Goal: Information Seeking & Learning: Find contact information

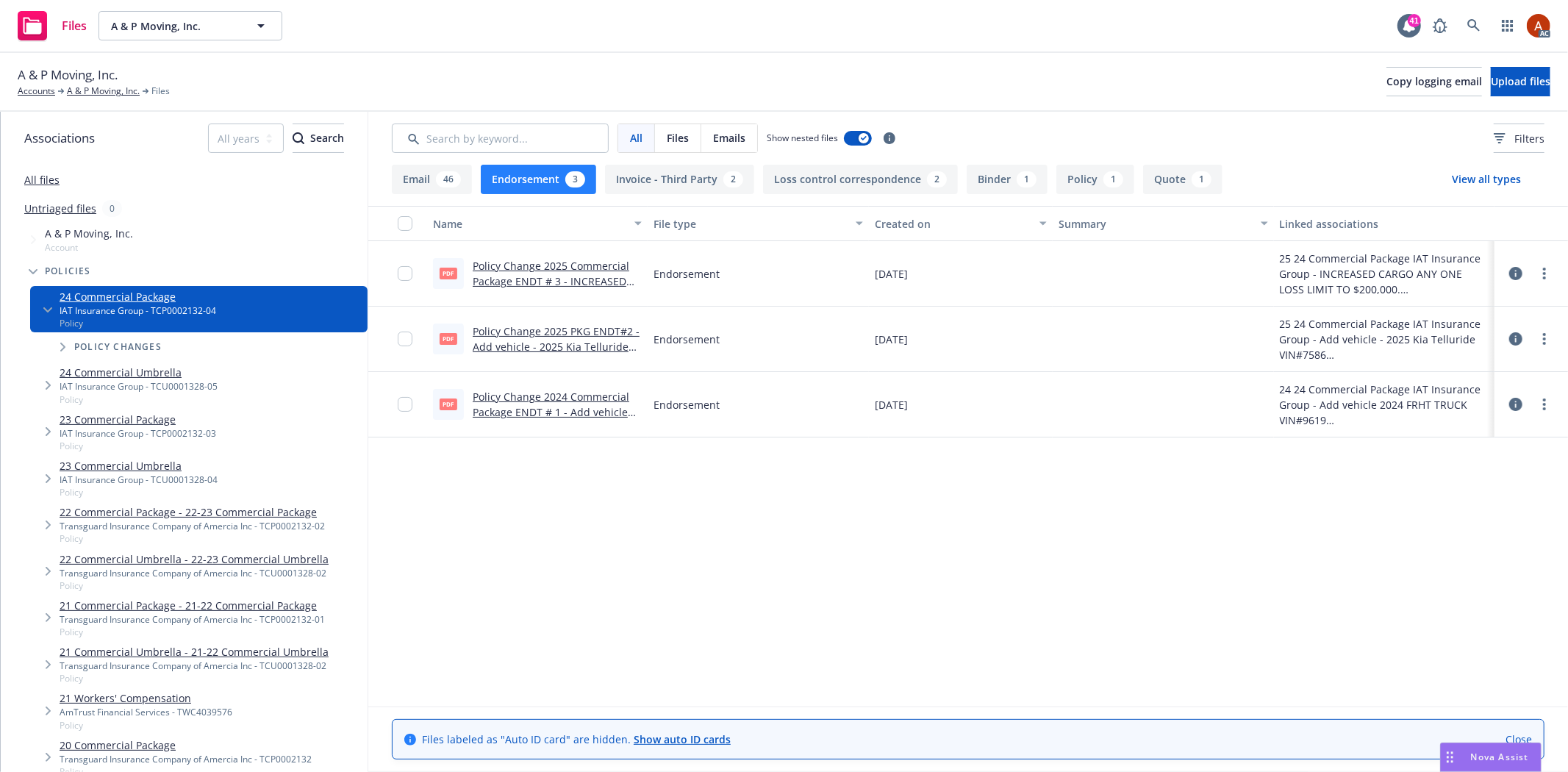
click at [692, 518] on div "Name File type Created on Summary Linked associations pdf Policy Change 2025 Co…" at bounding box center [968, 455] width 1200 height 500
click at [106, 91] on link "A & P Moving, Inc." at bounding box center [104, 91] width 73 height 13
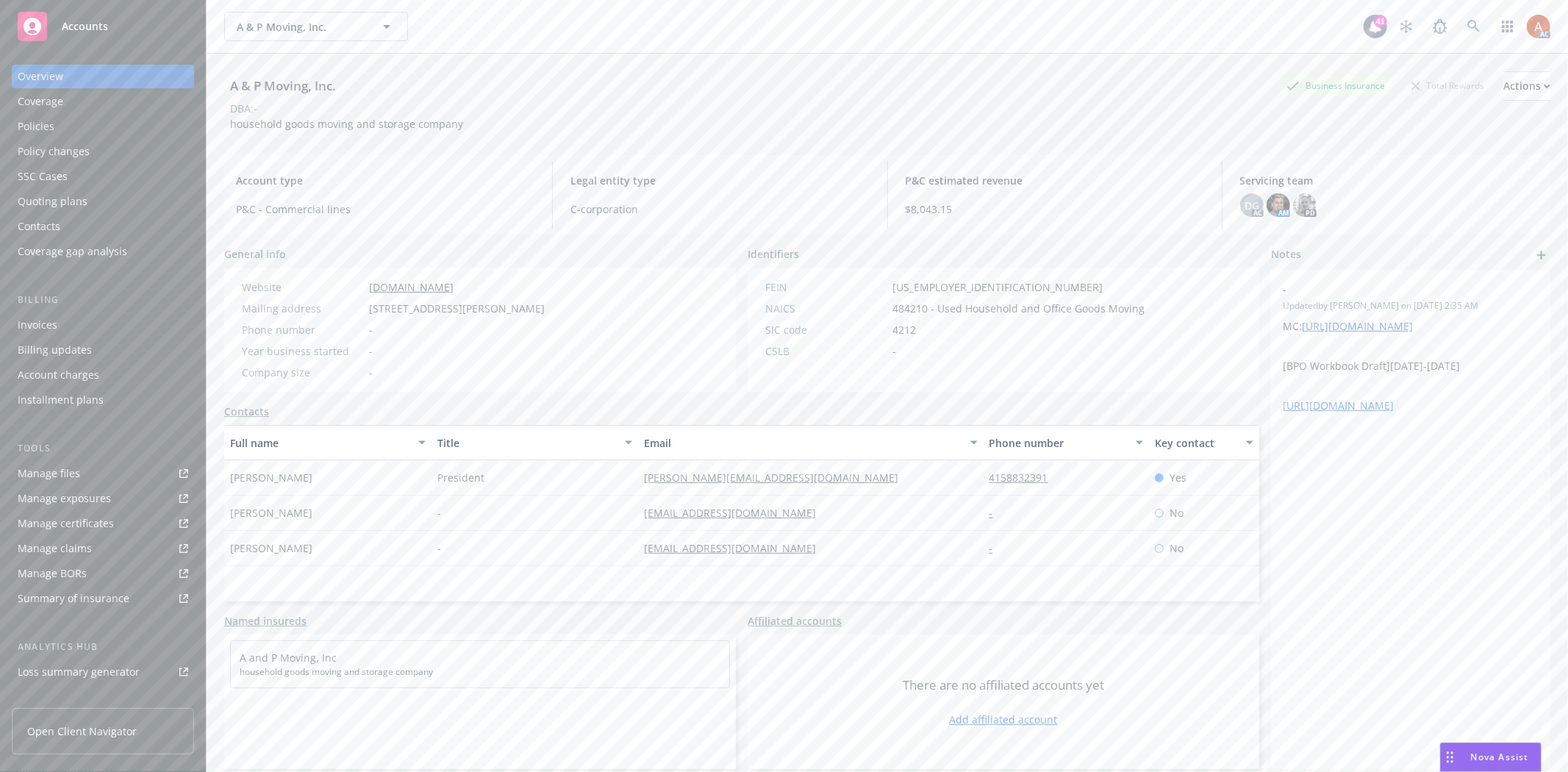
click at [39, 119] on div "Policies" at bounding box center [36, 126] width 36 height 23
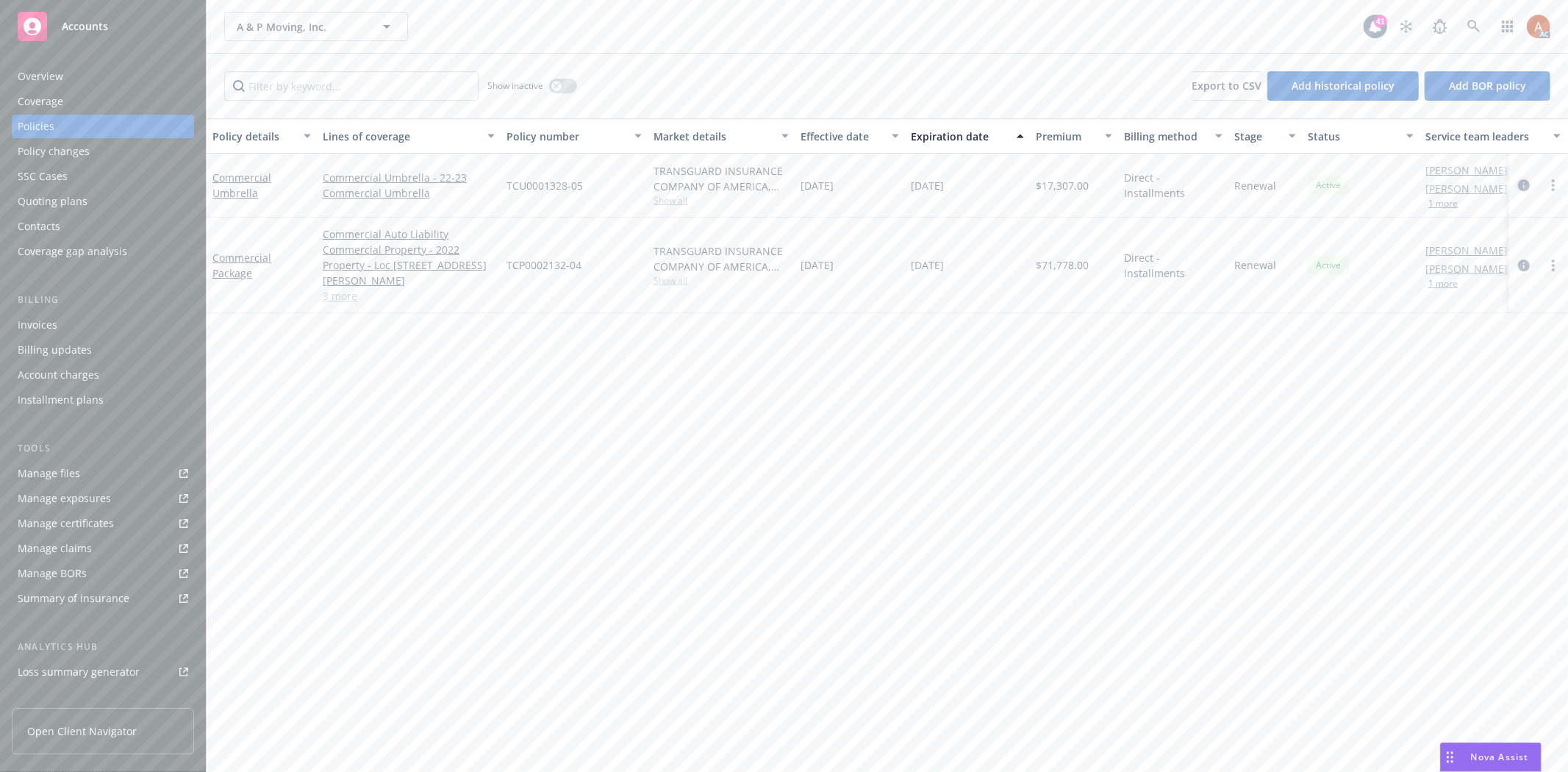
click at [1525, 185] on icon "circleInformation" at bounding box center [1524, 185] width 12 height 12
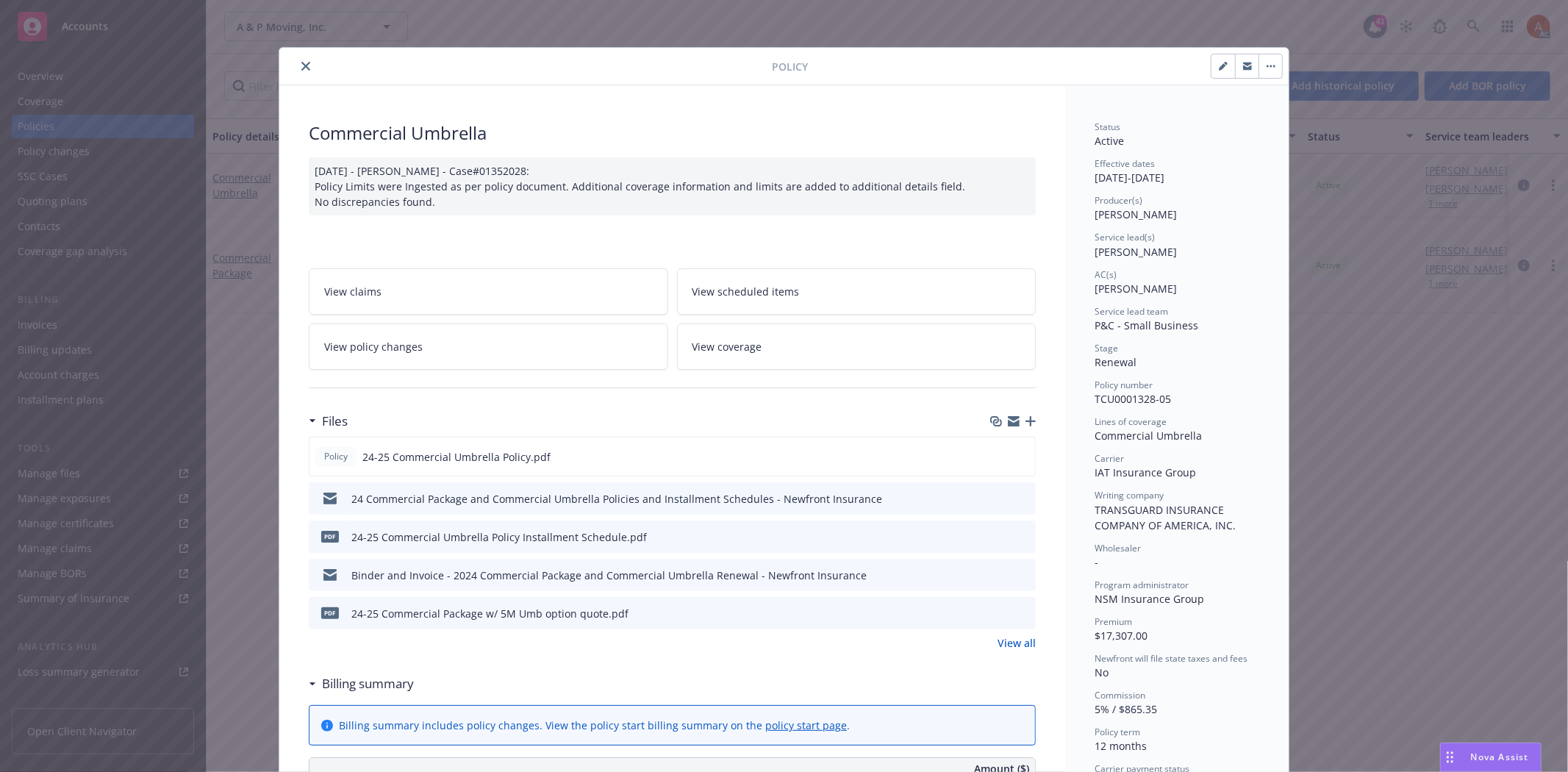
click at [1024, 643] on link "View all" at bounding box center [1017, 643] width 38 height 16
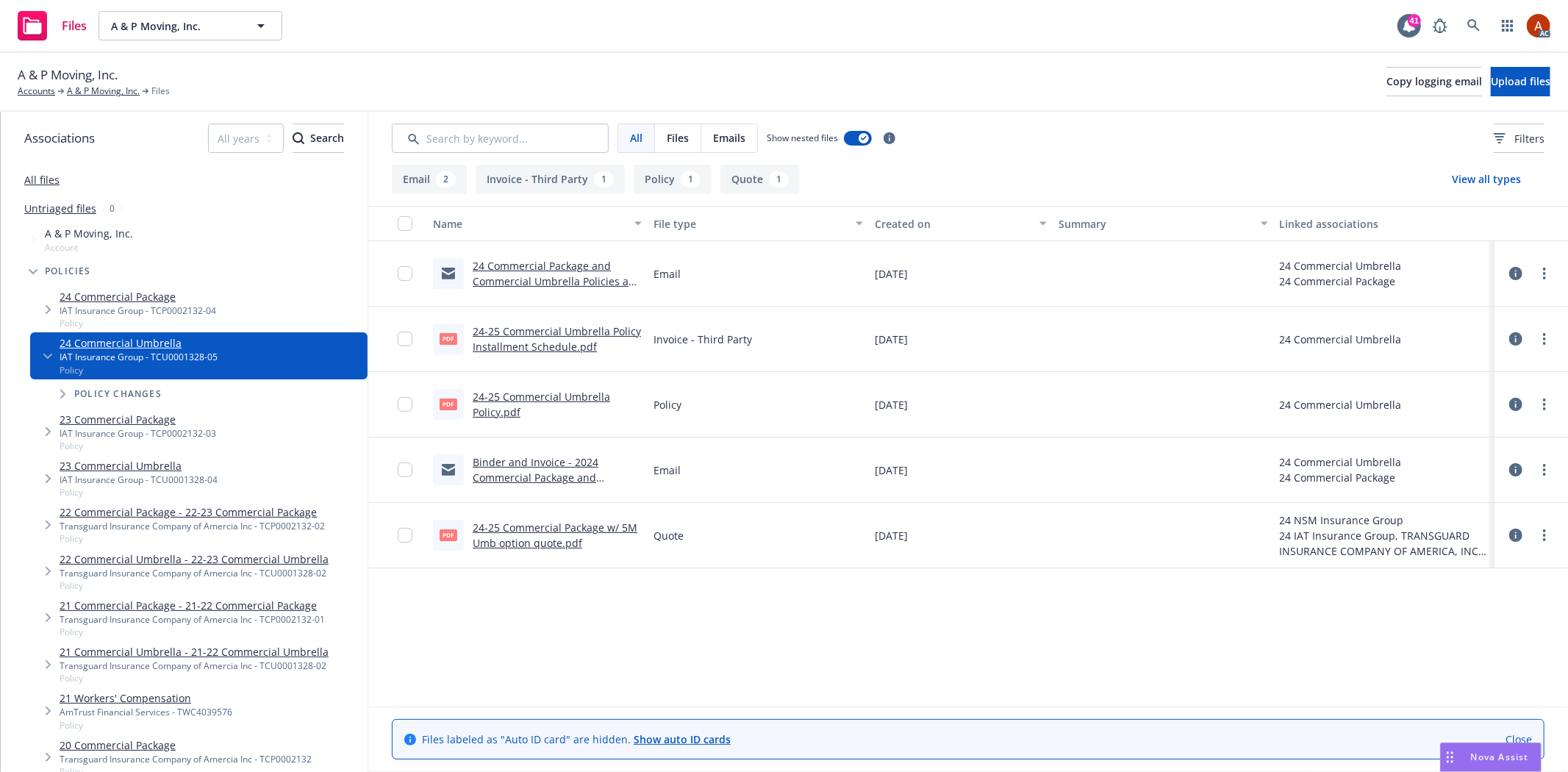
click at [677, 187] on button "Policy 1" at bounding box center [672, 179] width 78 height 29
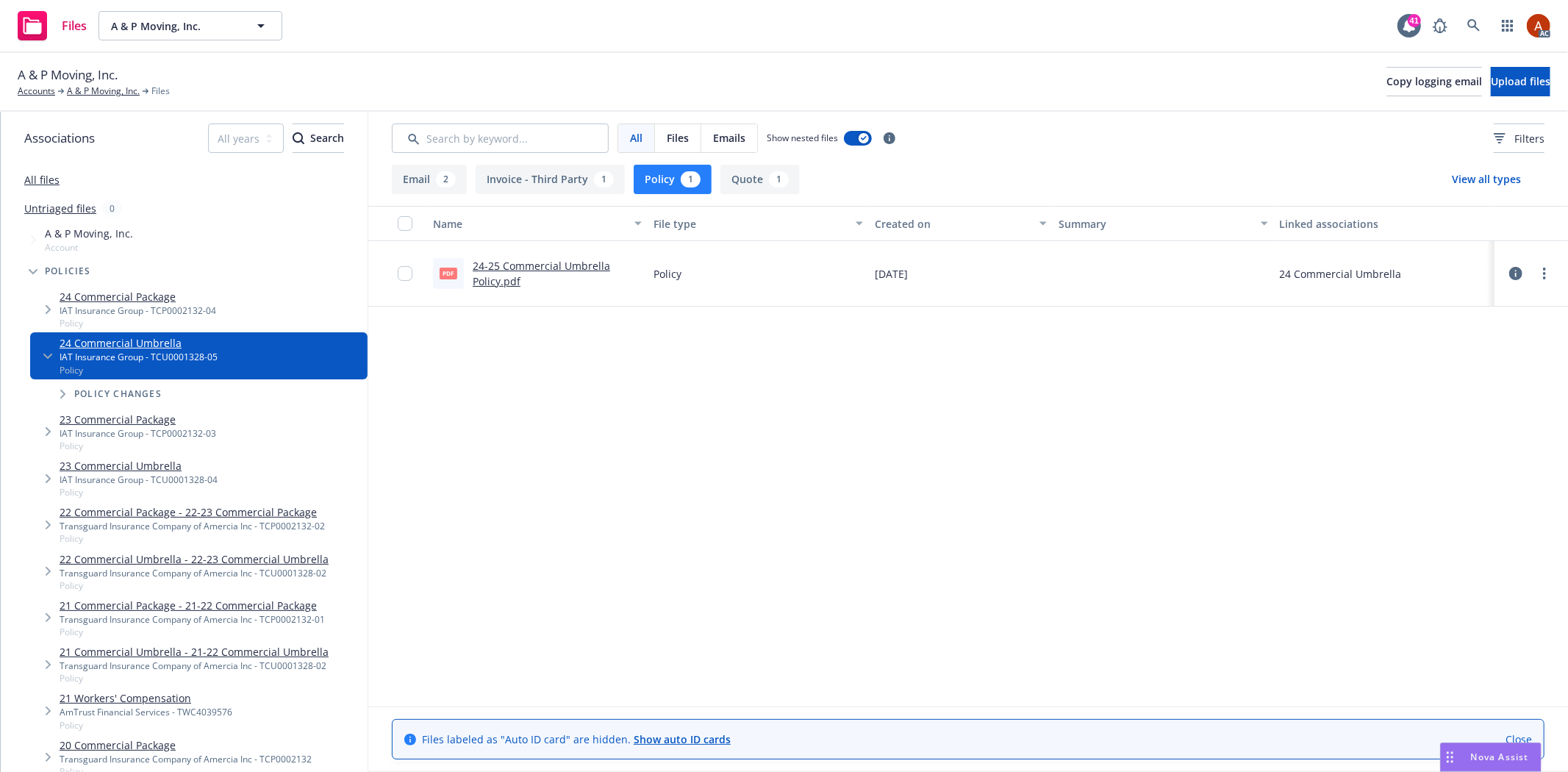
click at [535, 267] on link "24-25 Commercial Umbrella Policy.pdf" at bounding box center [541, 273] width 138 height 29
click at [95, 92] on link "A & P Moving, Inc." at bounding box center [104, 91] width 73 height 13
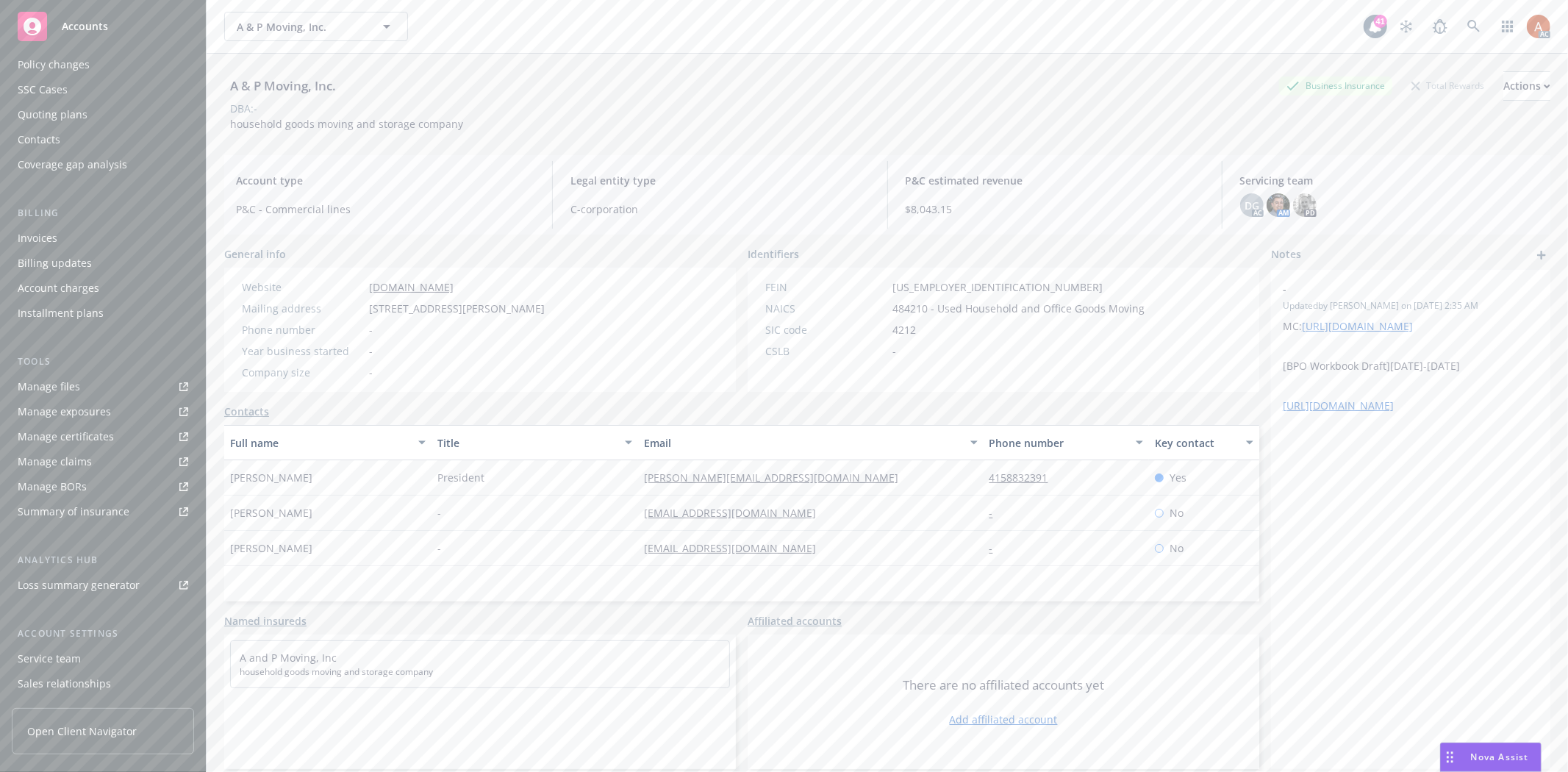
scroll to position [160, 0]
click at [87, 589] on div "Service team" at bounding box center [103, 585] width 171 height 23
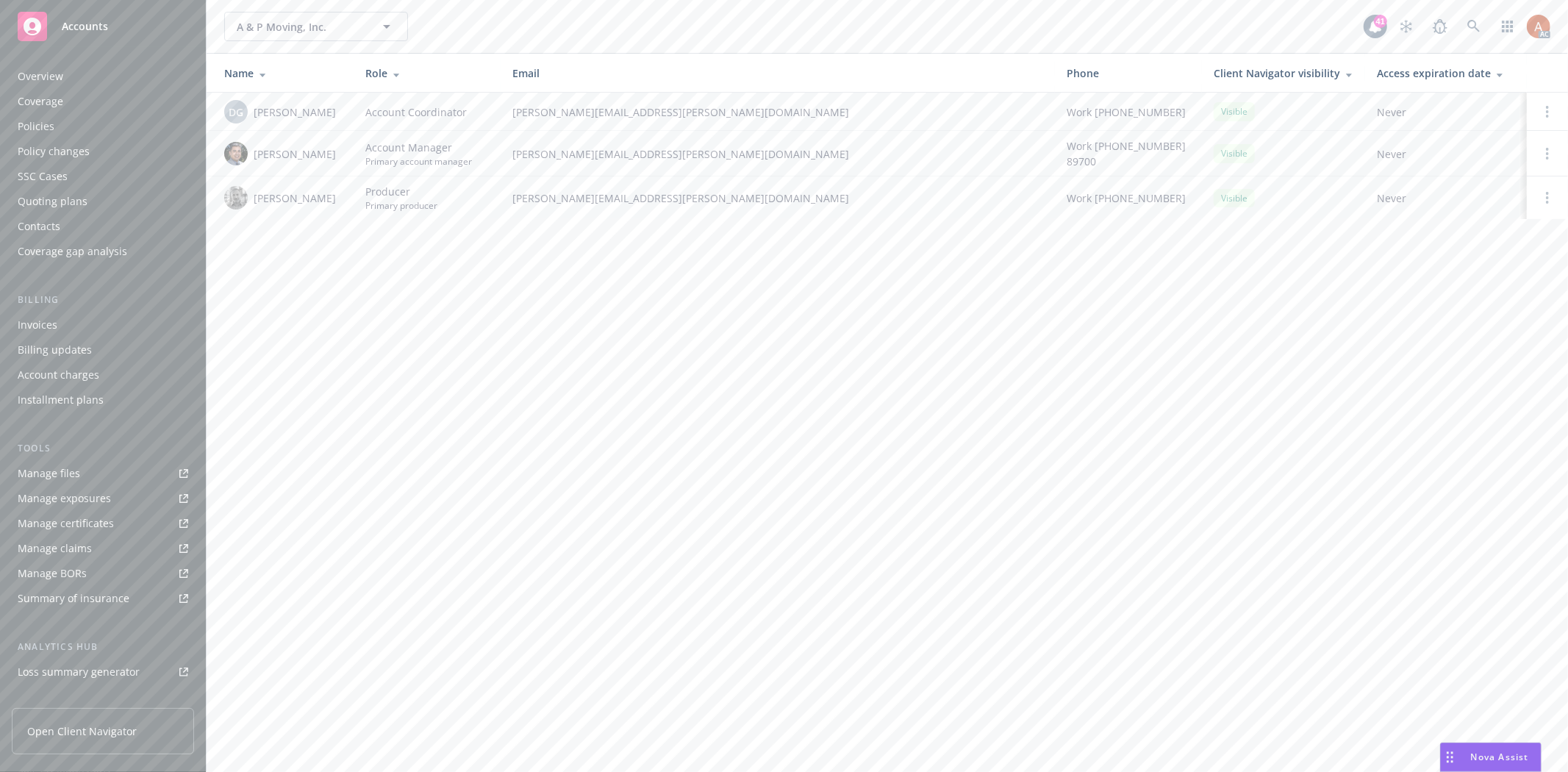
click at [1540, 377] on div "A & P Moving, Inc. A & P Moving, Inc. 41 AC Name Role Email Phone Client Naviga…" at bounding box center [887, 386] width 1362 height 772
click at [39, 68] on div "Overview" at bounding box center [40, 76] width 46 height 23
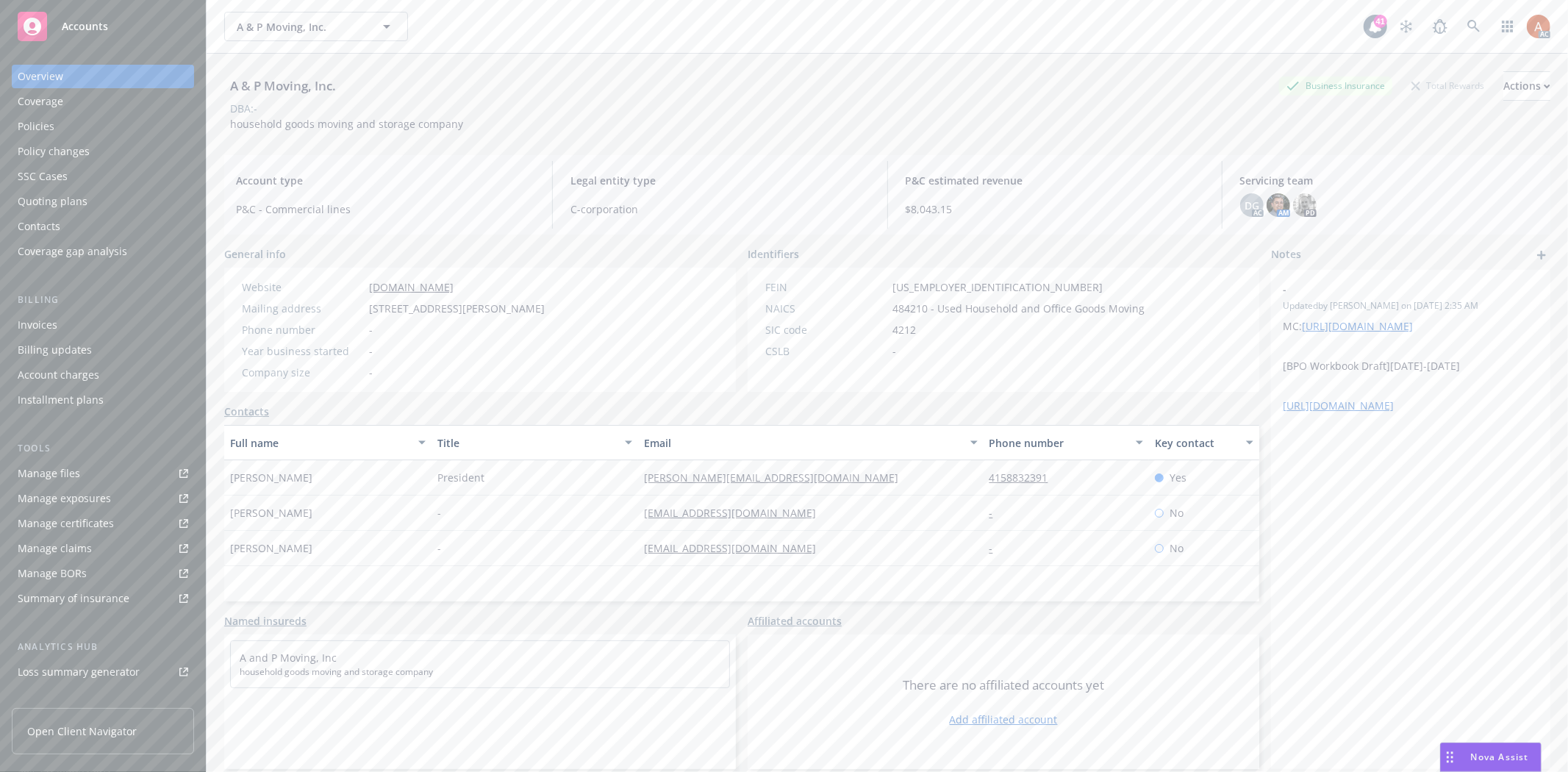
click at [59, 131] on div "Policies" at bounding box center [103, 126] width 171 height 23
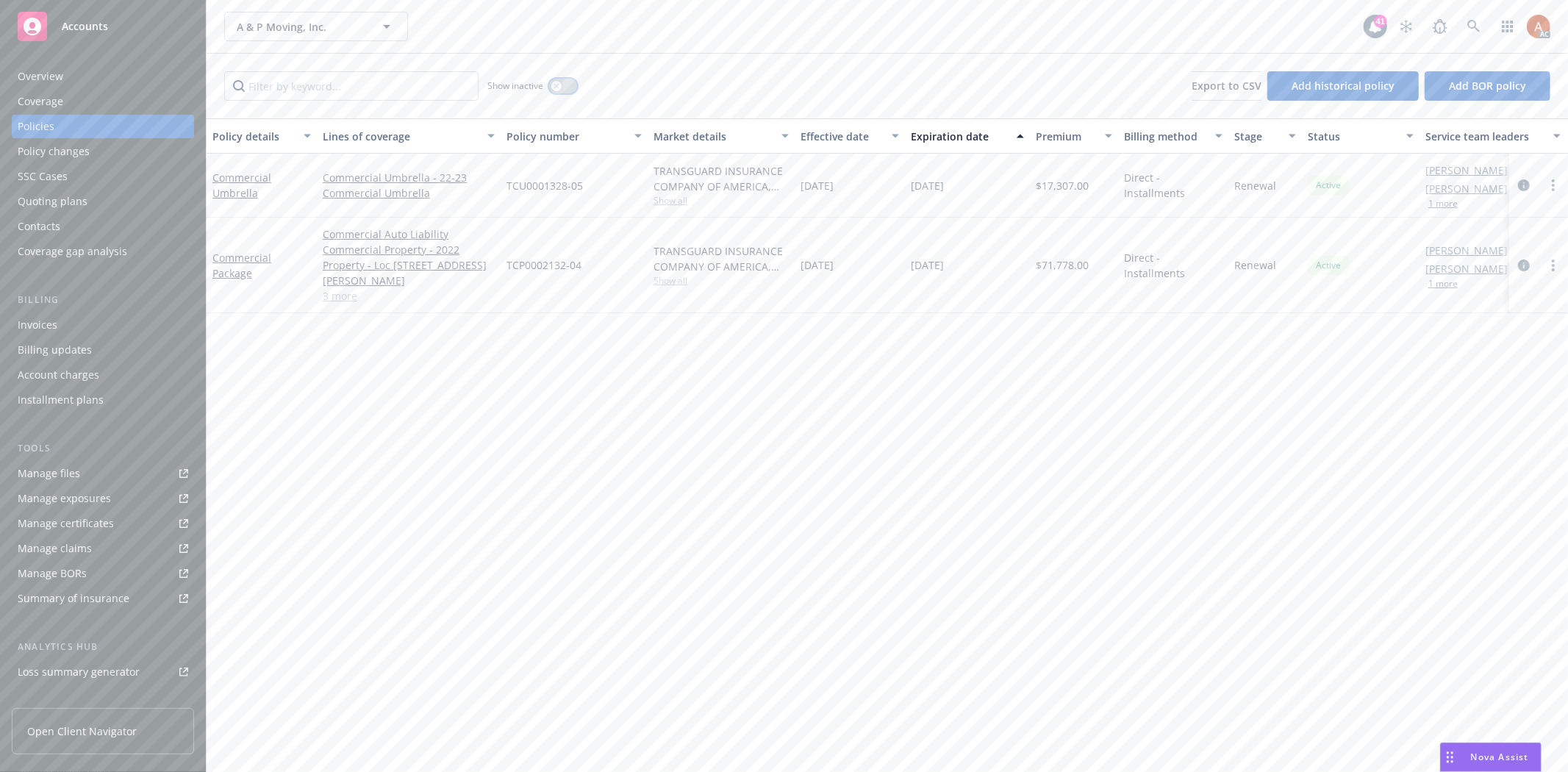
click at [565, 85] on button "button" at bounding box center [563, 86] width 28 height 15
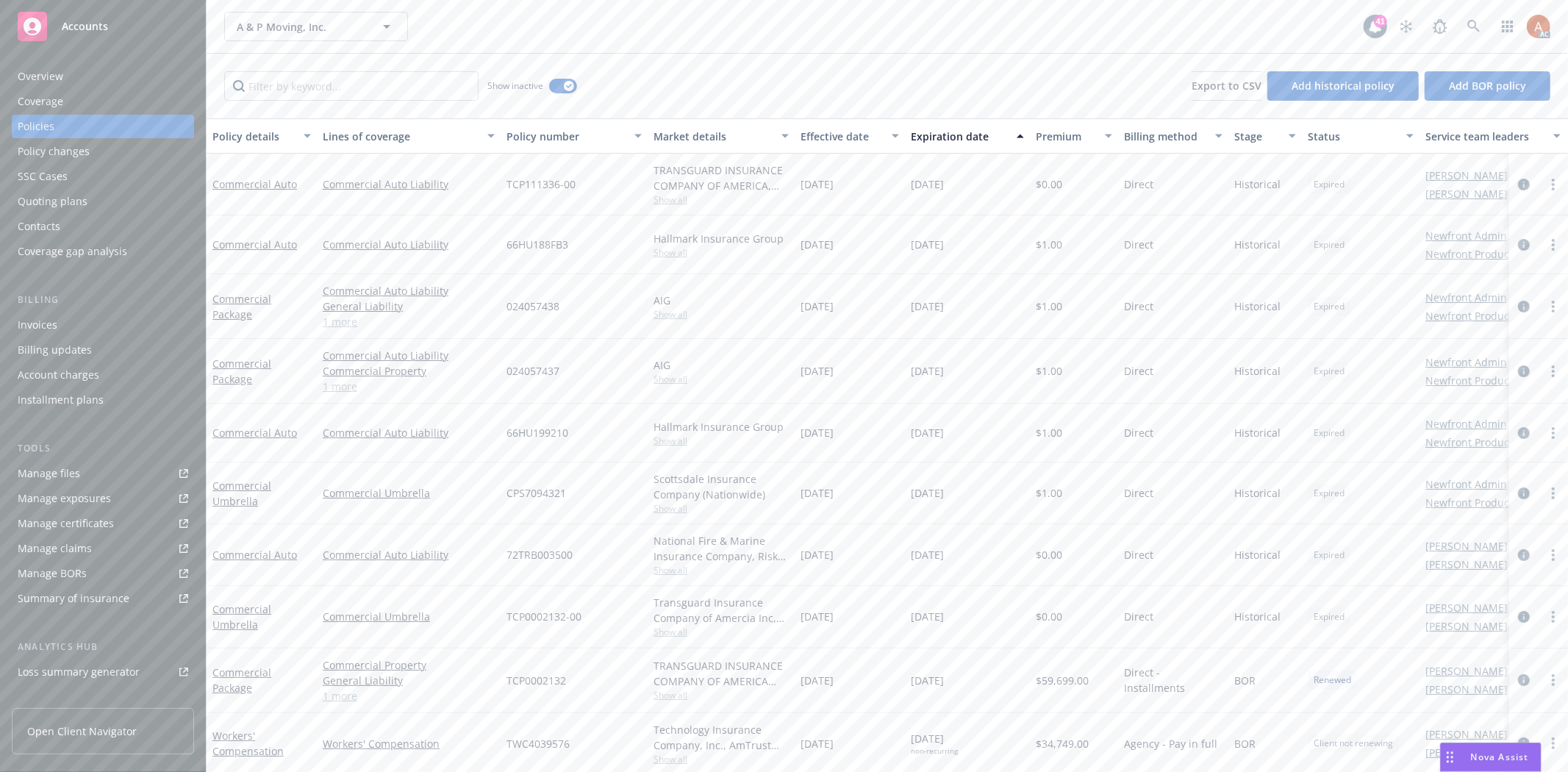
click at [827, 131] on div "Effective date" at bounding box center [842, 136] width 82 height 16
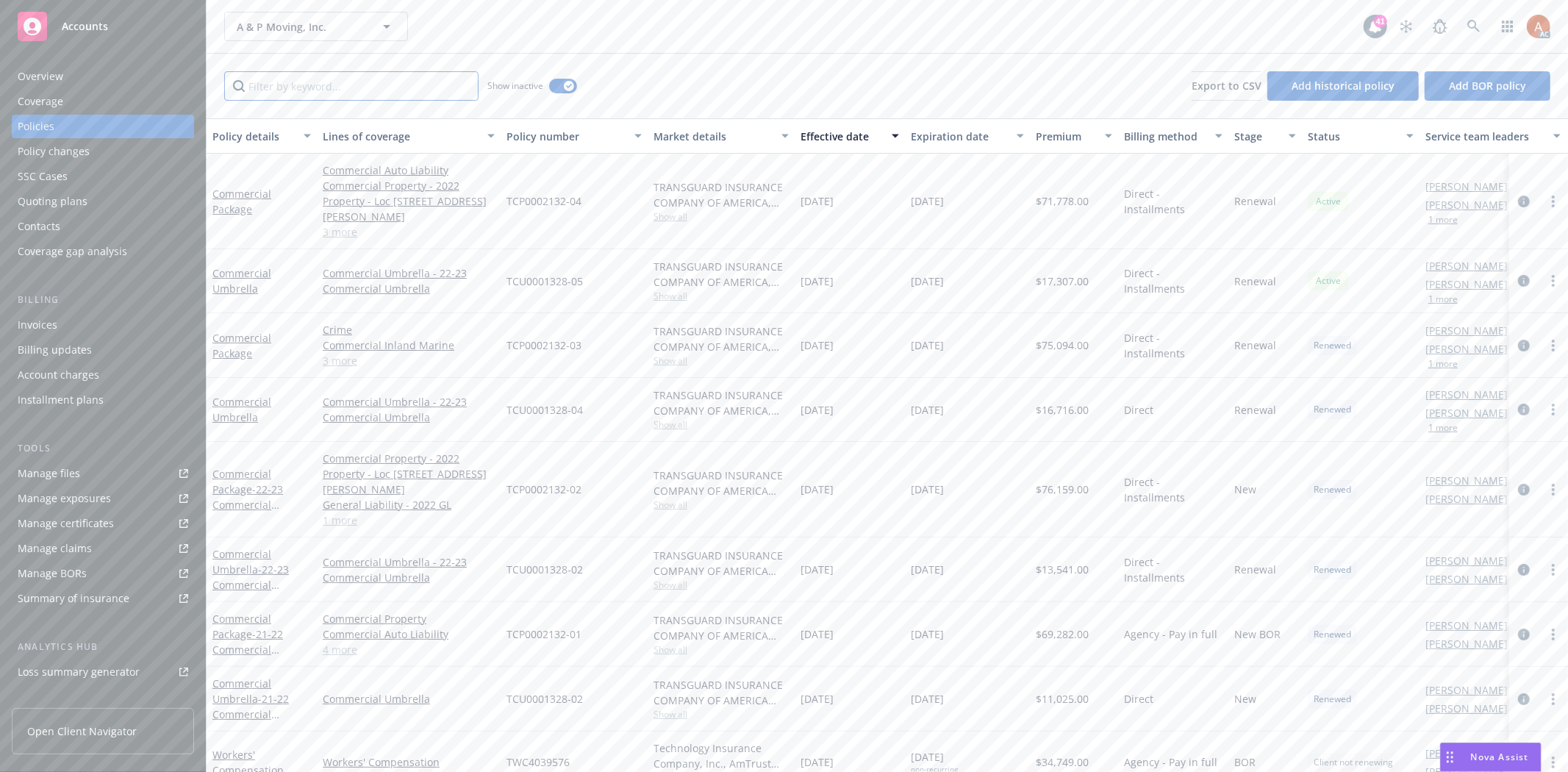
click at [380, 86] on input "Filter by keyword..." at bounding box center [351, 85] width 255 height 29
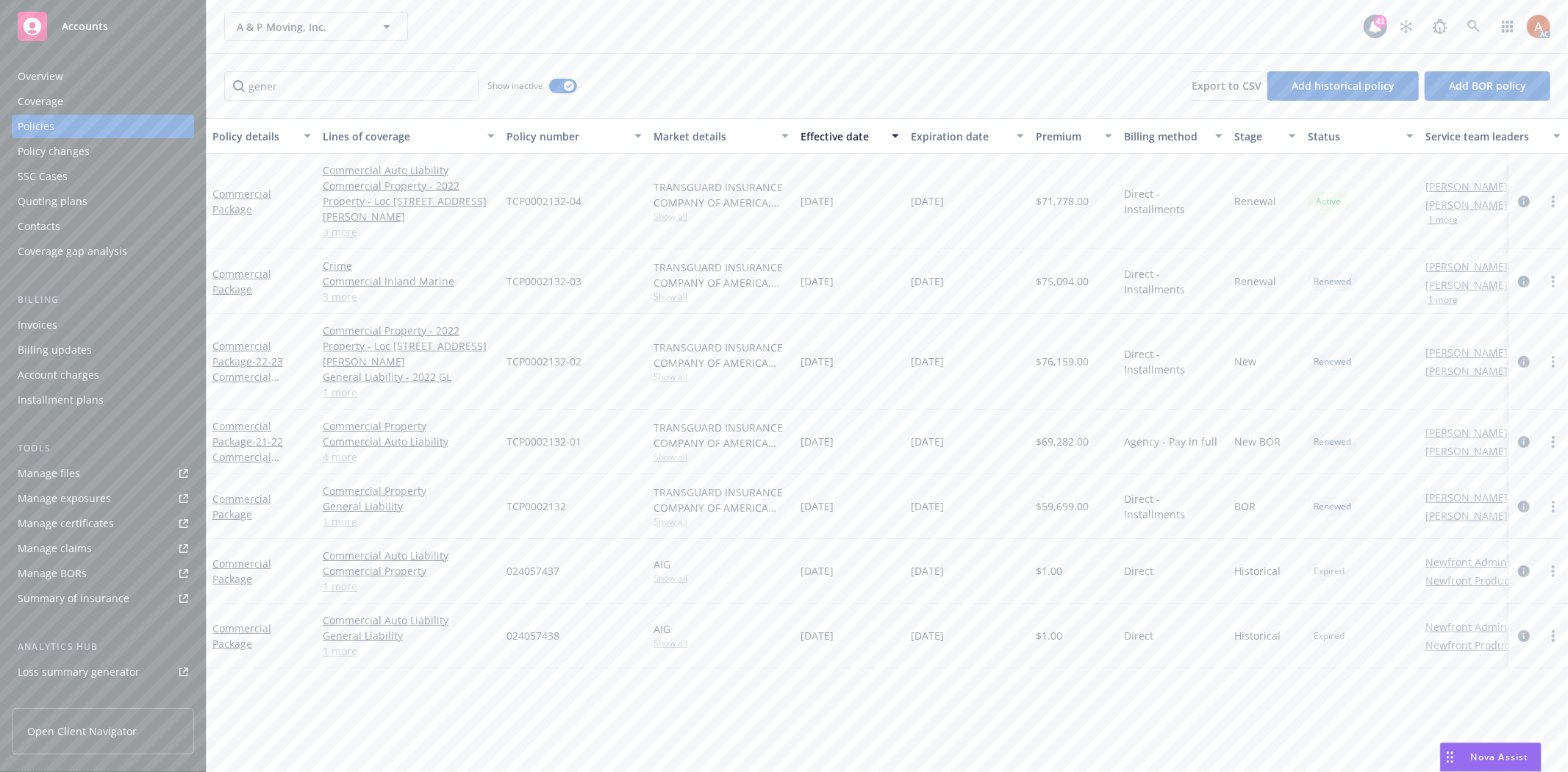
click at [834, 133] on div "Effective date" at bounding box center [842, 136] width 82 height 16
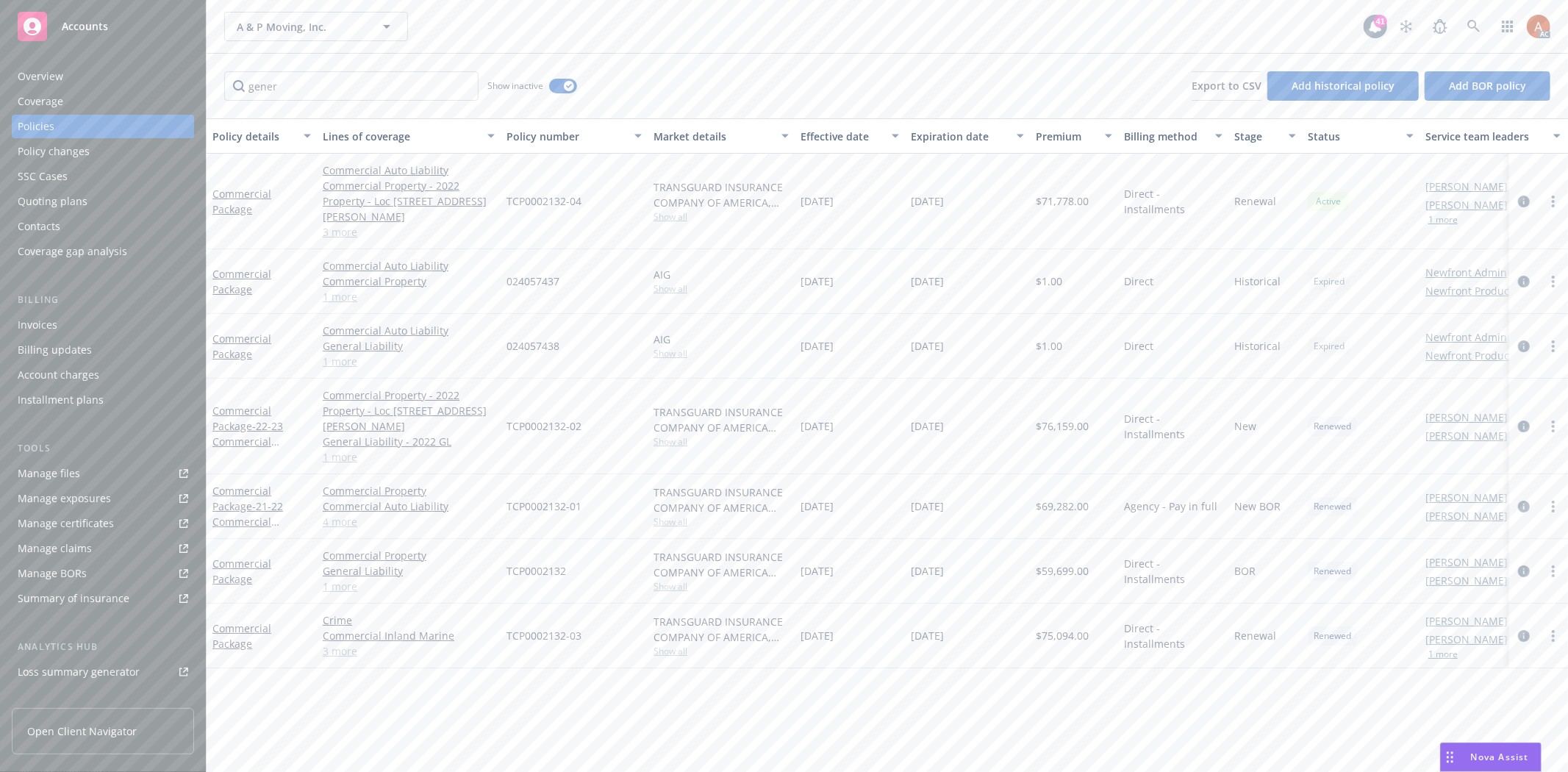
click at [834, 133] on div "Effective date" at bounding box center [842, 136] width 82 height 16
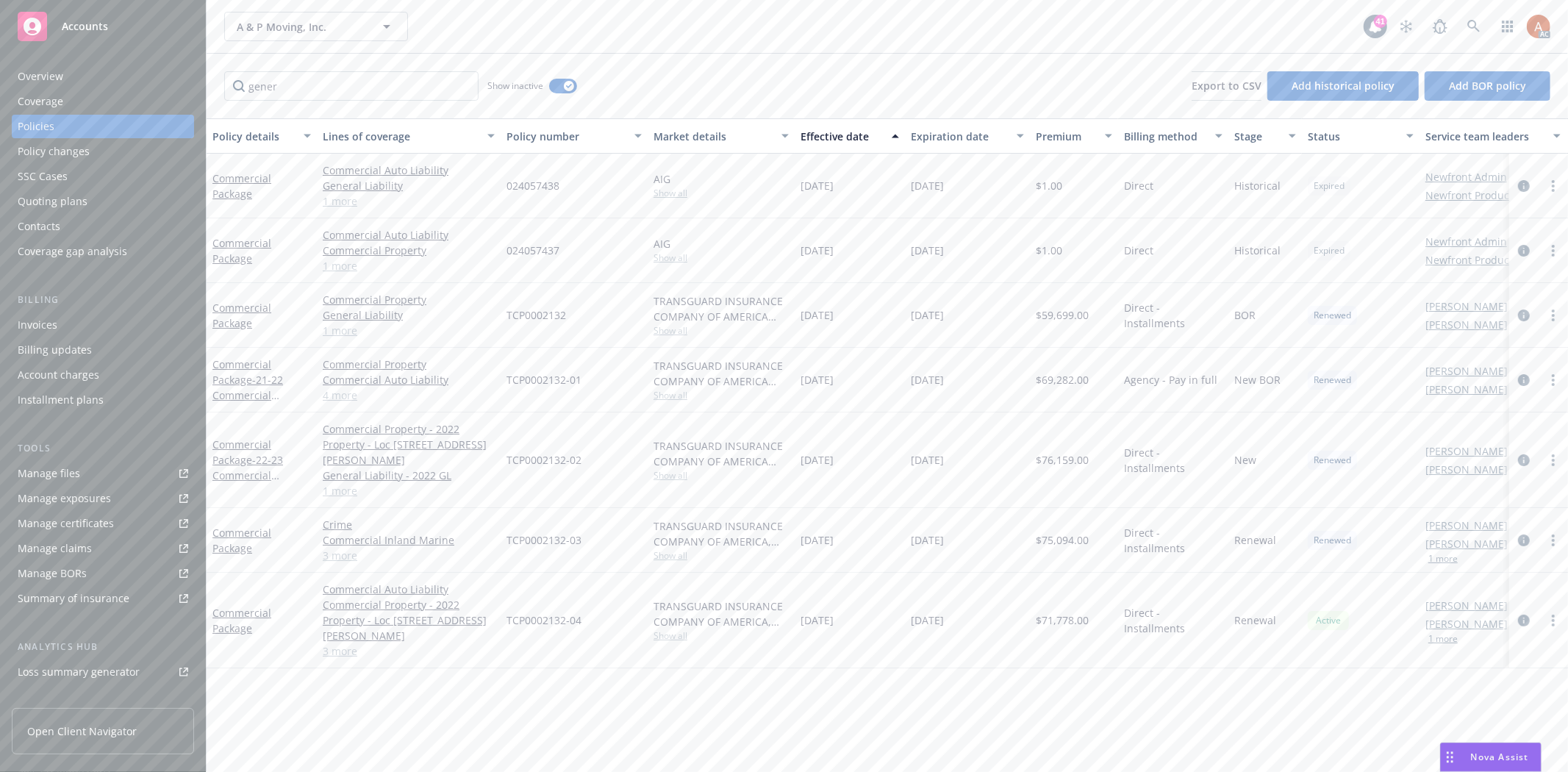
click at [824, 137] on div "Effective date" at bounding box center [842, 136] width 82 height 16
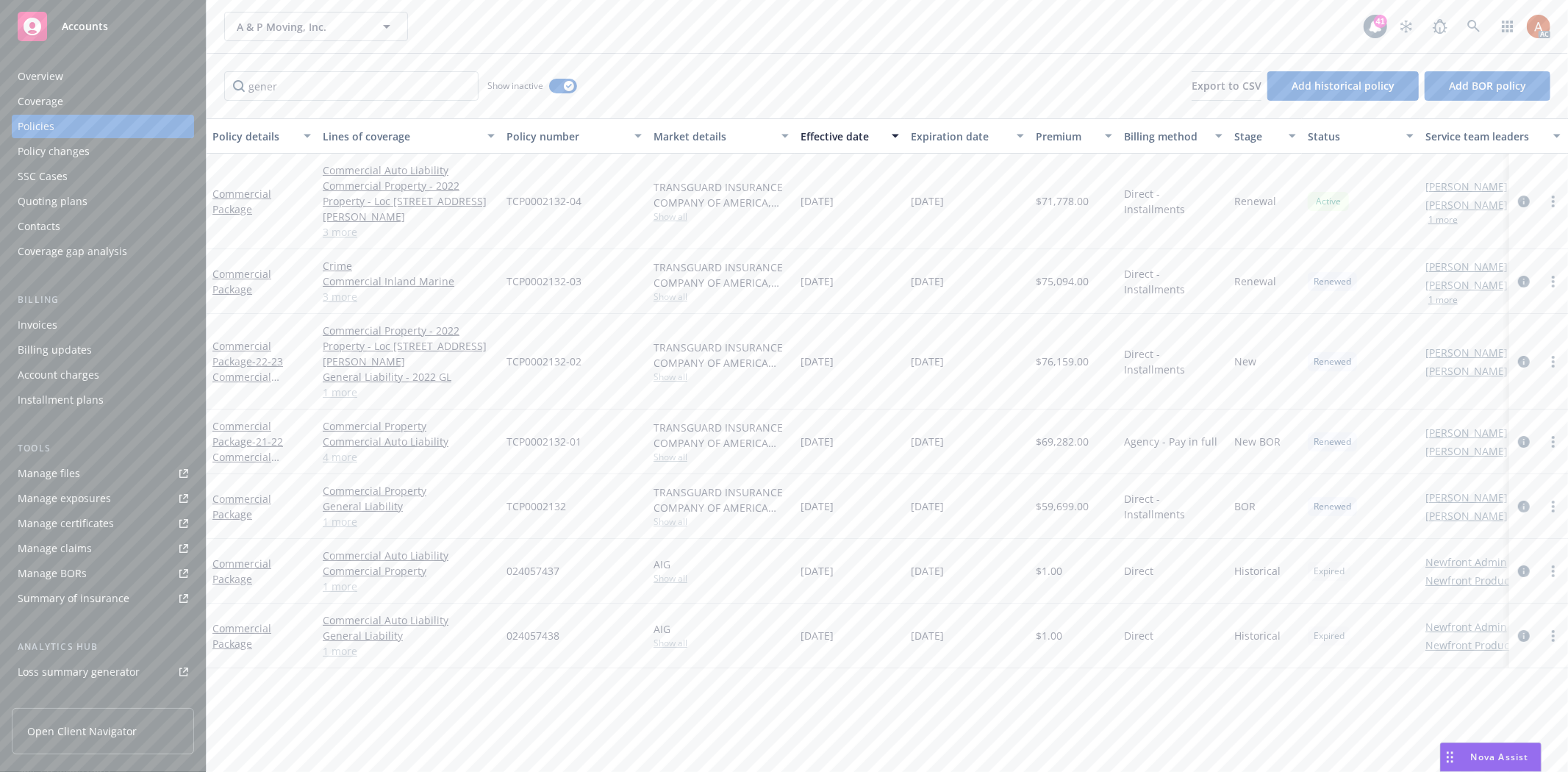
drag, startPoint x: 822, startPoint y: 194, endPoint x: 973, endPoint y: 190, distance: 151.1
click at [973, 190] on div "Commercial Package Commercial Auto Liability Commercial Property - 2022 Propert…" at bounding box center [915, 201] width 1419 height 95
drag, startPoint x: 336, startPoint y: 98, endPoint x: 232, endPoint y: 85, distance: 104.8
click at [232, 85] on input "gener" at bounding box center [351, 85] width 255 height 29
click at [326, 94] on input "gener" at bounding box center [351, 85] width 255 height 29
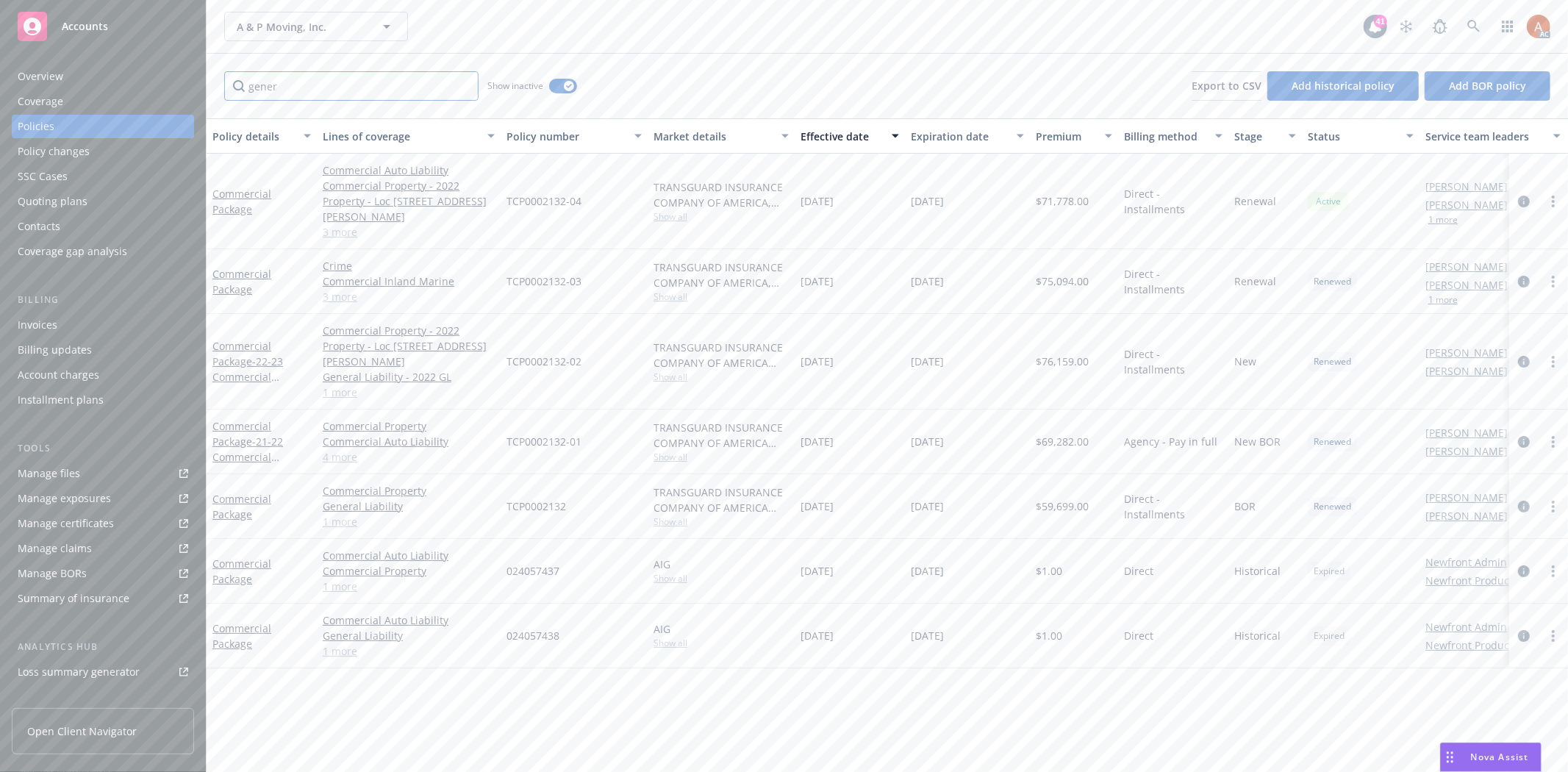
drag, startPoint x: 285, startPoint y: 87, endPoint x: 221, endPoint y: 88, distance: 64.0
click at [221, 88] on div "gener Show inactive Export to CSV Add historical policy Add BOR policy" at bounding box center [887, 86] width 1362 height 65
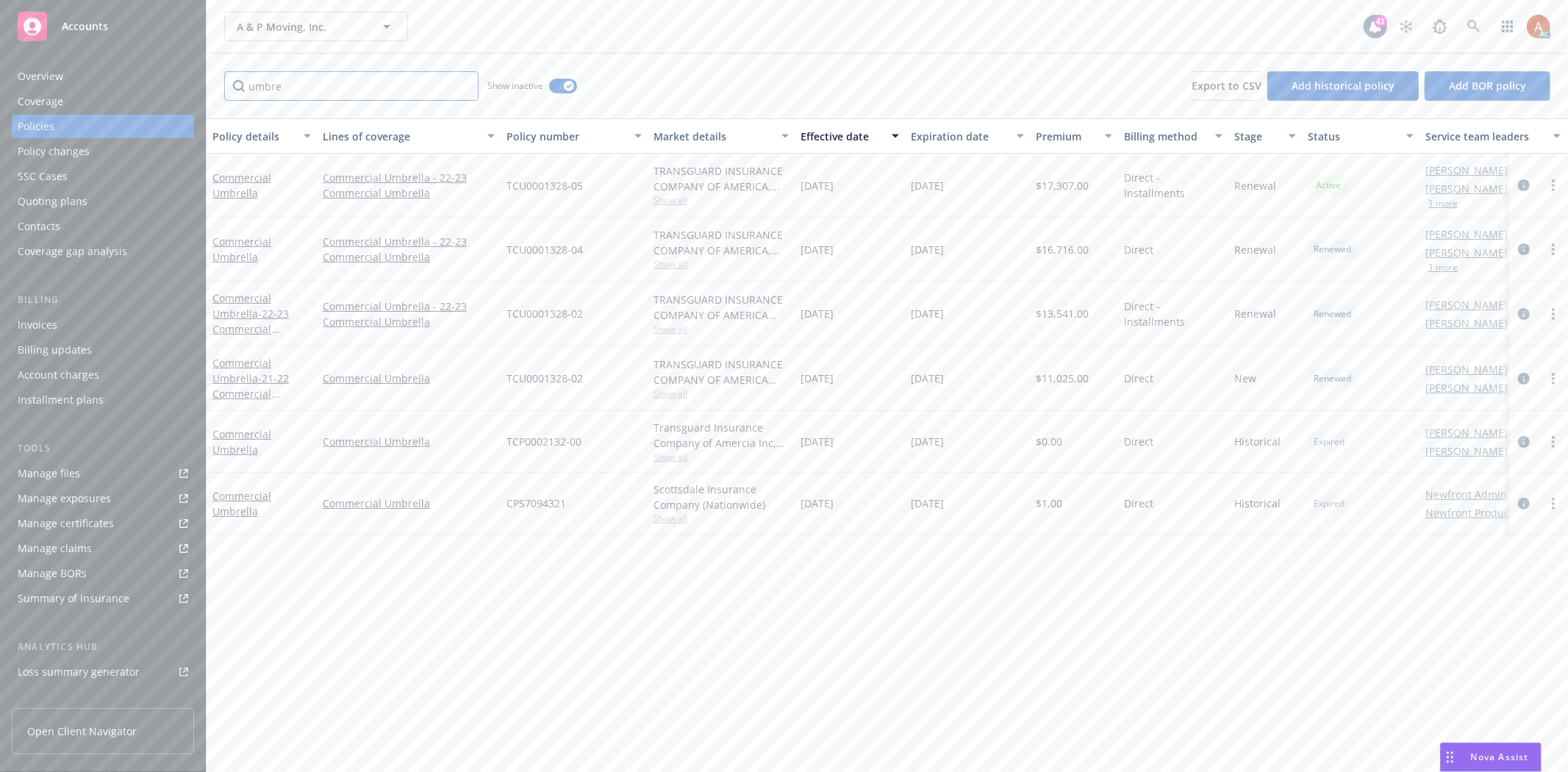
type input "umbre"
drag, startPoint x: 1039, startPoint y: 178, endPoint x: 1090, endPoint y: 182, distance: 51.2
click at [1090, 182] on div "$17,307.00" at bounding box center [1074, 185] width 88 height 64
drag, startPoint x: 1042, startPoint y: 250, endPoint x: 1085, endPoint y: 249, distance: 43.0
click at [1085, 249] on span "$16,716.00" at bounding box center [1062, 250] width 53 height 16
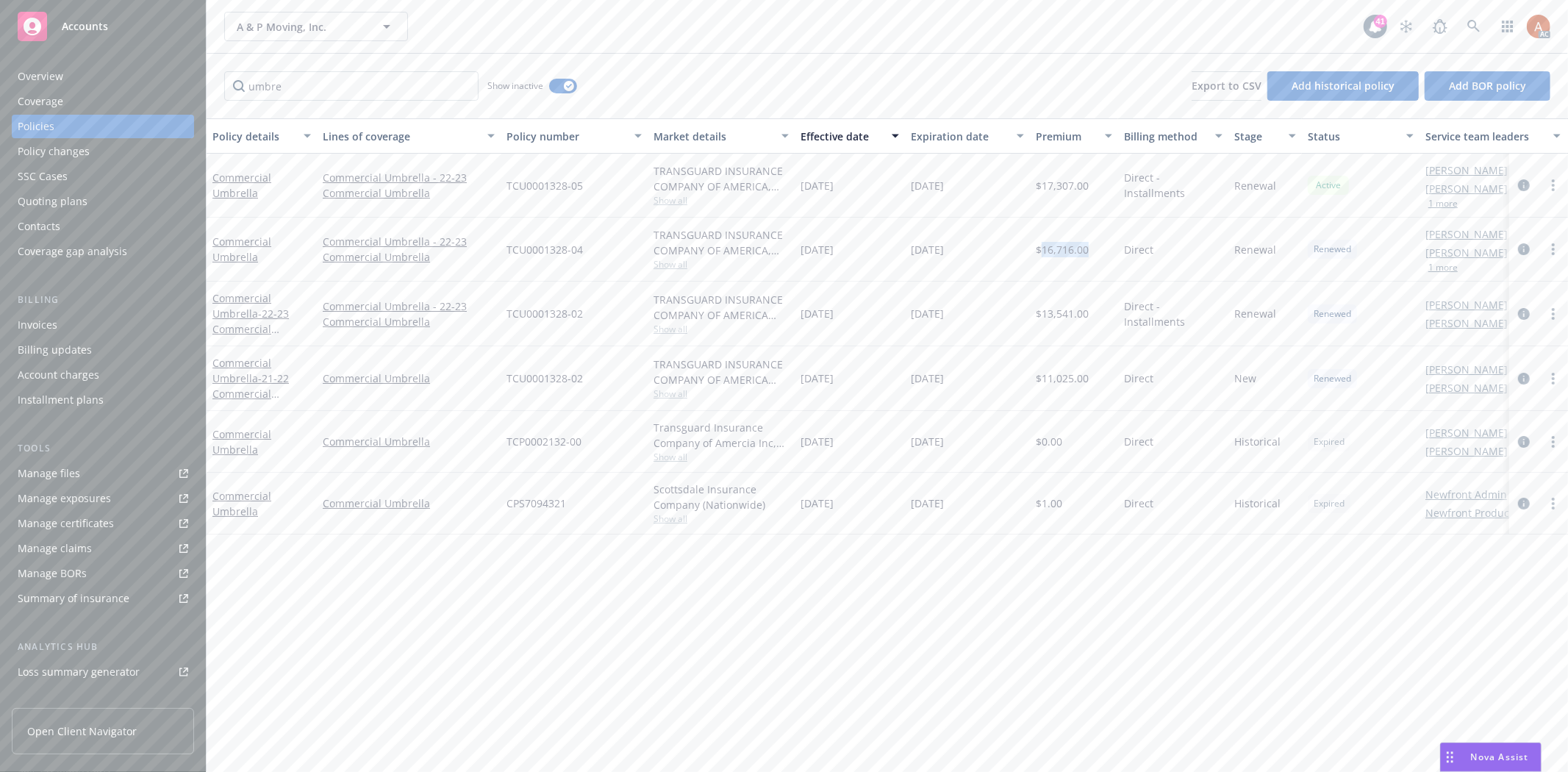
drag, startPoint x: 1021, startPoint y: 316, endPoint x: 1097, endPoint y: 314, distance: 76.0
click at [1097, 314] on div "Commercial Umbrella - 22-23 Commercial Umbrella Commercial Umbrella - 22-23 Com…" at bounding box center [915, 314] width 1419 height 65
click at [1051, 323] on div "$13,541.00" at bounding box center [1074, 314] width 88 height 65
click at [1063, 313] on span "$13,541.00" at bounding box center [1062, 313] width 53 height 16
click at [1062, 313] on span "$13,541.00" at bounding box center [1062, 313] width 53 height 16
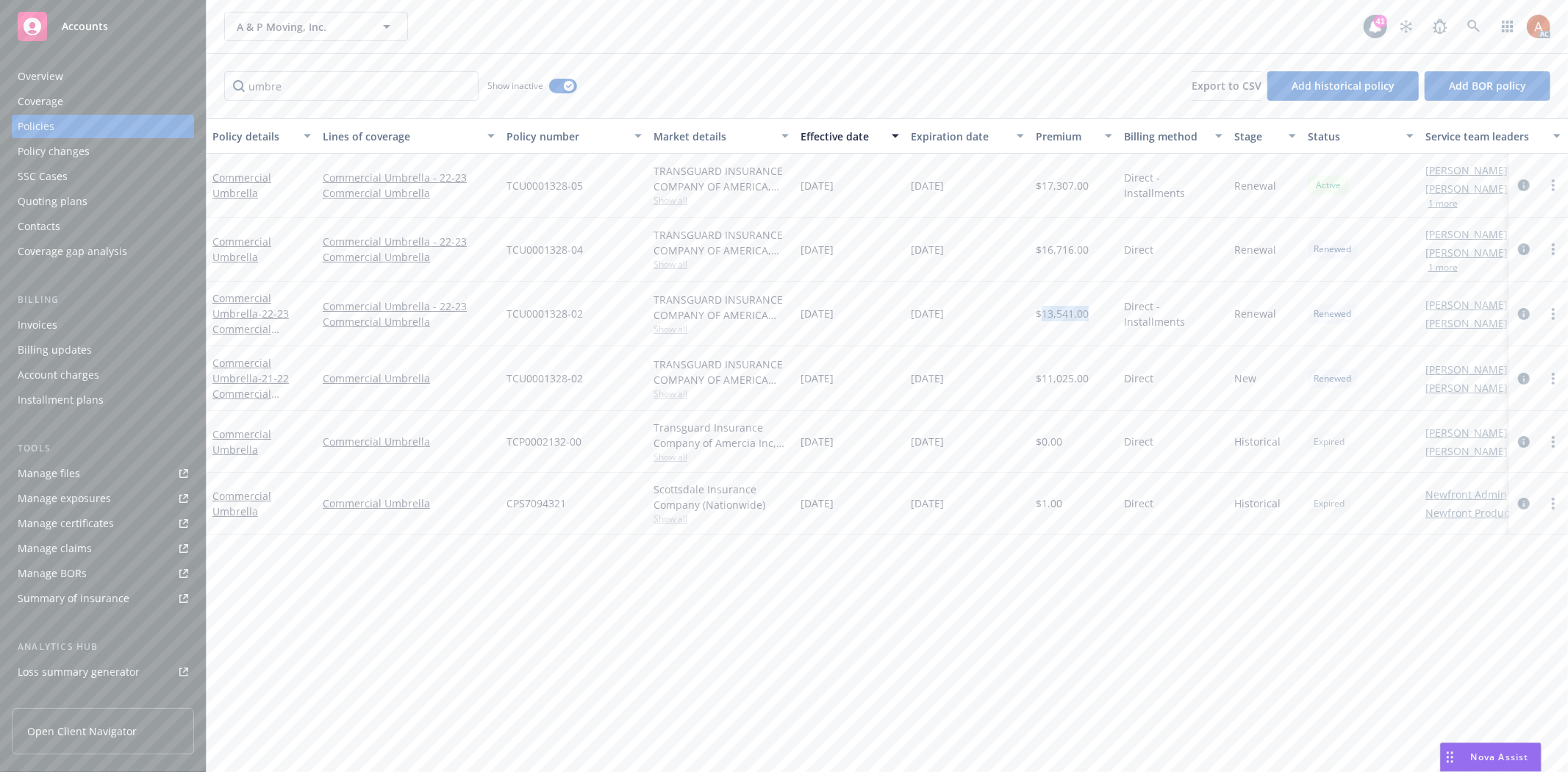
click at [1062, 313] on span "$13,541.00" at bounding box center [1062, 313] width 53 height 16
copy span "13,541.00"
click at [61, 583] on div "Service team" at bounding box center [49, 585] width 63 height 23
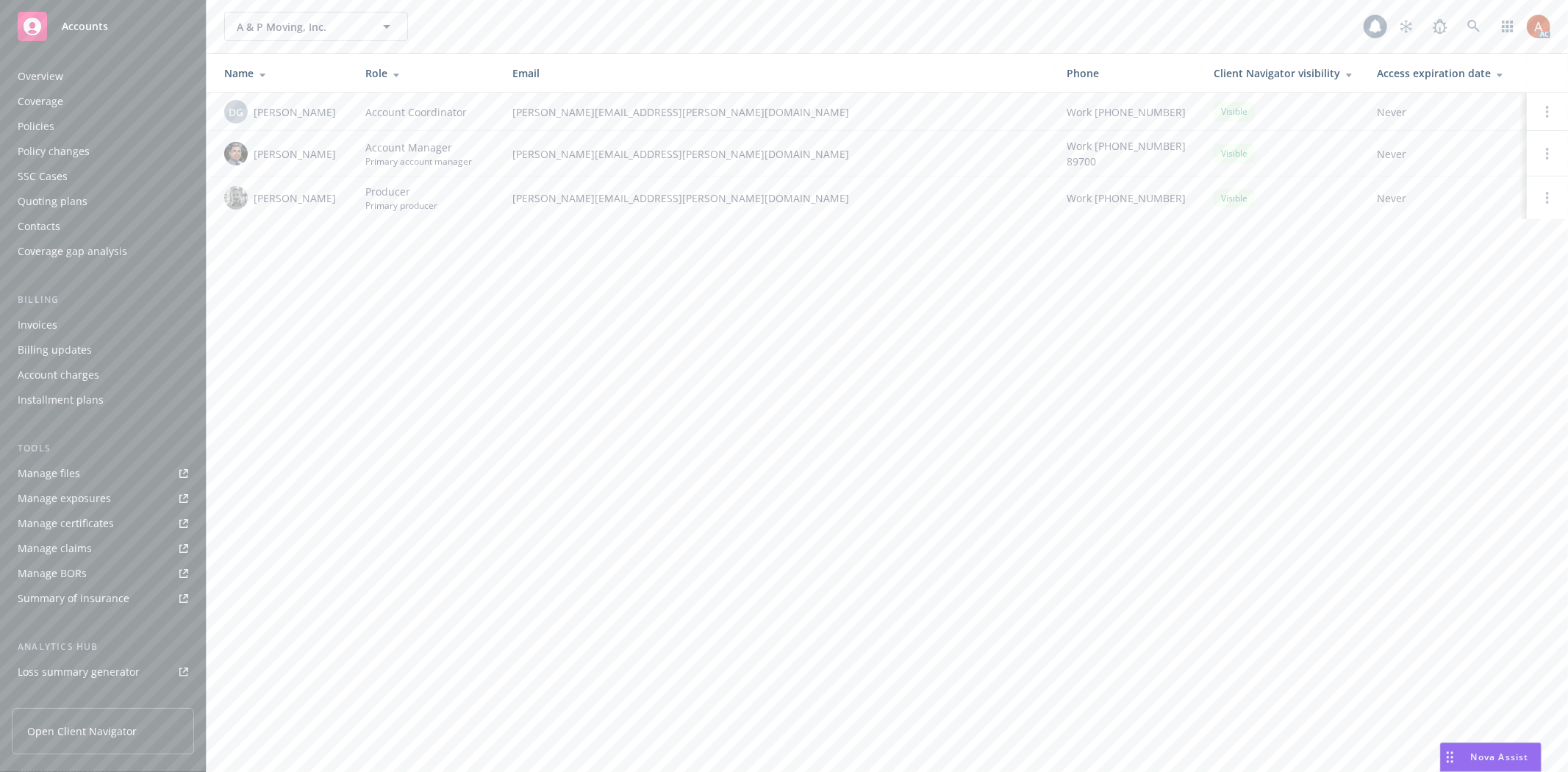
scroll to position [160, 0]
drag, startPoint x: 250, startPoint y: 153, endPoint x: 328, endPoint y: 156, distance: 78.1
click at [328, 156] on div "Marlowe Milo" at bounding box center [283, 153] width 118 height 23
copy span "Marlowe Milo"
drag, startPoint x: 512, startPoint y: 155, endPoint x: 658, endPoint y: 153, distance: 146.0
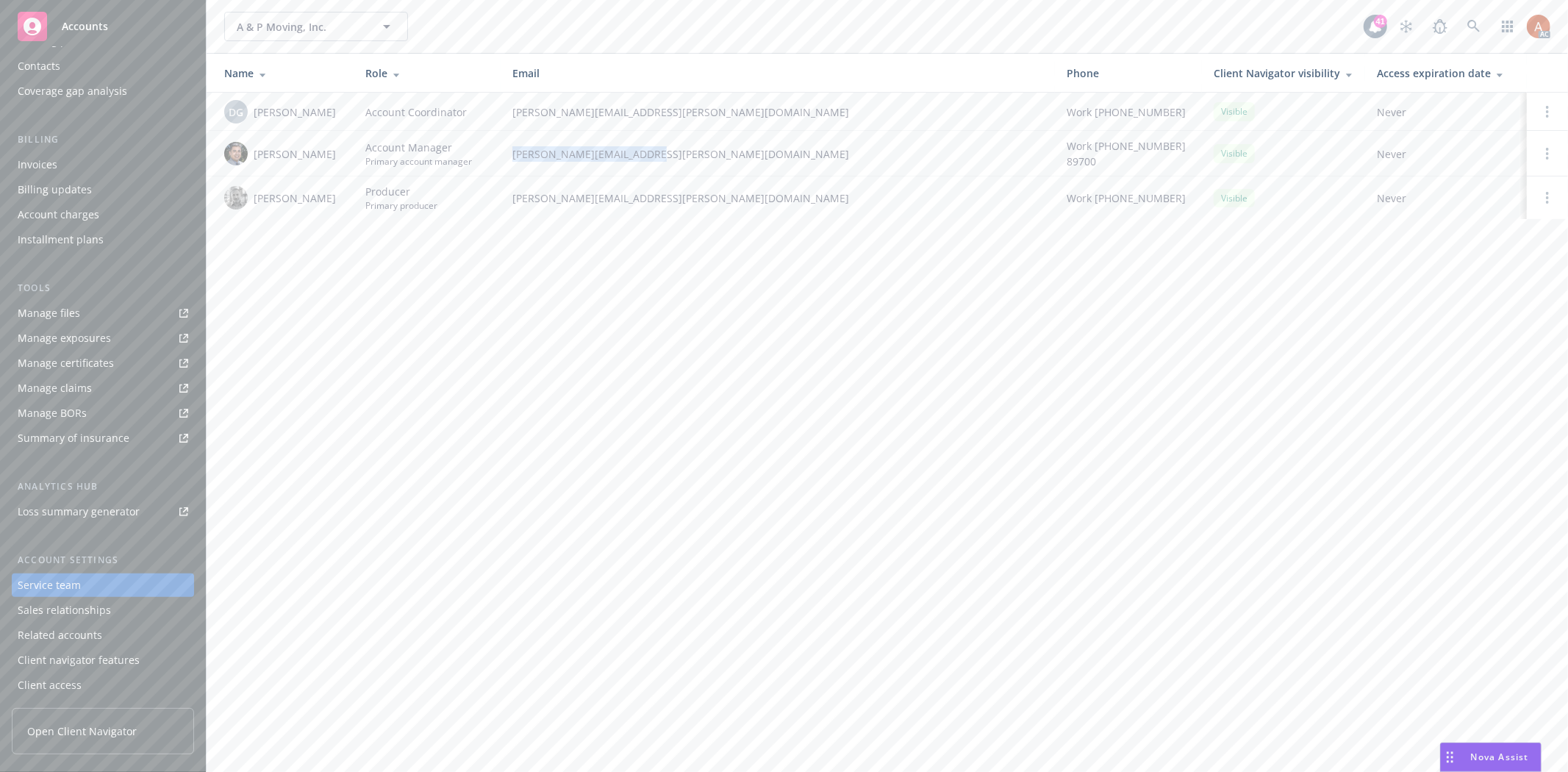
click at [658, 153] on span "marlowe.milo@newfront.com" at bounding box center [778, 153] width 531 height 16
copy span "marlowe.milo@newfront.com"
click at [550, 295] on div "A & P Moving, Inc. A & P Moving, Inc. 41 AC Name Role Email Phone Client Naviga…" at bounding box center [887, 386] width 1362 height 772
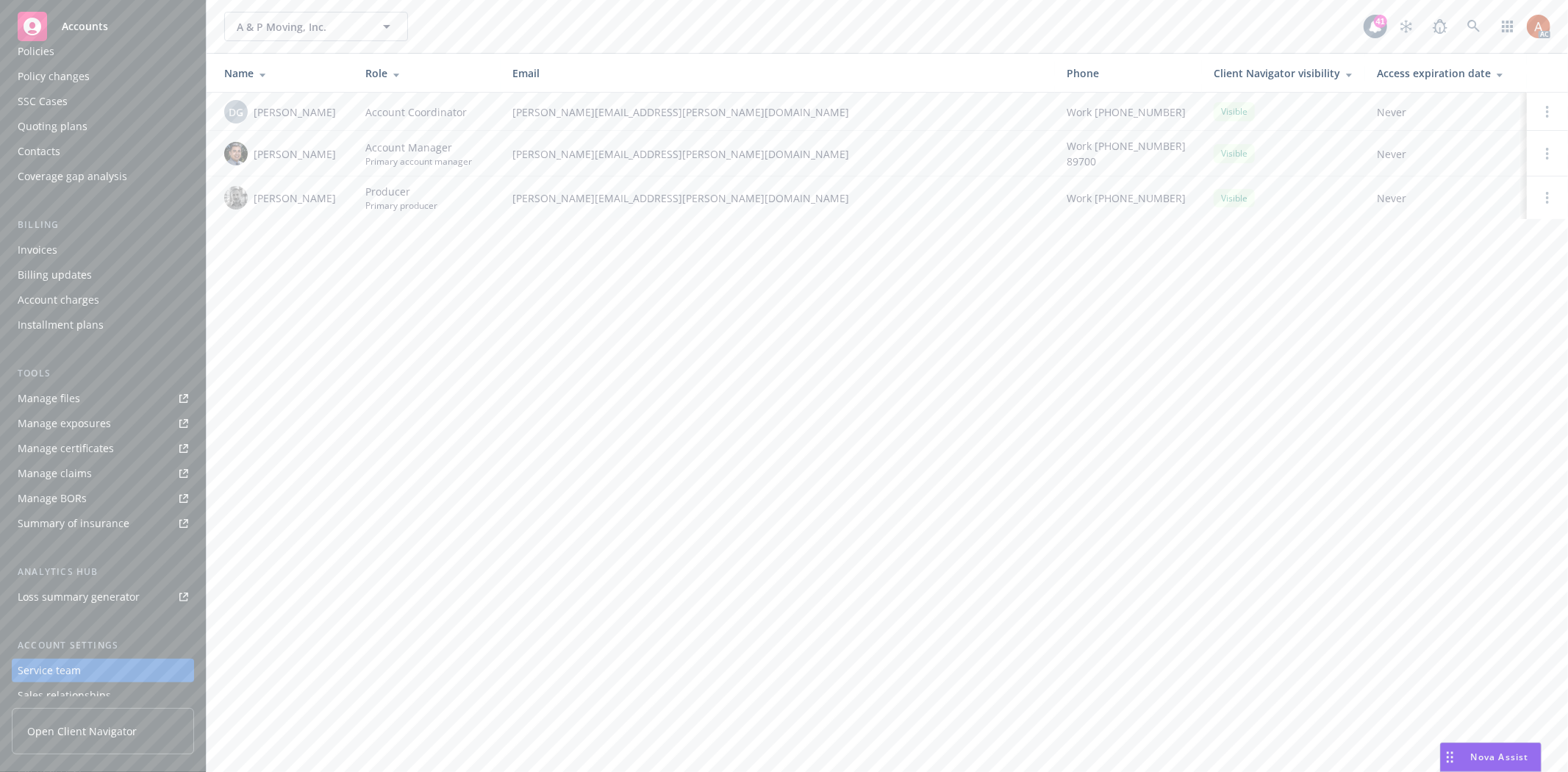
scroll to position [0, 0]
click at [38, 75] on div "Overview" at bounding box center [40, 76] width 46 height 23
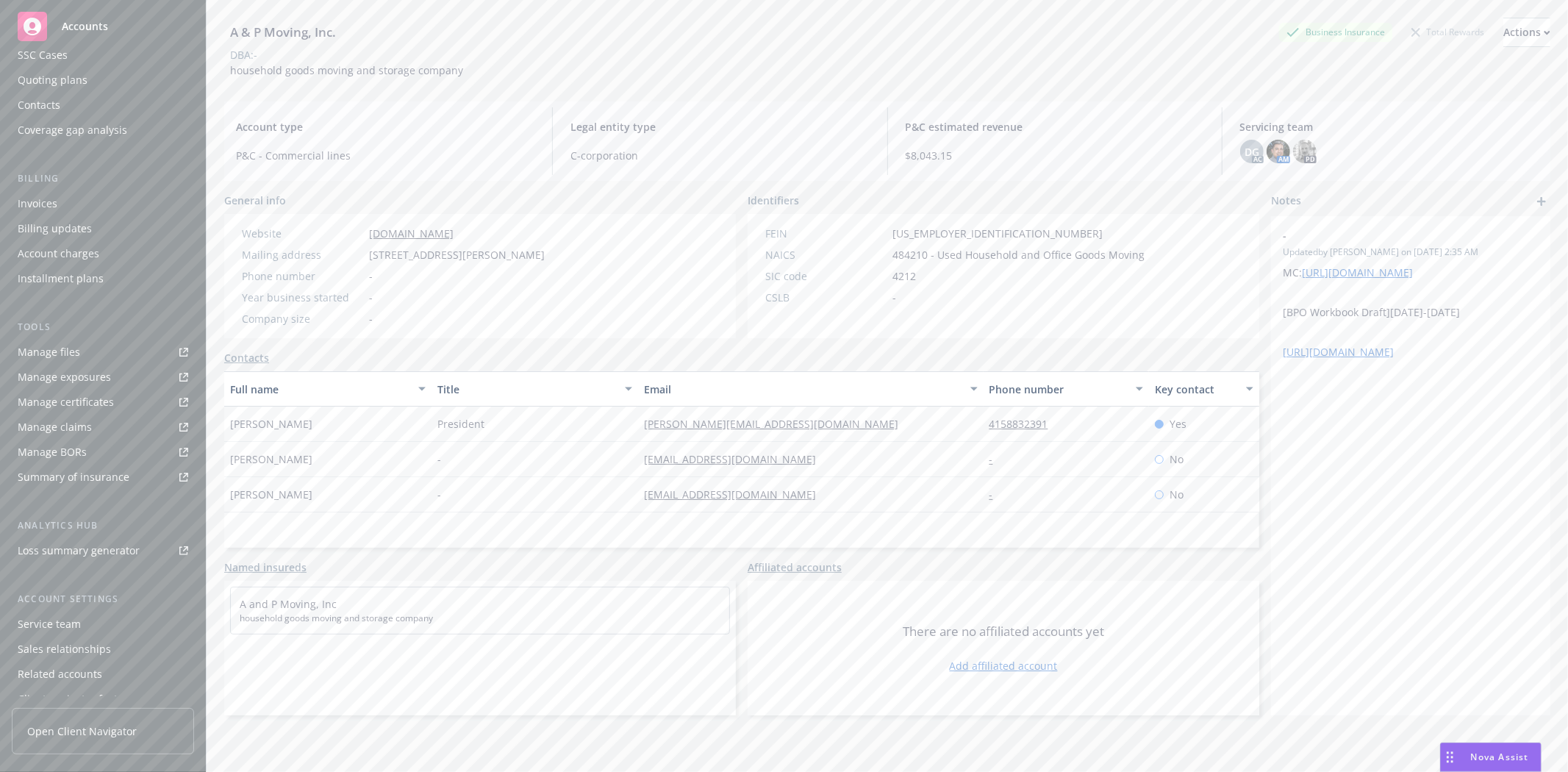
scroll to position [160, 0]
click at [42, 586] on div "Service team" at bounding box center [49, 585] width 63 height 23
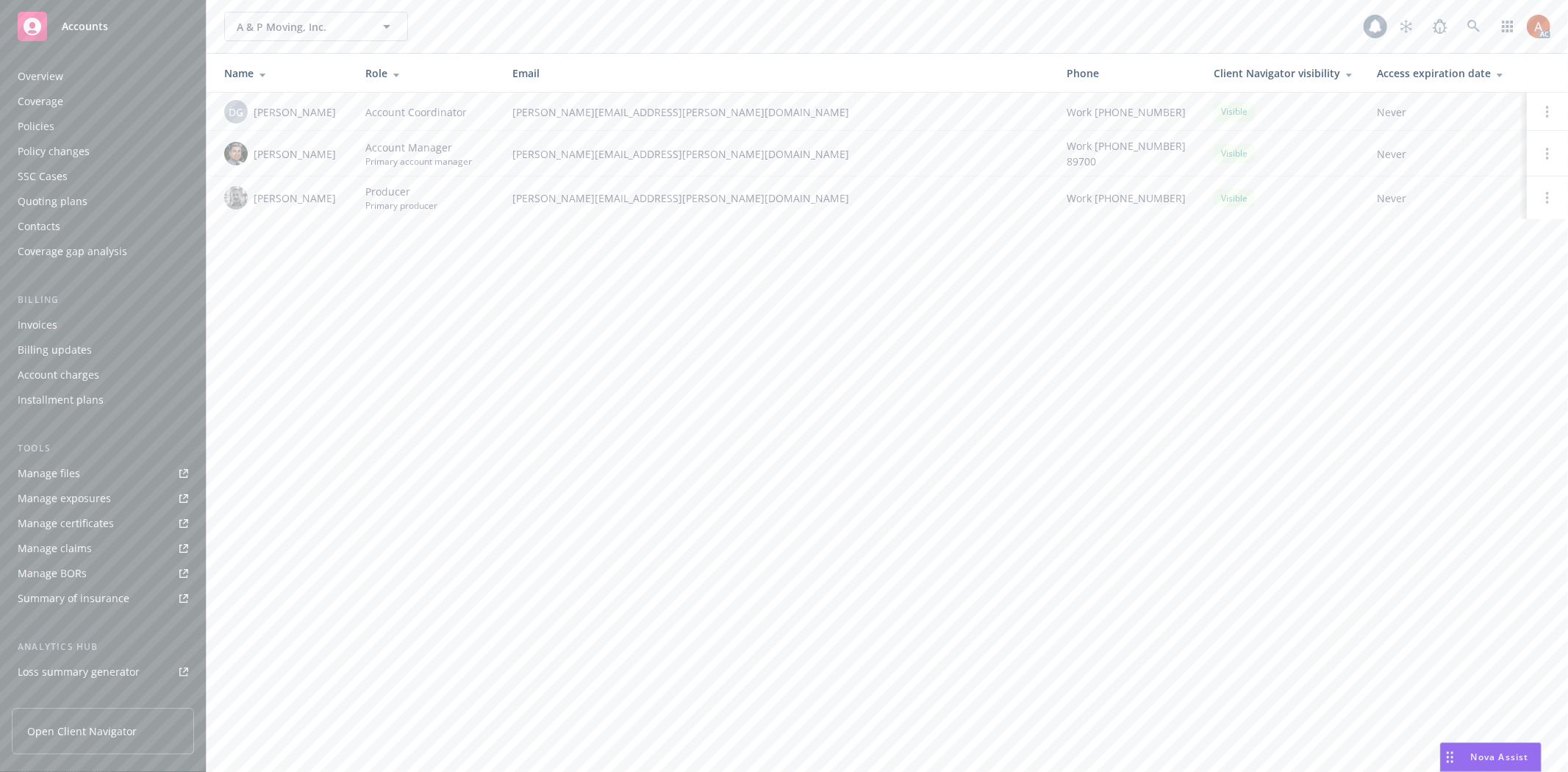
scroll to position [160, 0]
drag, startPoint x: 252, startPoint y: 149, endPoint x: 334, endPoint y: 148, distance: 82.0
click at [334, 148] on div "Marlowe Milo" at bounding box center [283, 153] width 118 height 23
copy span "Marlowe Milo"
click at [427, 303] on div "A & P Moving, Inc. A & P Moving, Inc. 41 AC Name Role Email Phone Client Naviga…" at bounding box center [887, 386] width 1362 height 772
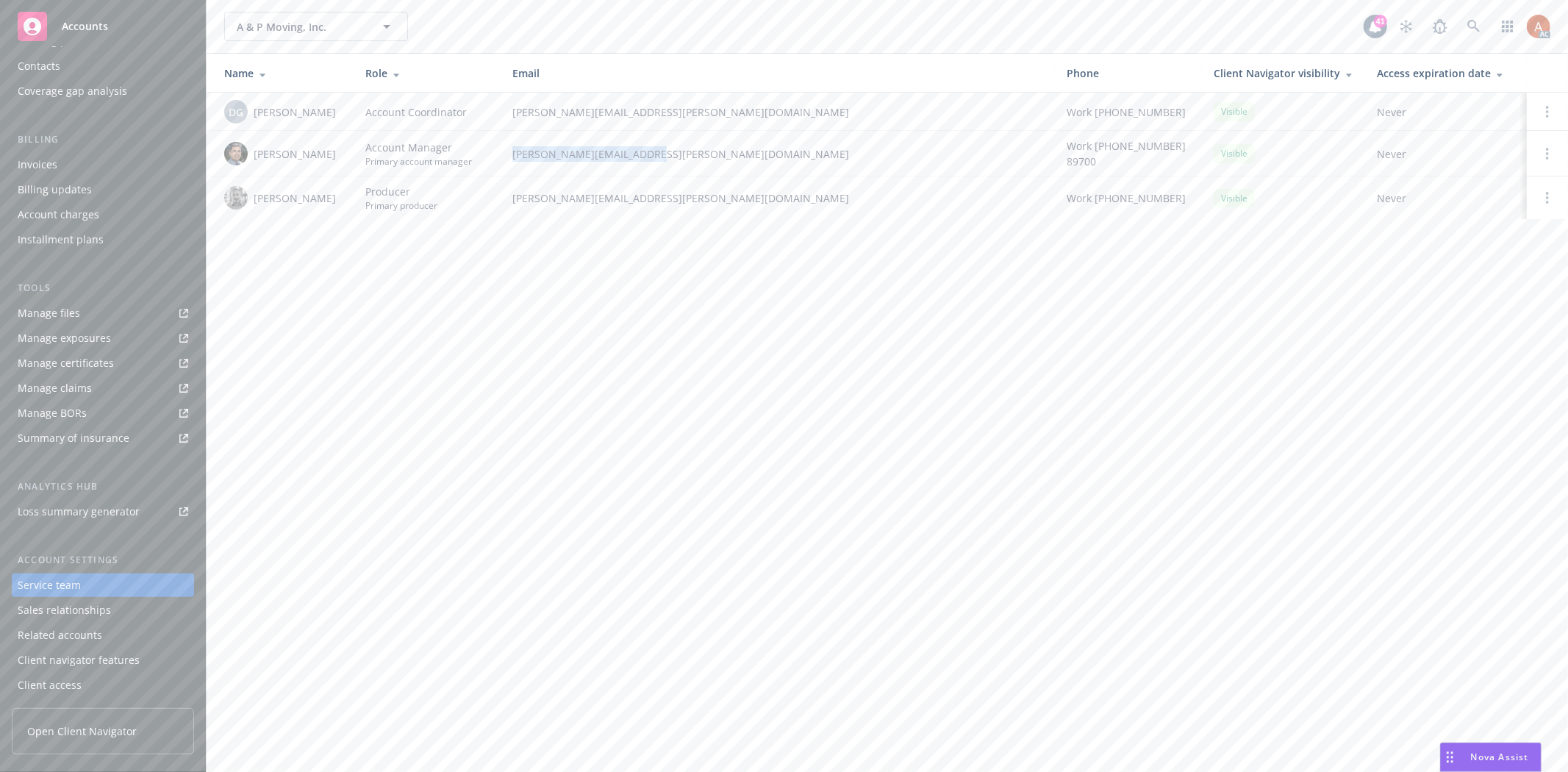
drag, startPoint x: 507, startPoint y: 150, endPoint x: 679, endPoint y: 151, distance: 172.0
click at [679, 151] on td "marlowe.milo@newfront.com" at bounding box center [778, 153] width 555 height 46
copy span "marlowe.milo@newfront.com"
drag, startPoint x: 249, startPoint y: 153, endPoint x: 333, endPoint y: 153, distance: 84.0
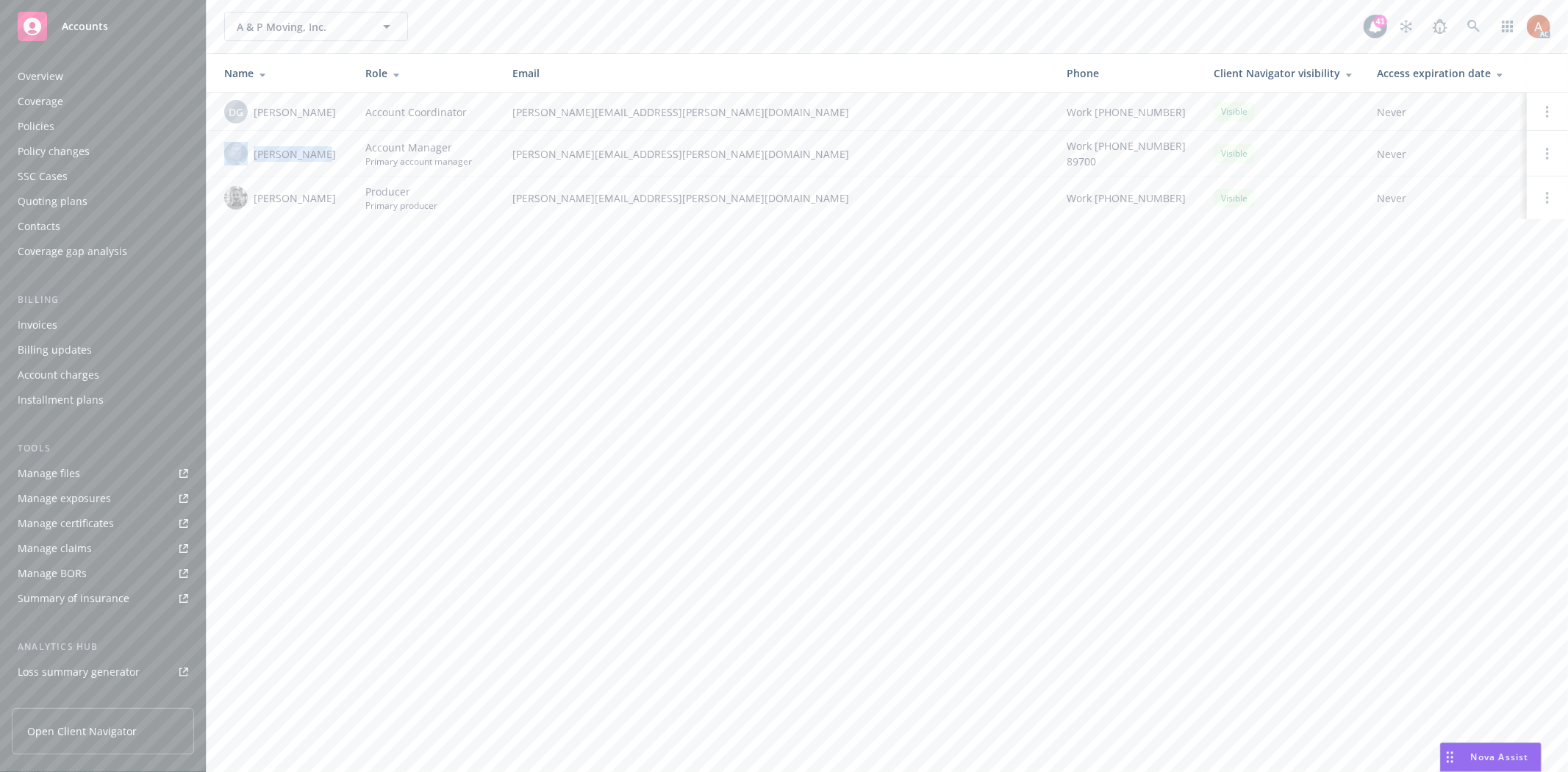
click at [333, 153] on div "Marlowe Milo" at bounding box center [283, 153] width 118 height 23
click at [34, 133] on div "Policies" at bounding box center [36, 126] width 36 height 23
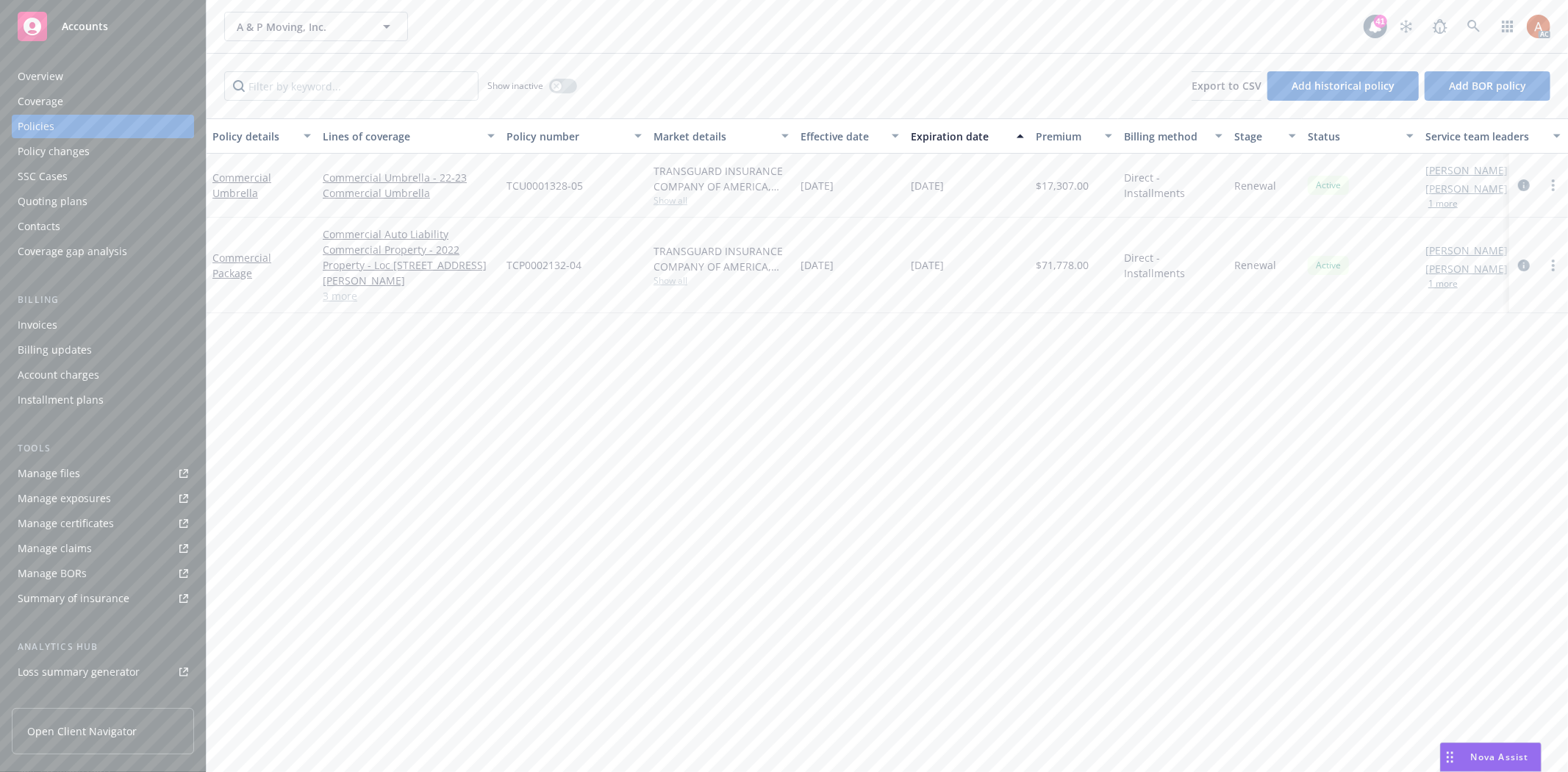
click at [1454, 202] on button "1 more" at bounding box center [1443, 203] width 29 height 9
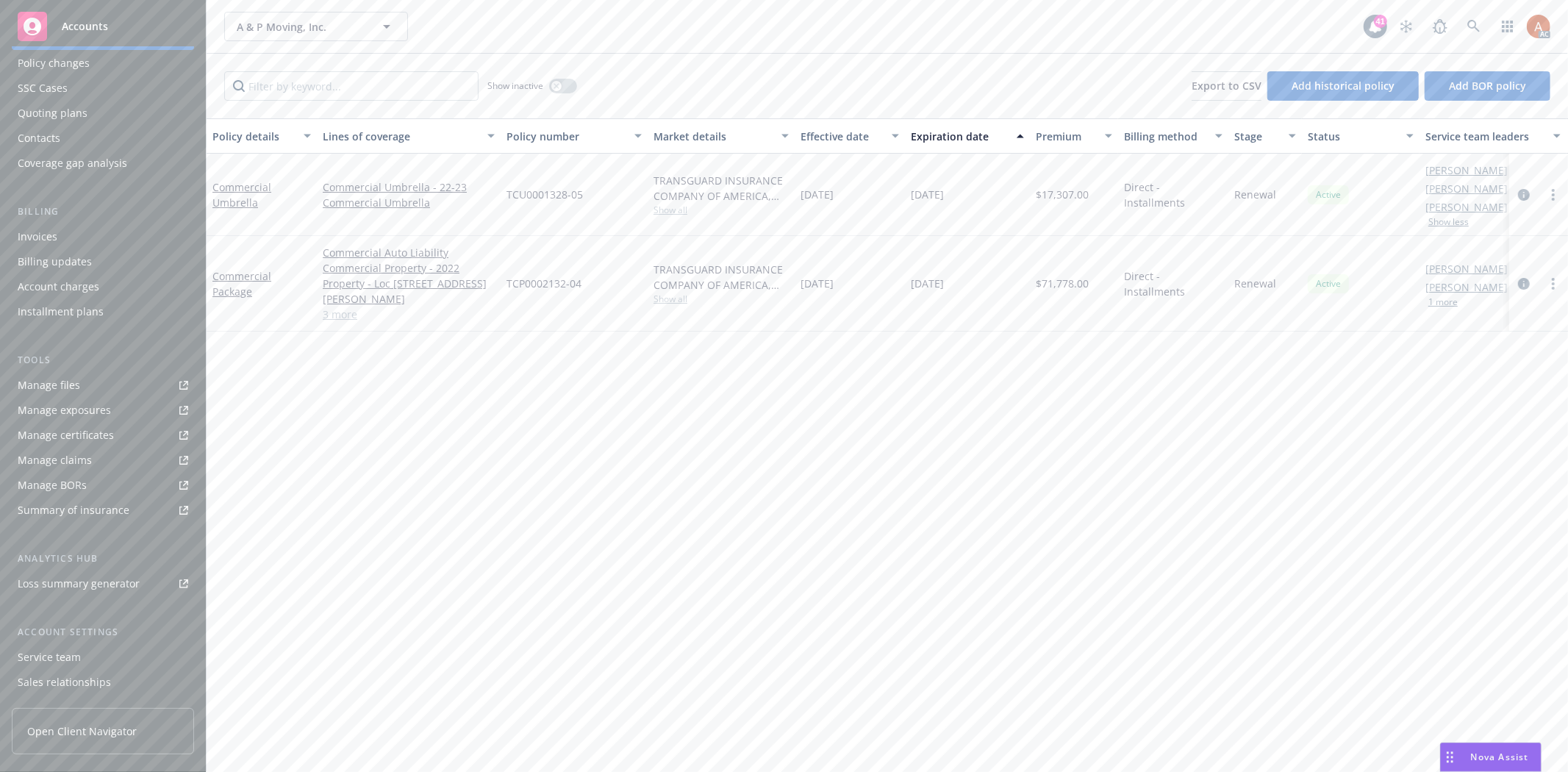
scroll to position [160, 0]
click at [66, 583] on div "Service team" at bounding box center [49, 585] width 63 height 23
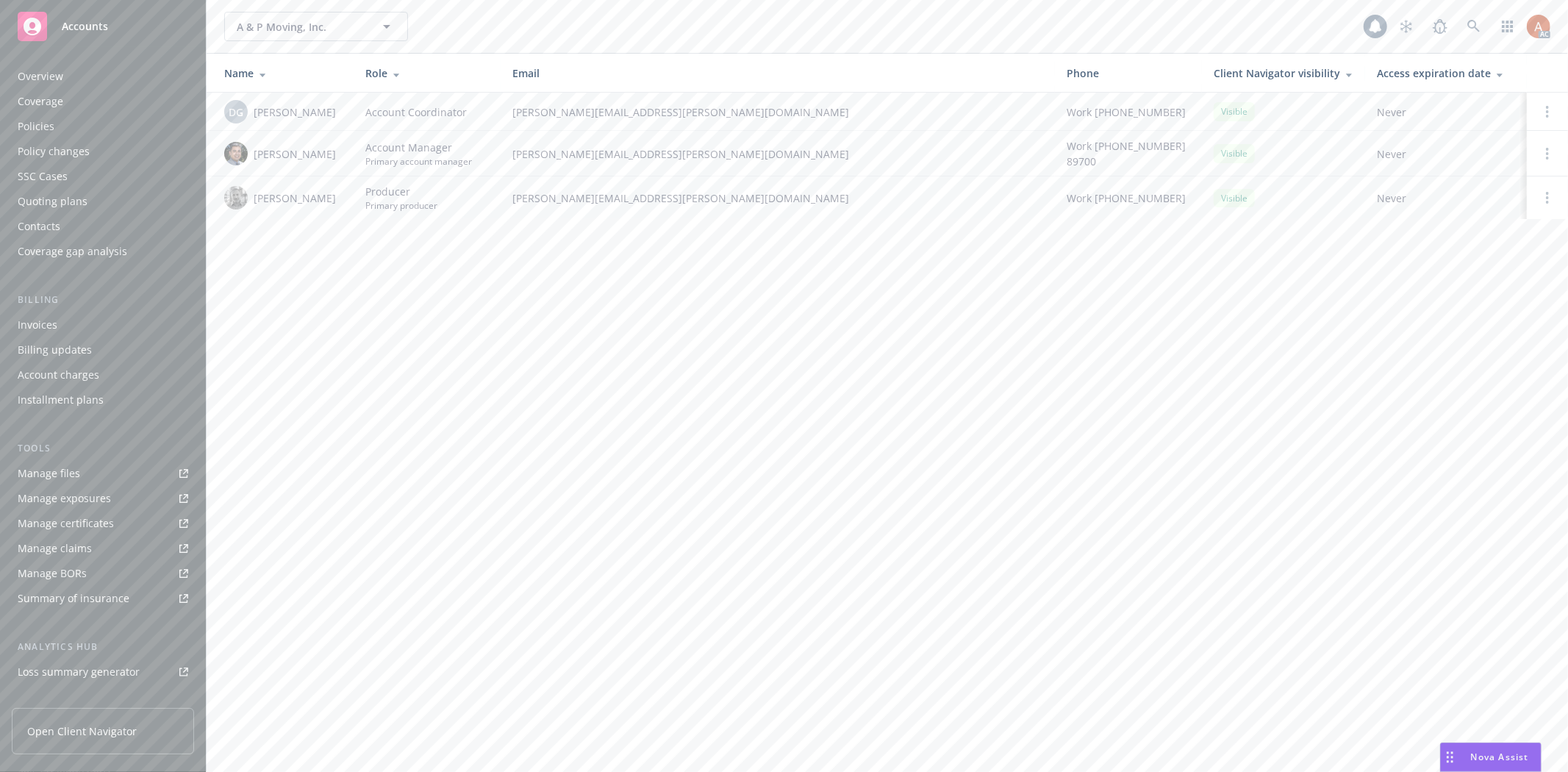
scroll to position [160, 0]
drag, startPoint x: 248, startPoint y: 149, endPoint x: 338, endPoint y: 151, distance: 90.0
click at [338, 151] on div "Marlowe Milo" at bounding box center [283, 153] width 118 height 23
copy div "Marlowe Milo"
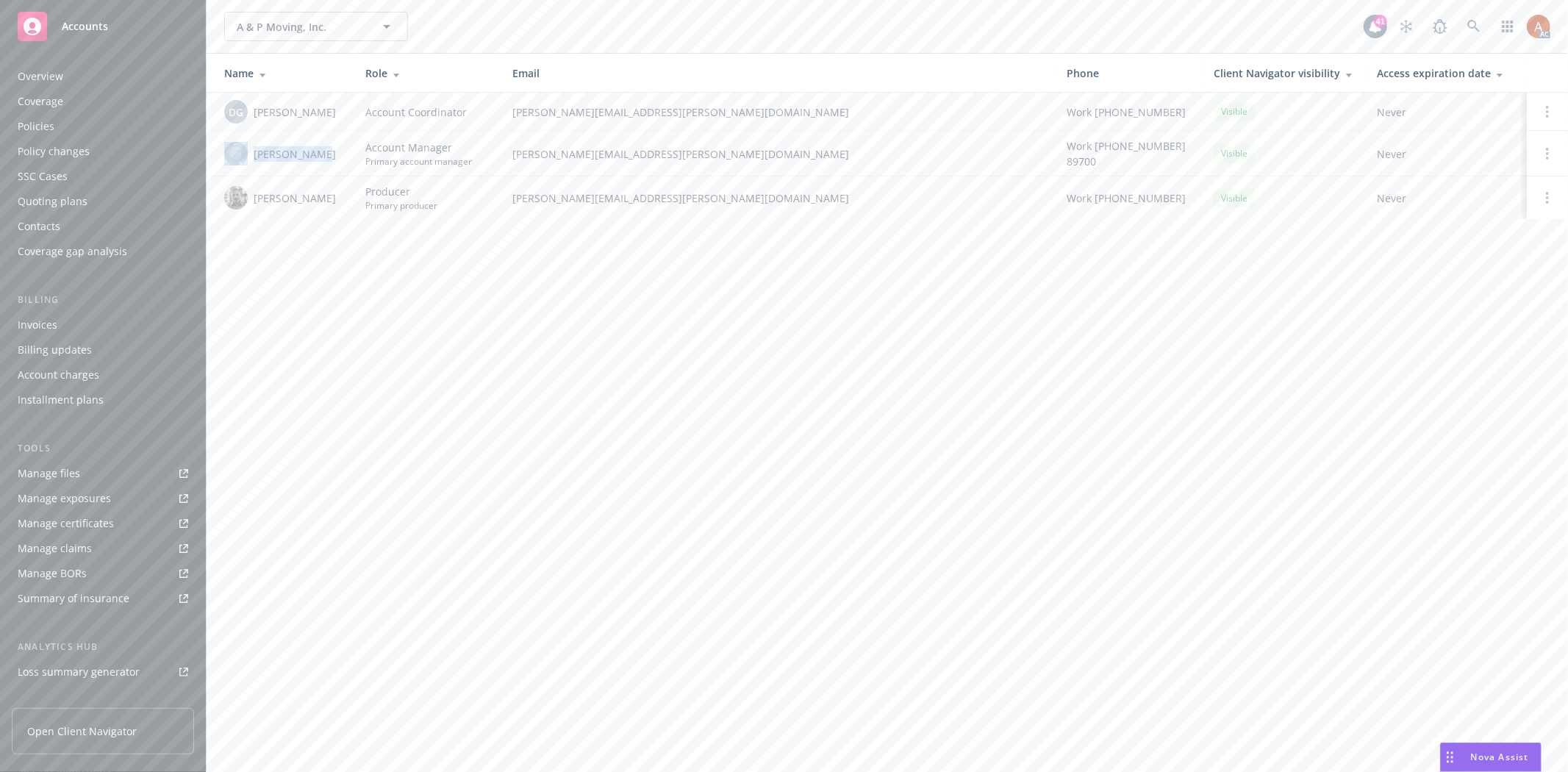
click at [49, 72] on div "Overview" at bounding box center [40, 76] width 46 height 23
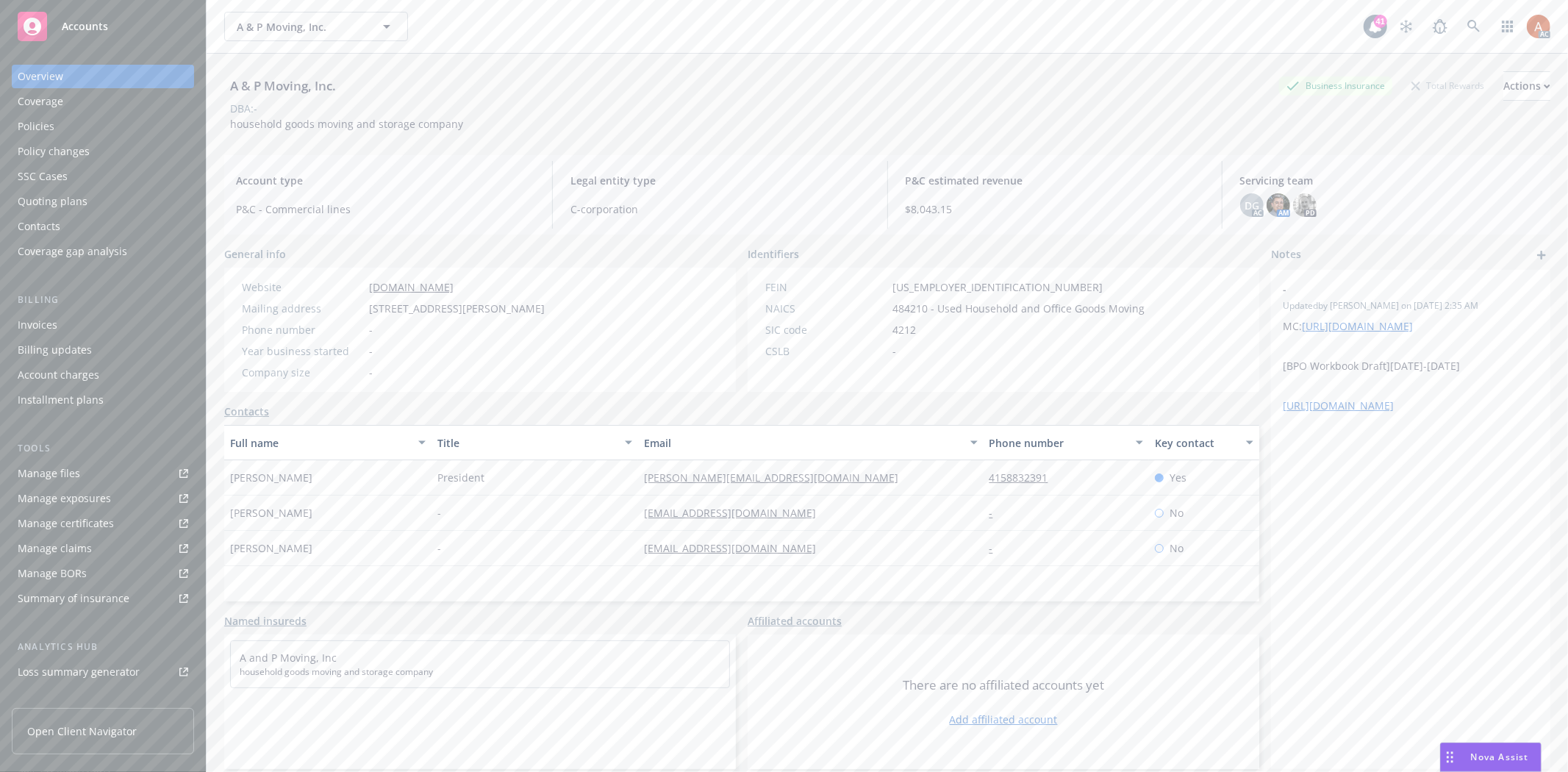
click at [25, 127] on div "Policies" at bounding box center [36, 126] width 36 height 23
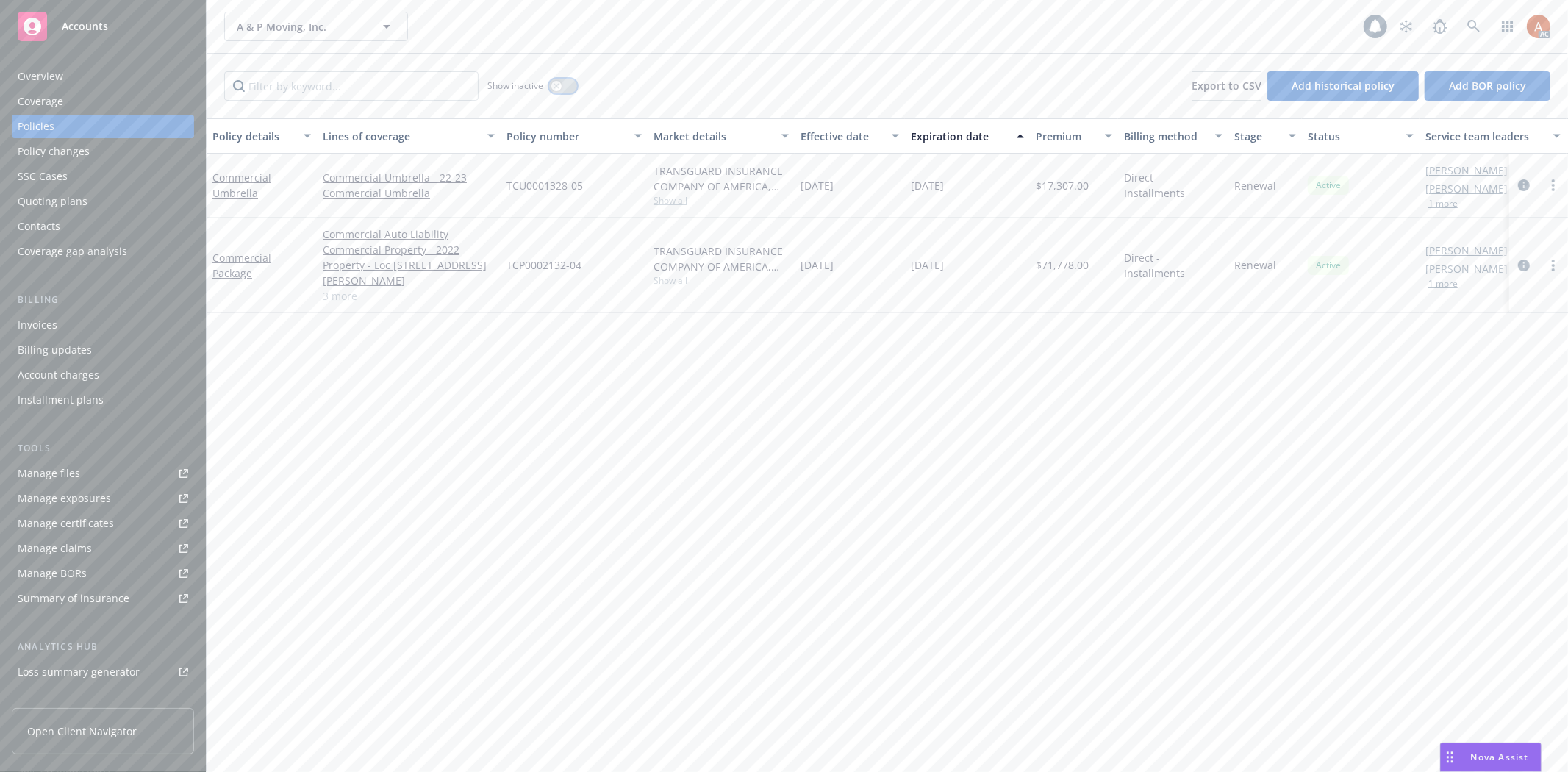
click at [556, 80] on button "button" at bounding box center [563, 86] width 28 height 15
click at [405, 95] on input "Filter by keyword..." at bounding box center [351, 85] width 255 height 29
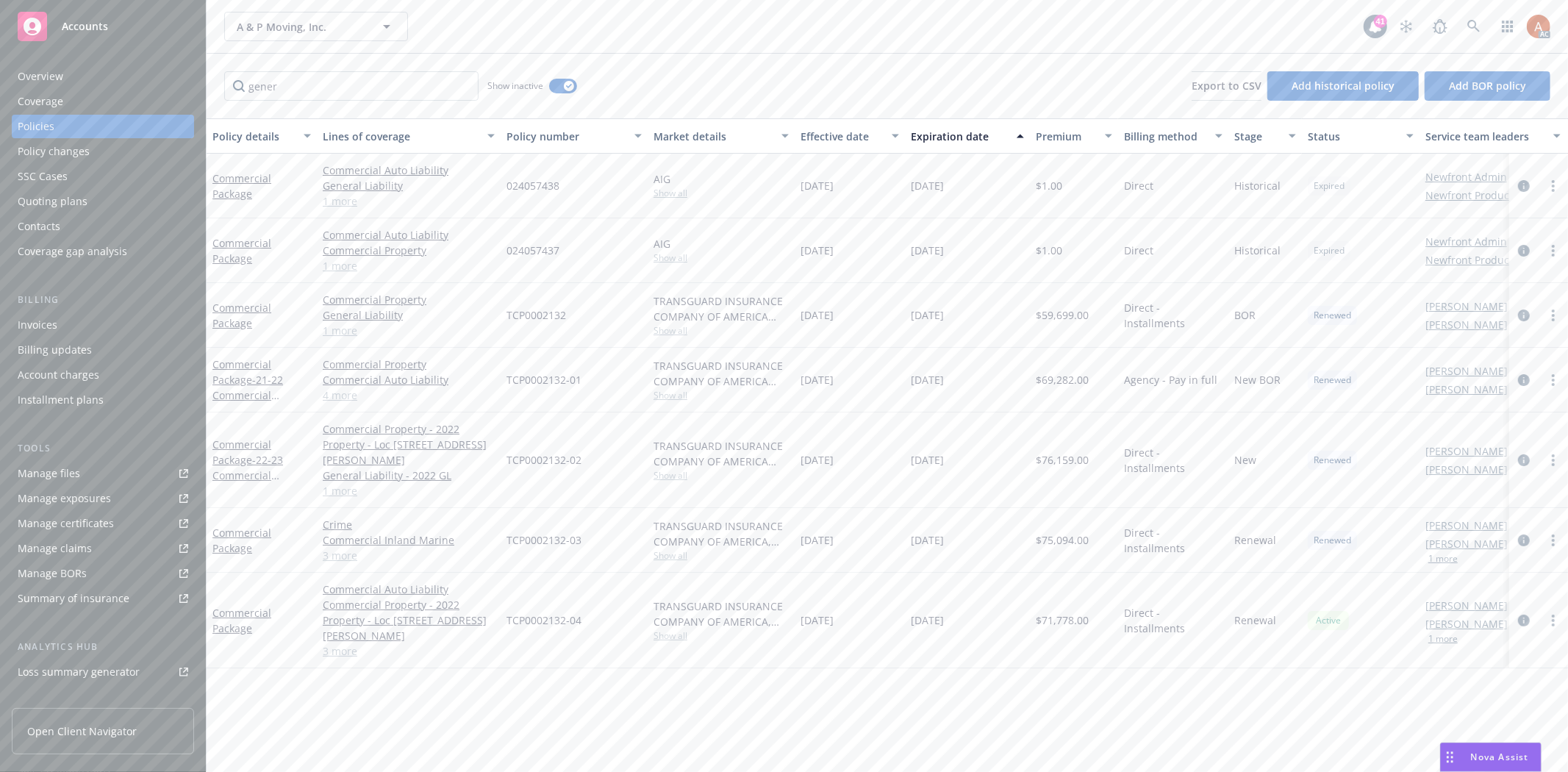
click at [841, 133] on div "Effective date" at bounding box center [842, 136] width 82 height 16
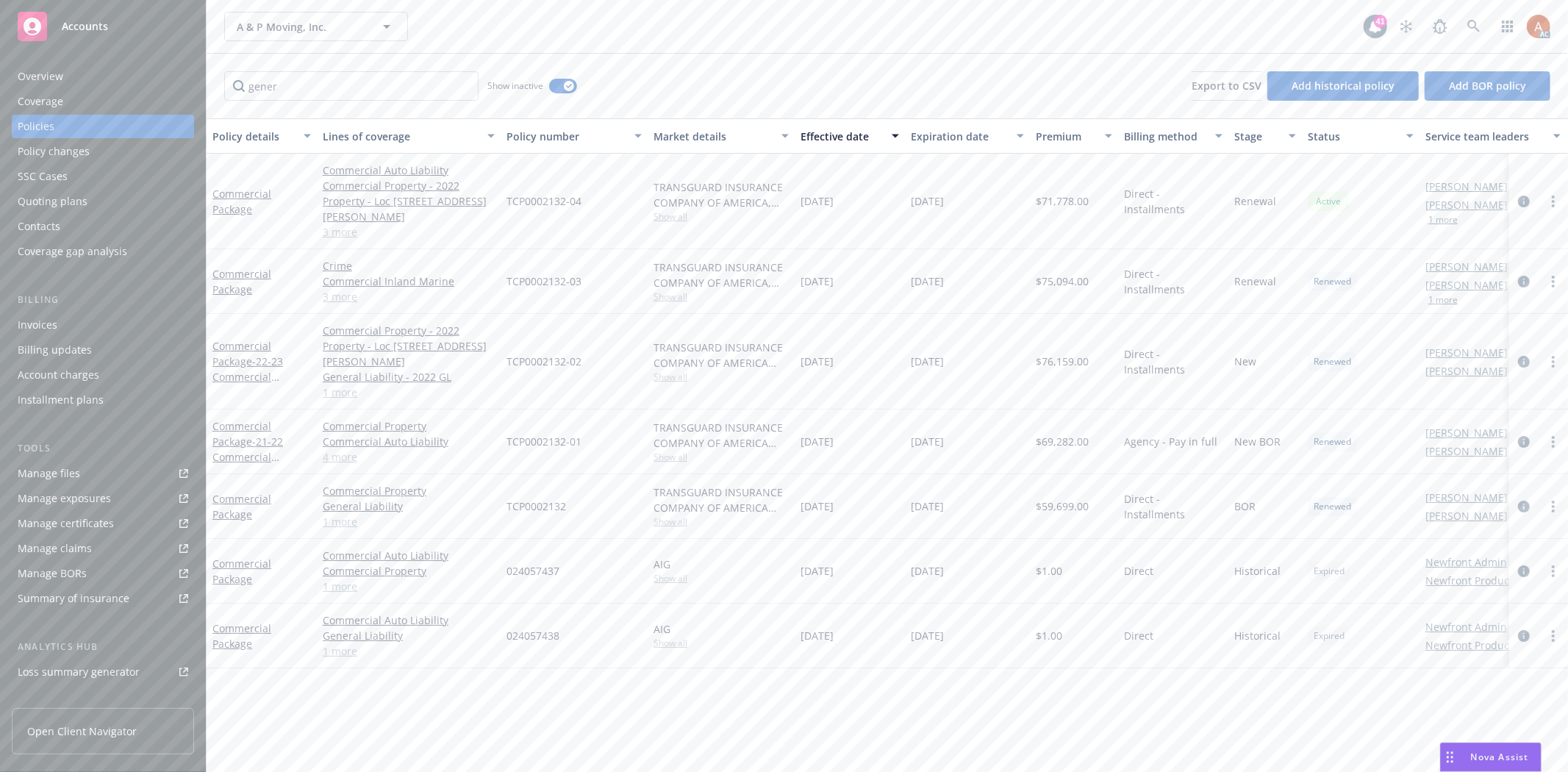
drag, startPoint x: 820, startPoint y: 194, endPoint x: 983, endPoint y: 196, distance: 163.0
click at [983, 196] on div "Commercial Package Commercial Auto Liability Commercial Property - 2022 Propert…" at bounding box center [915, 201] width 1419 height 95
drag, startPoint x: 814, startPoint y: 261, endPoint x: 1047, endPoint y: 256, distance: 233.1
click at [1047, 256] on div "Commercial Package Crime Commercial Inland Marine Commercial Auto Liability - 2…" at bounding box center [915, 282] width 1419 height 65
drag, startPoint x: 832, startPoint y: 342, endPoint x: 1076, endPoint y: 341, distance: 244.0
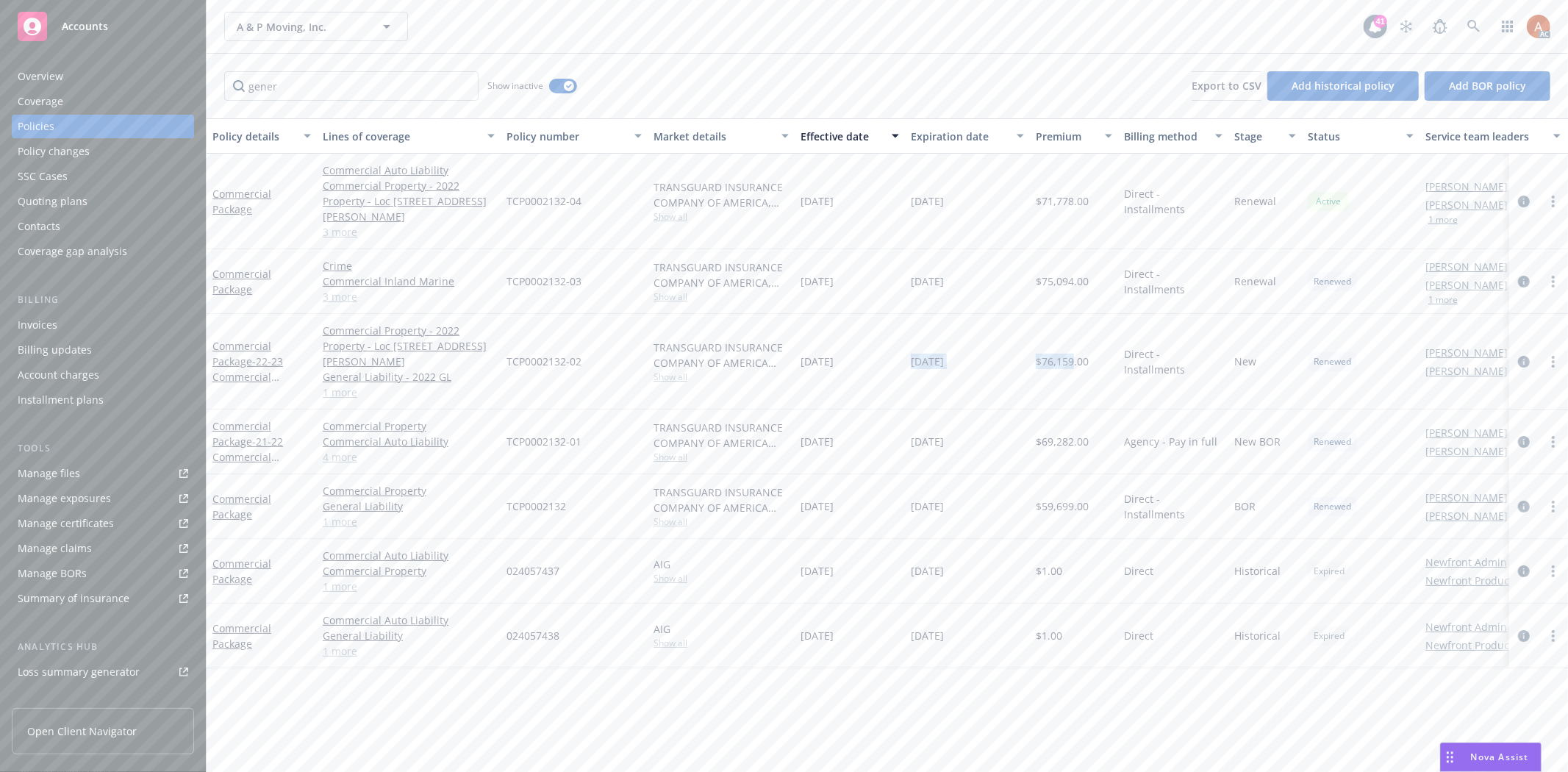
click at [1076, 341] on div "Commercial Package - 22-23 Commercial Package Commercial Property - 2022 Proper…" at bounding box center [915, 362] width 1419 height 95
copy div "2022 11/09/2023 $76,159."
drag, startPoint x: 300, startPoint y: 88, endPoint x: 213, endPoint y: 85, distance: 87.1
click at [213, 85] on div "gener Show inactive Export to CSV Add historical policy Add BOR policy" at bounding box center [887, 86] width 1362 height 65
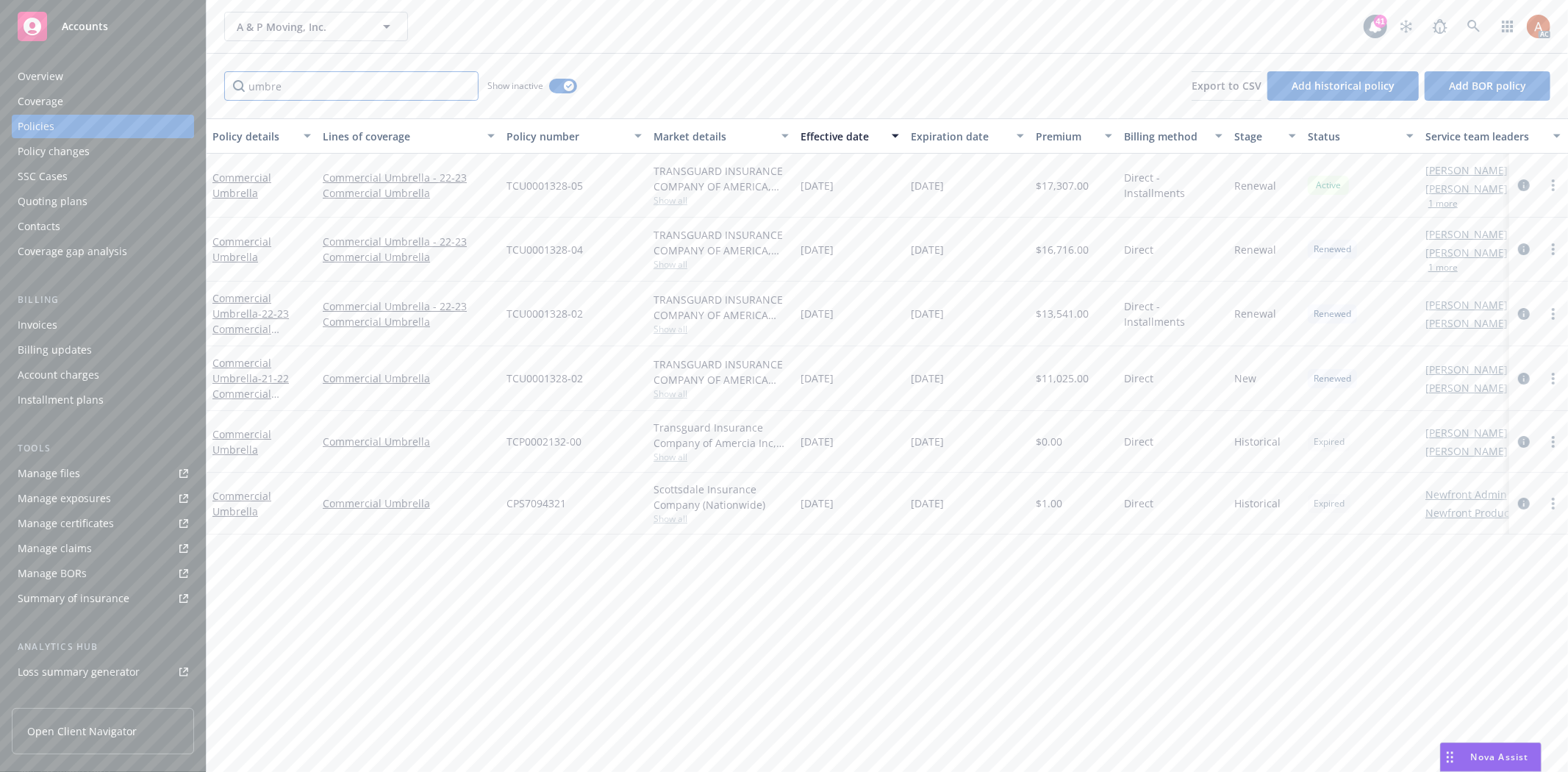
type input "umbre"
click at [81, 586] on div "Service team" at bounding box center [103, 585] width 171 height 23
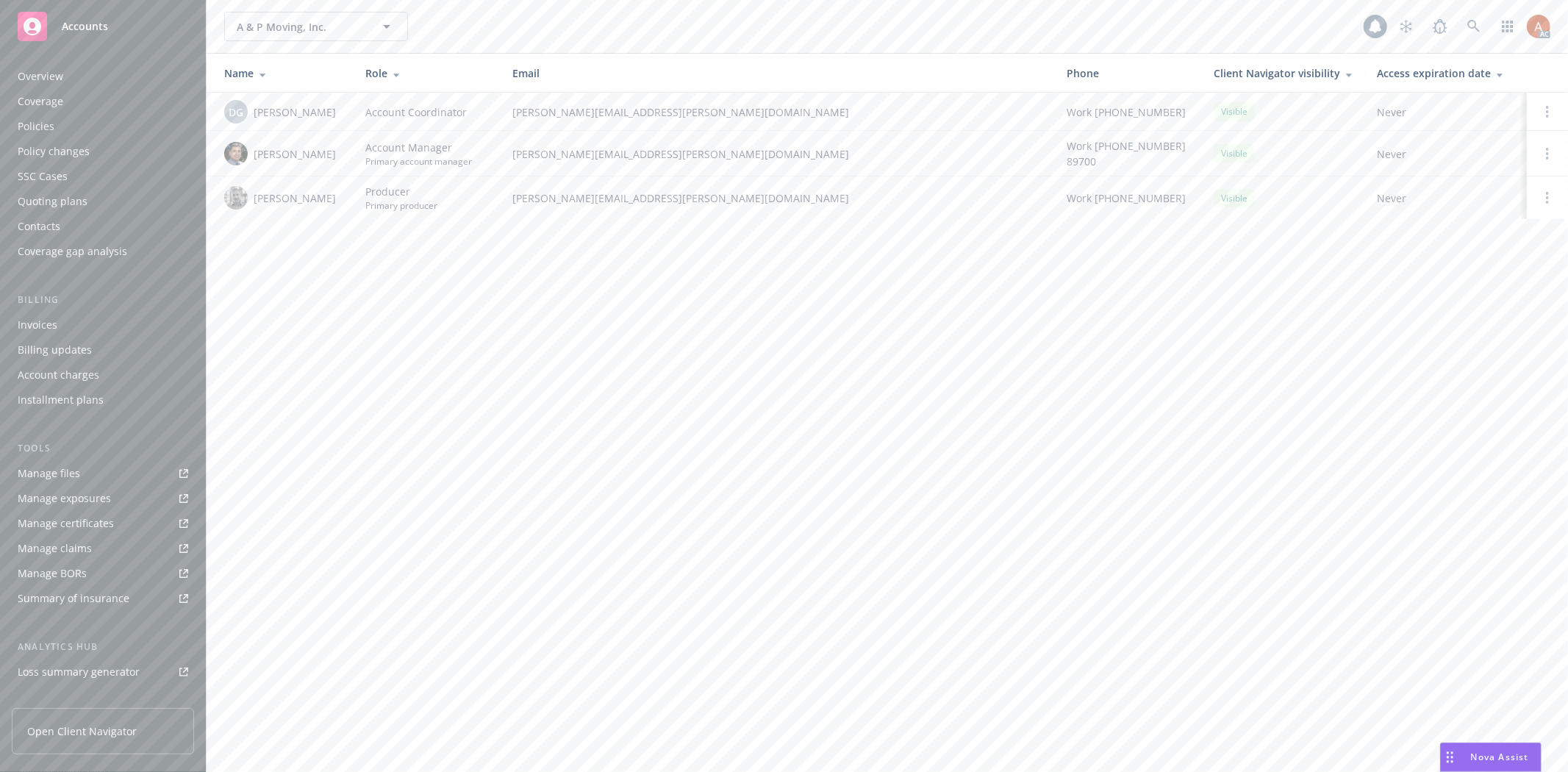
scroll to position [160, 0]
drag, startPoint x: 263, startPoint y: 197, endPoint x: 322, endPoint y: 199, distance: 59.0
click at [322, 199] on div "Ted Gingrich" at bounding box center [283, 197] width 118 height 23
click at [316, 261] on div "A & P Moving, Inc. A & P Moving, Inc. 41 AC Name Role Email Phone Client Naviga…" at bounding box center [887, 386] width 1362 height 772
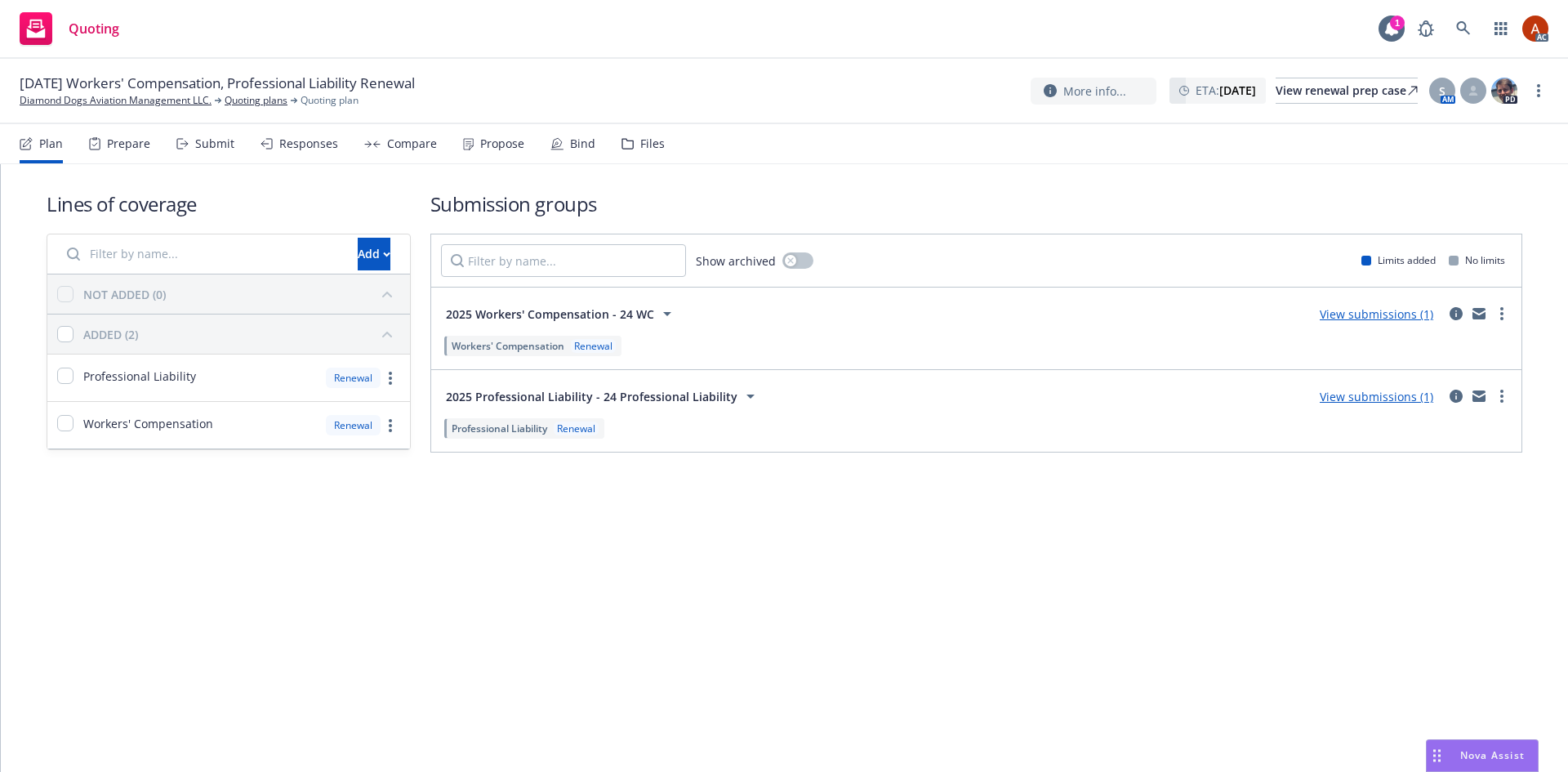
click at [123, 143] on div "Prepare" at bounding box center [128, 144] width 43 height 13
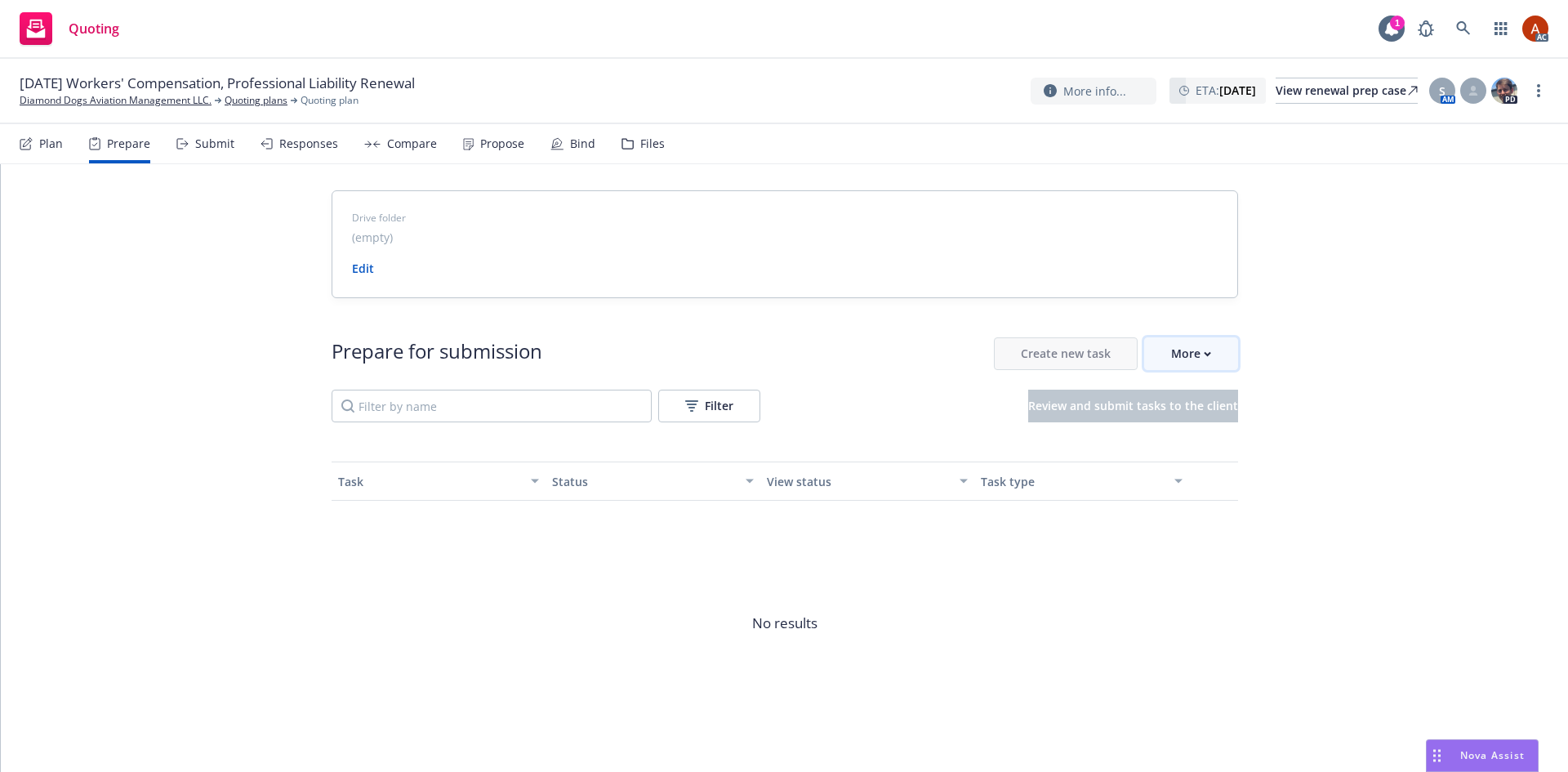
click at [1187, 361] on div "More" at bounding box center [1190, 354] width 40 height 31
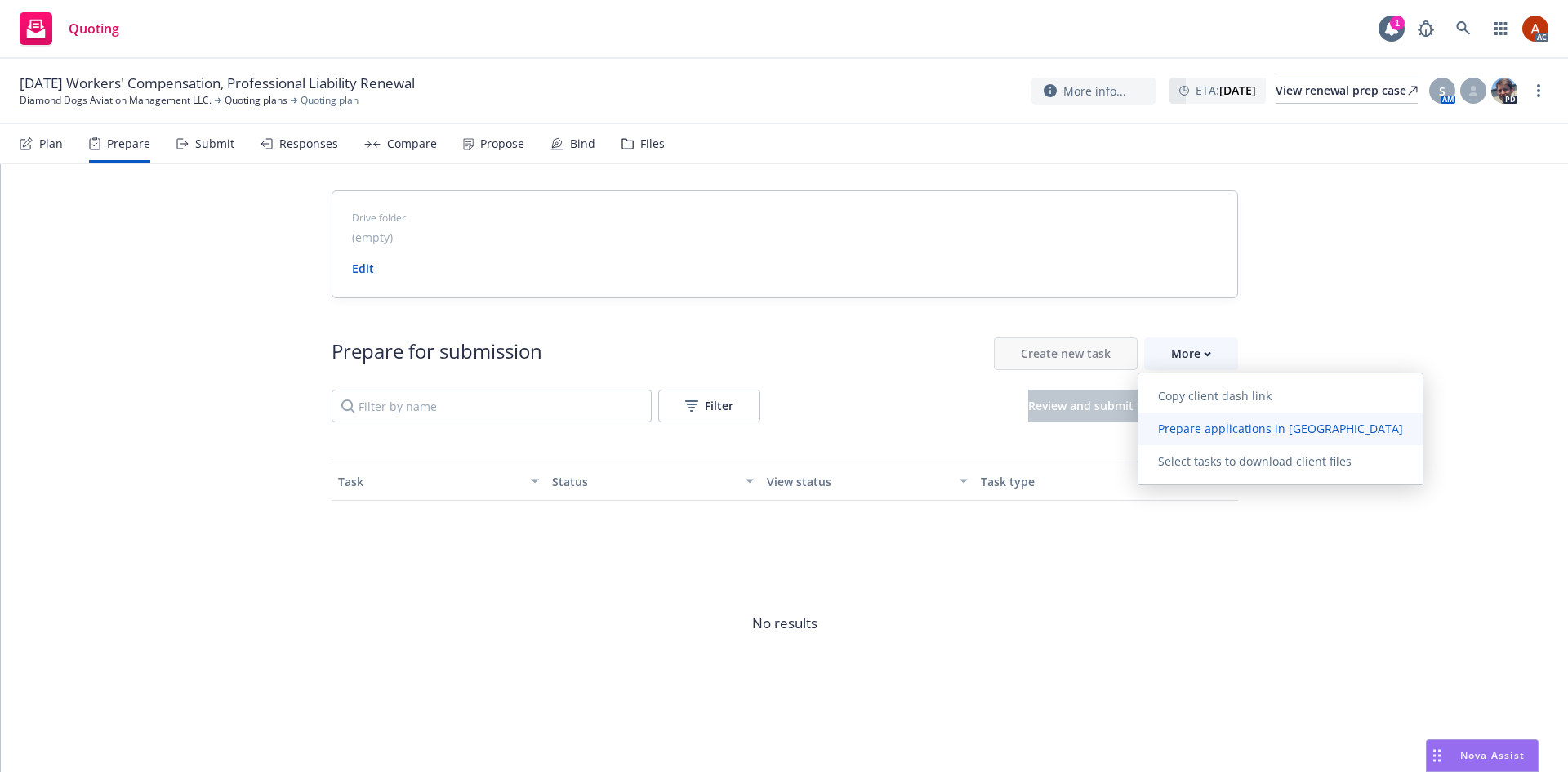
click at [1209, 428] on span "Prepare applications in Indio" at bounding box center [1281, 428] width 285 height 16
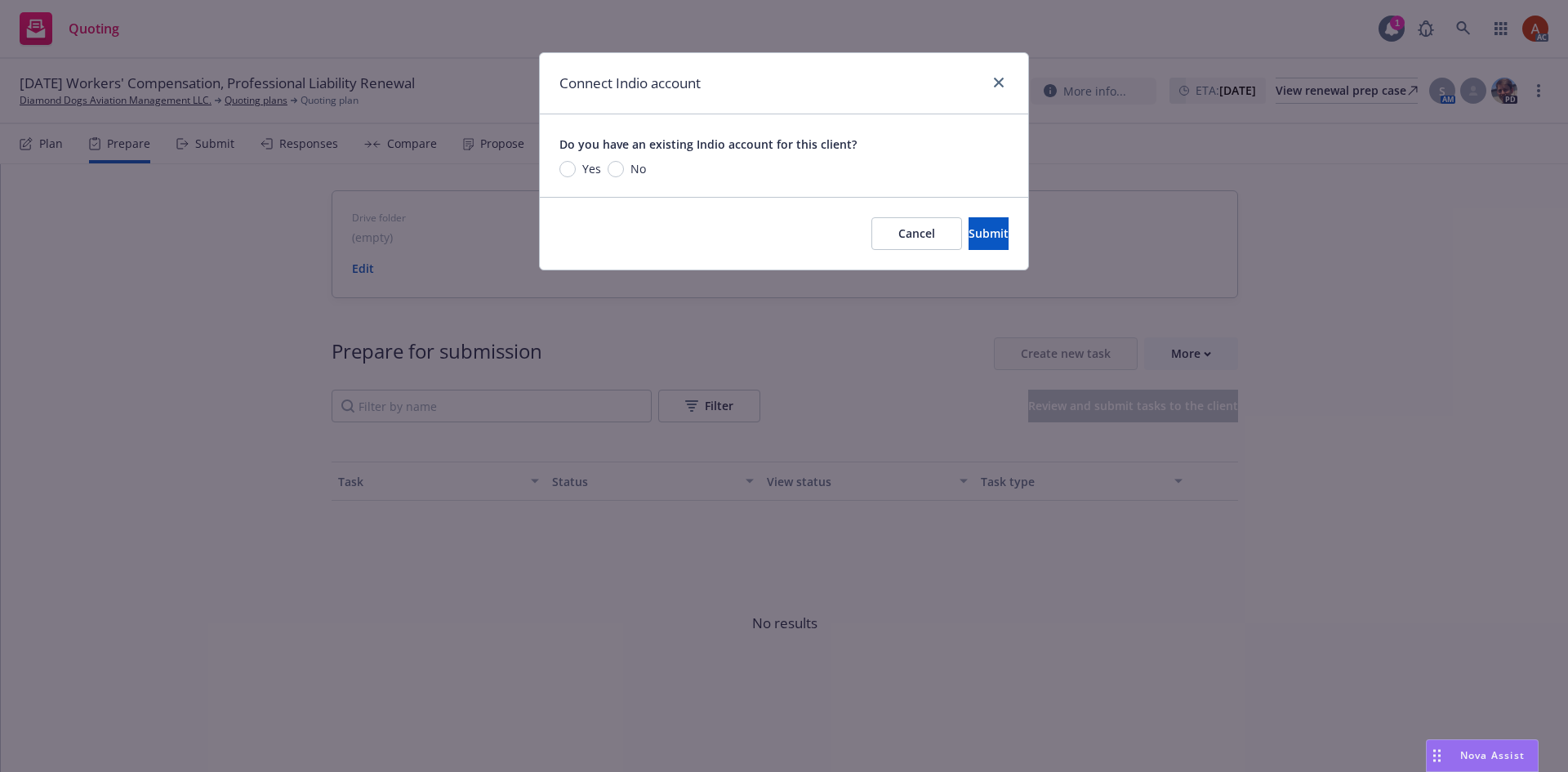
click at [630, 170] on span "No" at bounding box center [638, 169] width 16 height 18
click at [624, 170] on input "No" at bounding box center [616, 170] width 17 height 17
radio input "true"
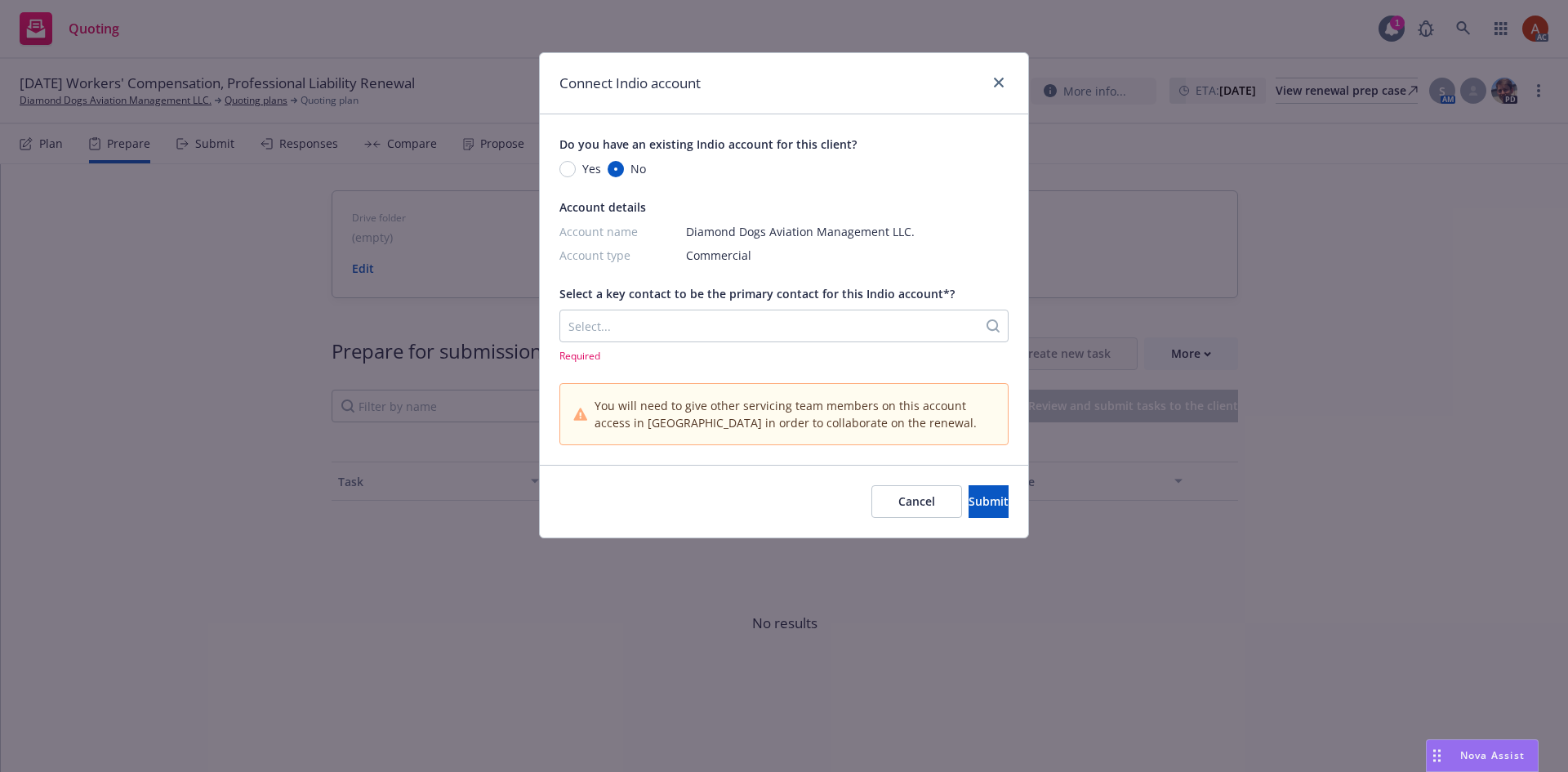
click at [594, 327] on div at bounding box center [768, 325] width 401 height 19
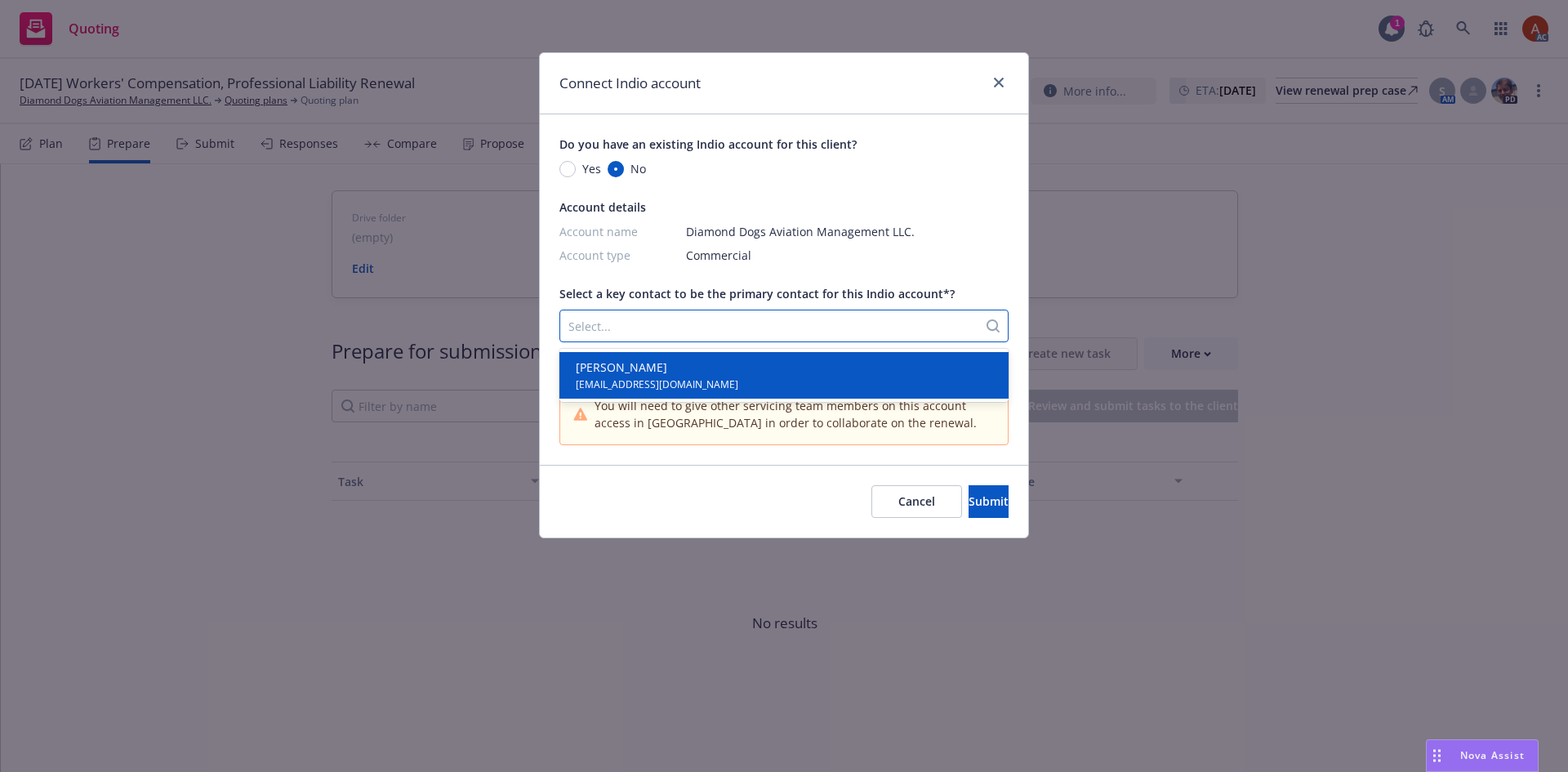
click at [616, 363] on span "[PERSON_NAME]" at bounding box center [657, 367] width 162 height 18
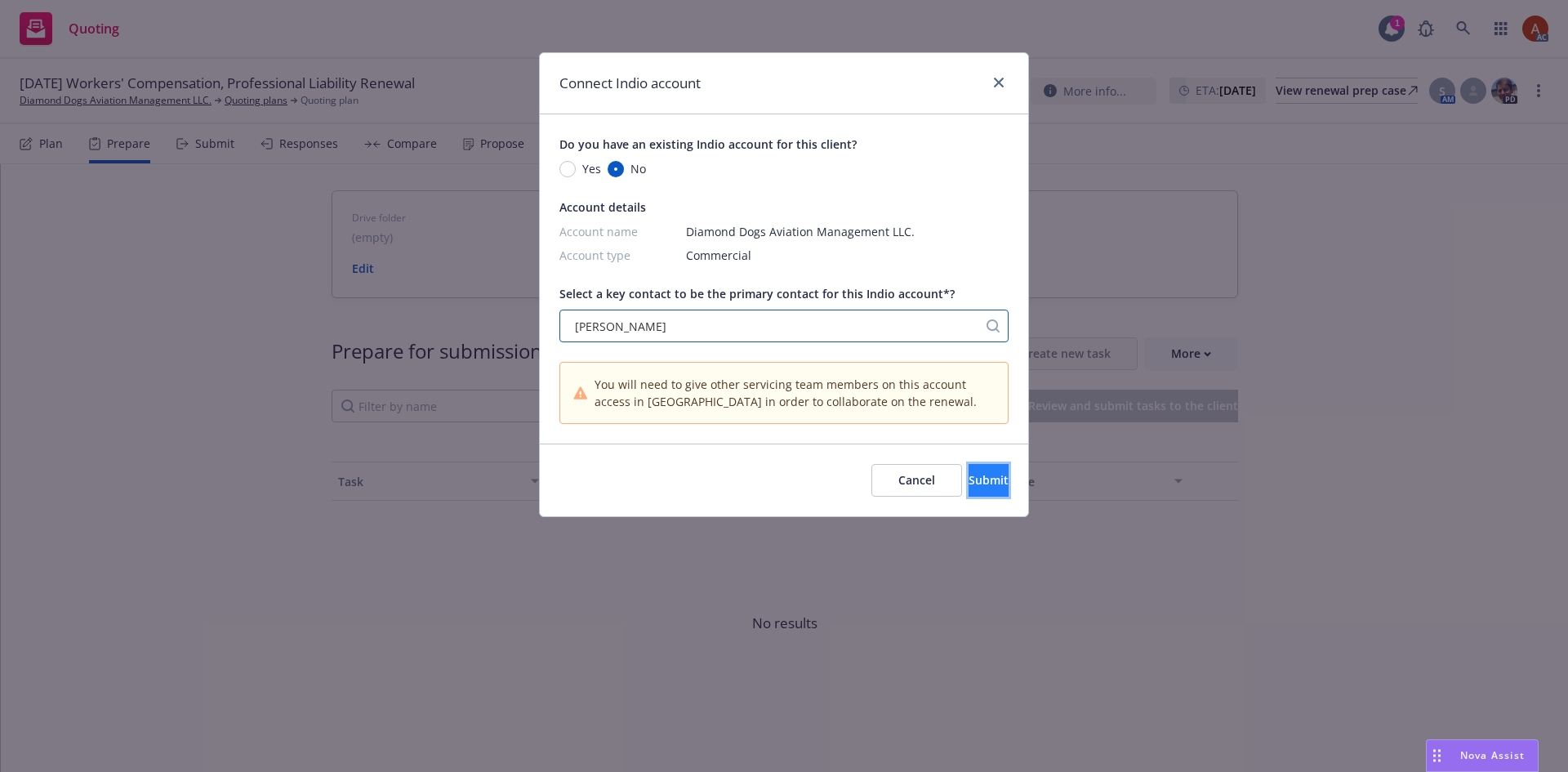
click at [969, 478] on span "Submit" at bounding box center [989, 479] width 40 height 16
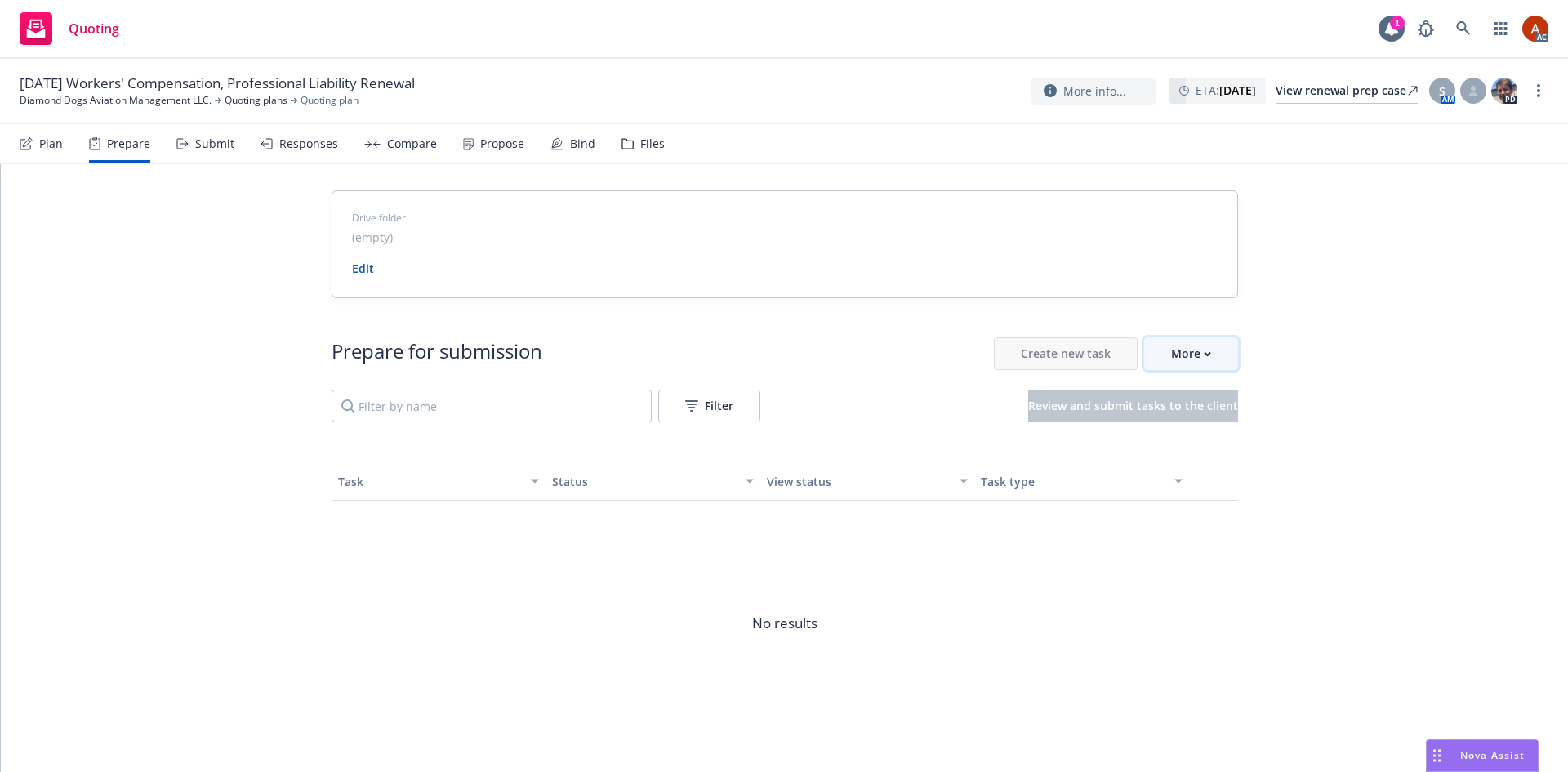
click at [1204, 357] on icon "button" at bounding box center [1208, 354] width 7 height 6
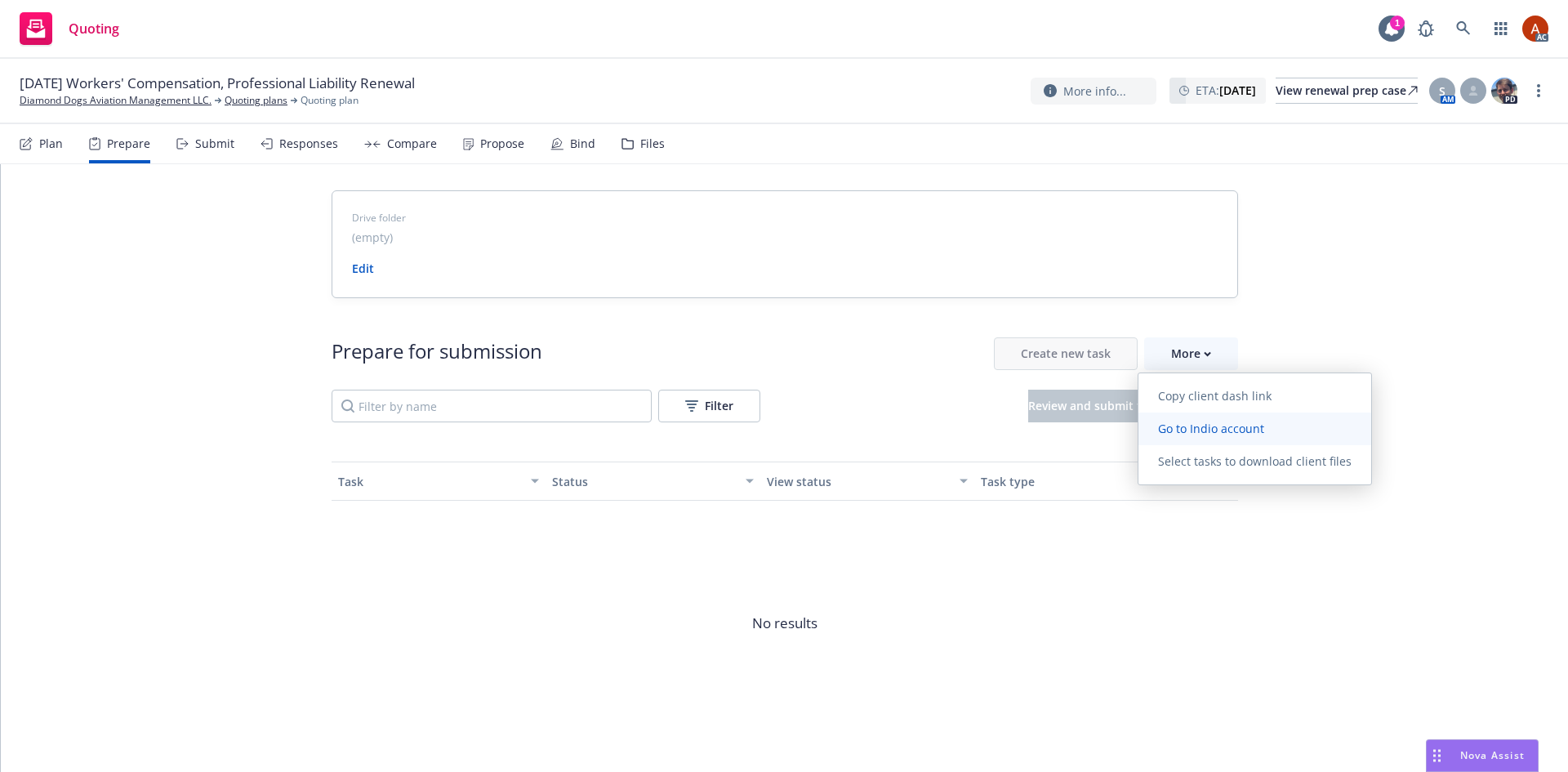
click at [1204, 432] on span "Go to Indio account" at bounding box center [1211, 428] width 146 height 16
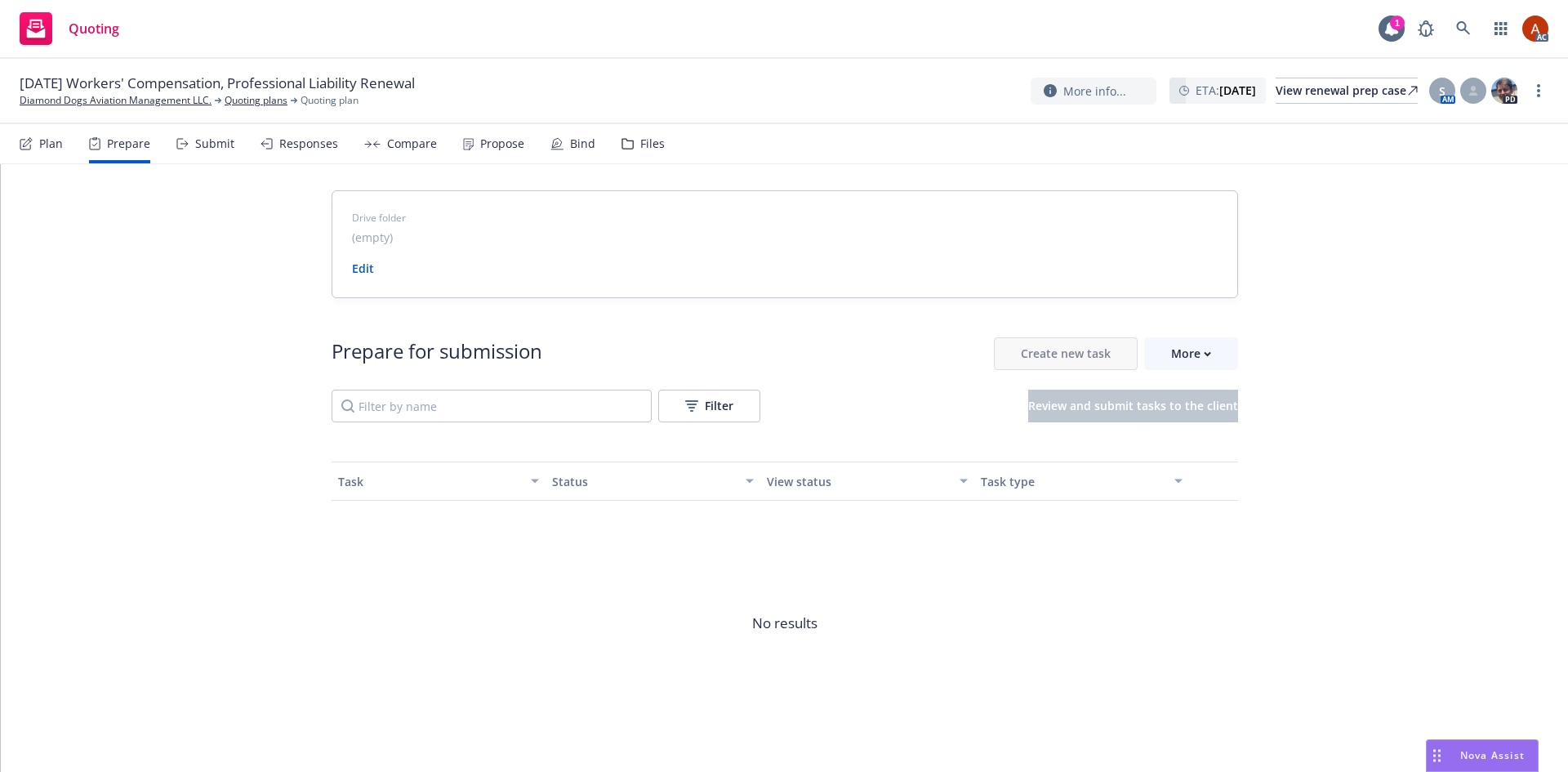
click at [249, 108] on div "10/04/25 Workers' Compensation, Professional Liability Renewal Diamond Dogs Avi…" at bounding box center [784, 91] width 1568 height 65
click at [270, 102] on link "Quoting plans" at bounding box center [256, 100] width 63 height 15
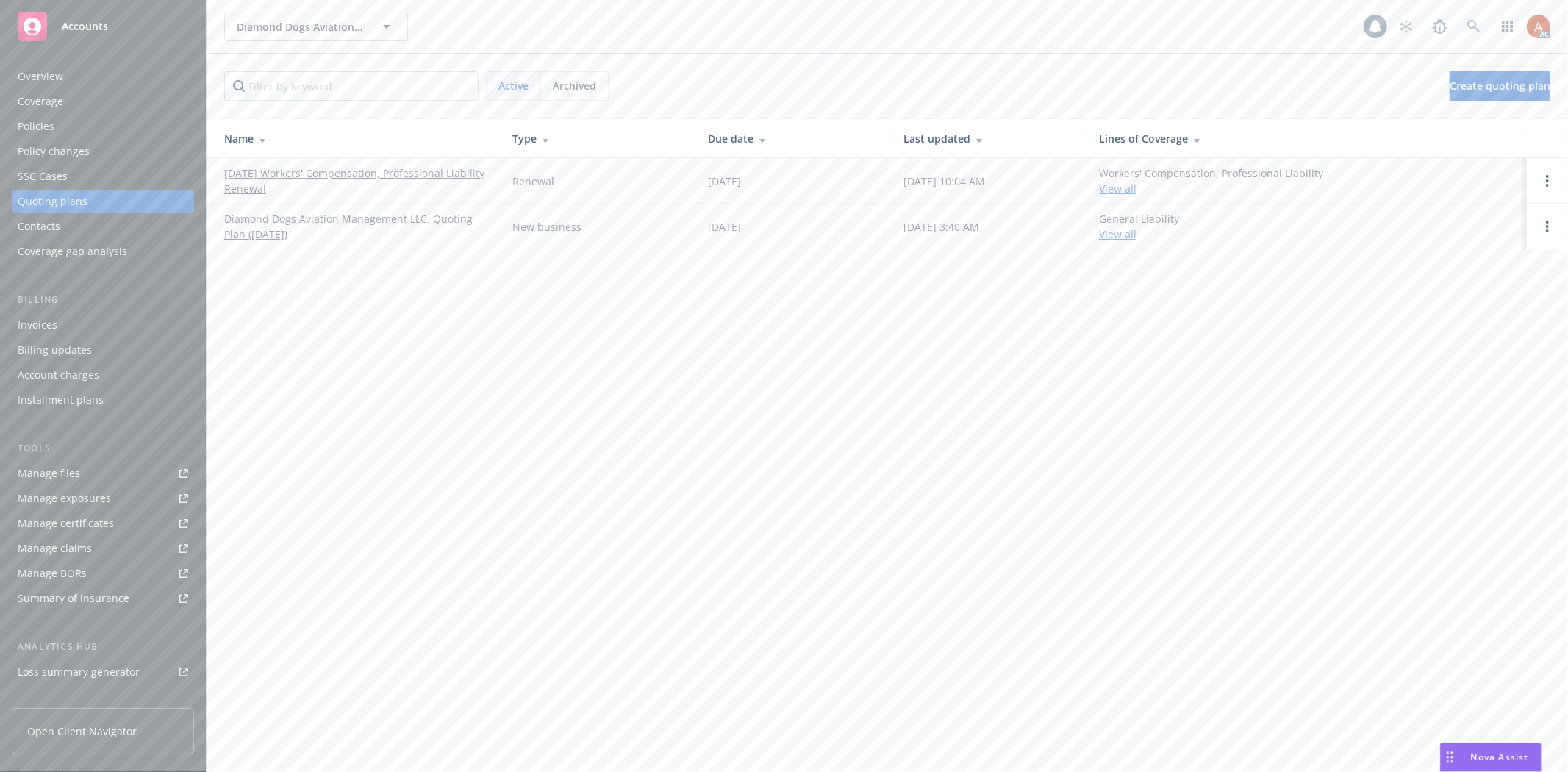
scroll to position [160, 0]
click at [72, 583] on div "Service team" at bounding box center [49, 585] width 63 height 23
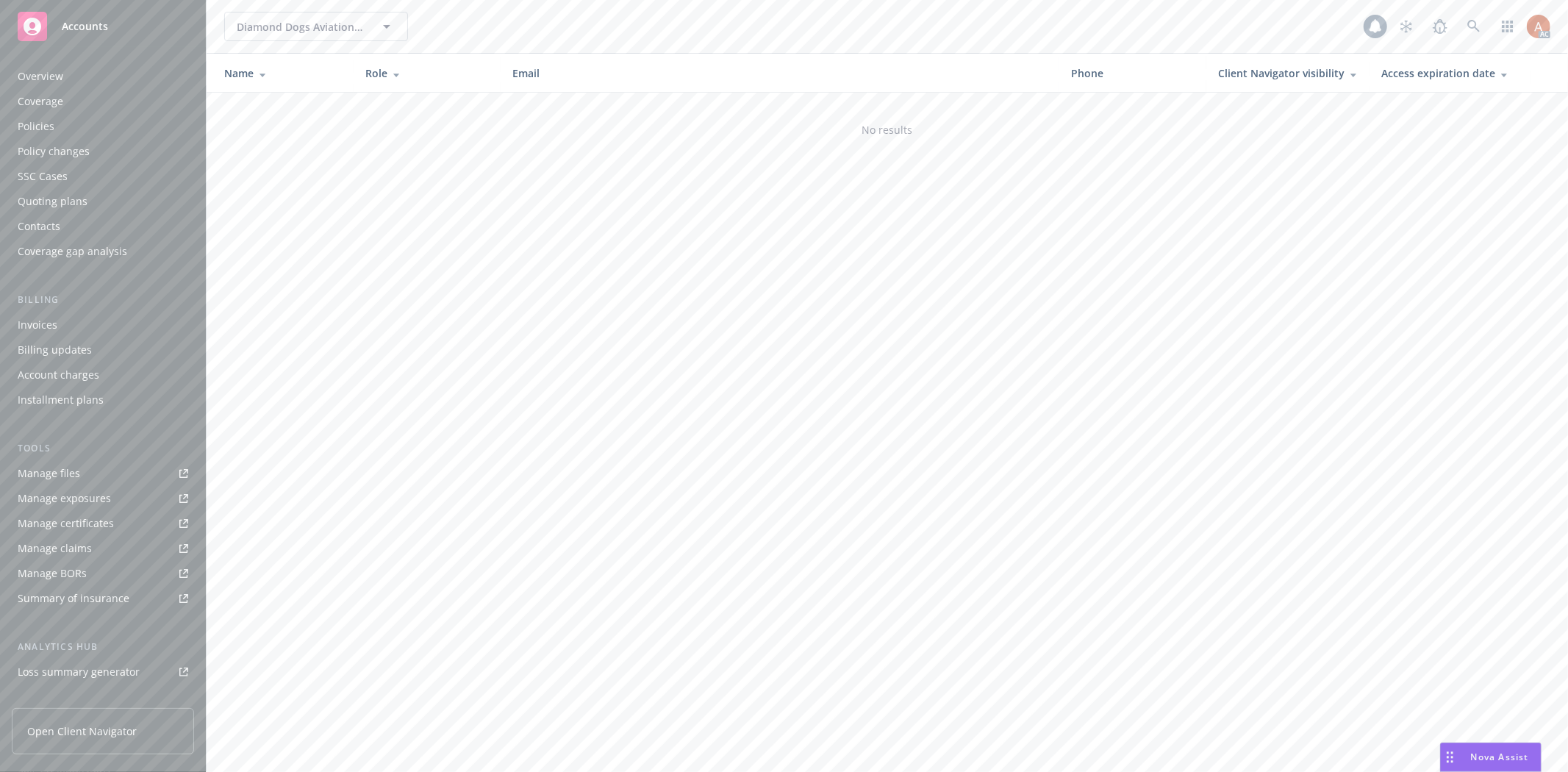
scroll to position [160, 0]
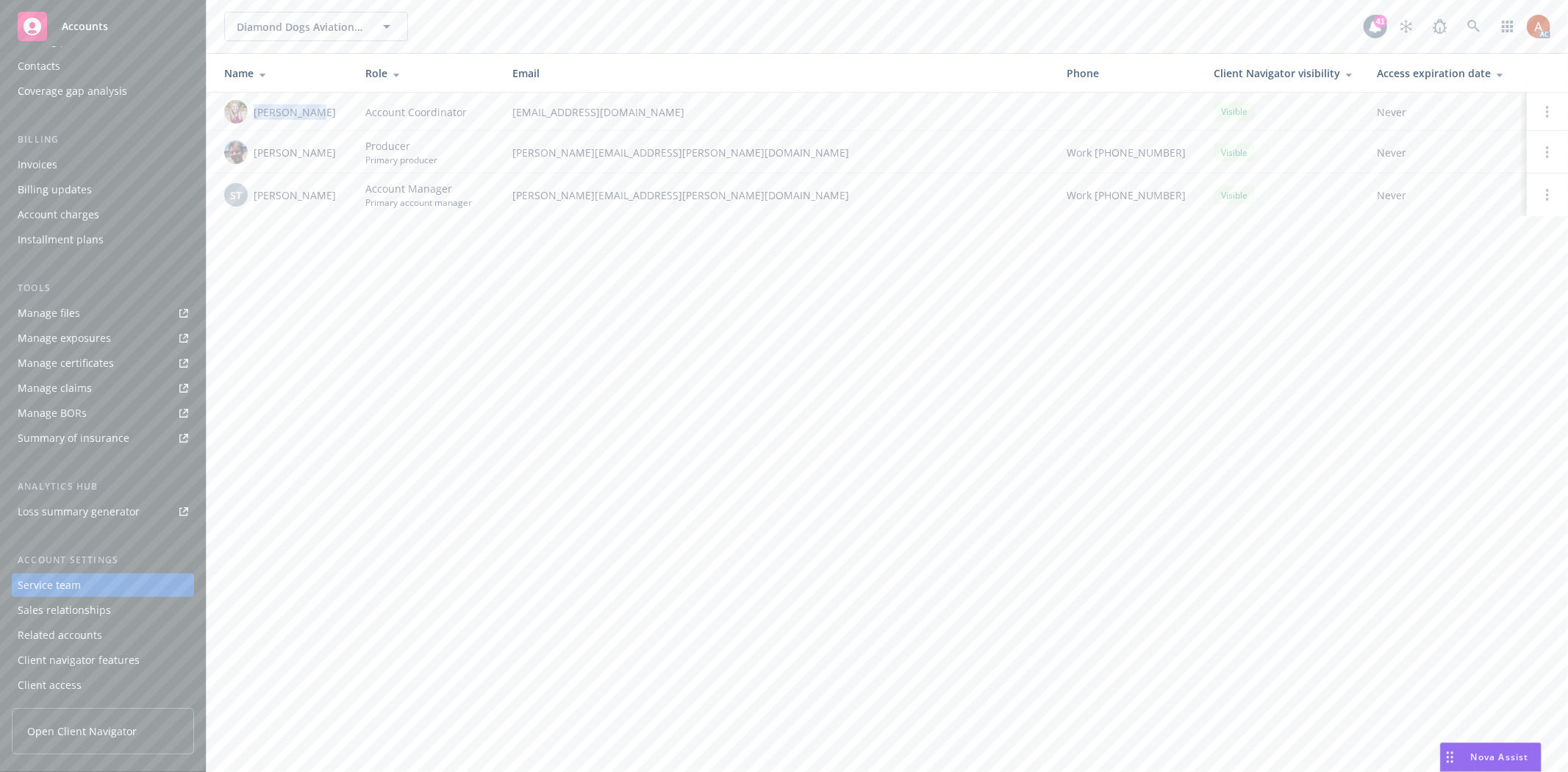
drag, startPoint x: 252, startPoint y: 110, endPoint x: 325, endPoint y: 110, distance: 73.0
click at [325, 110] on div "[PERSON_NAME]" at bounding box center [283, 112] width 118 height 23
copy span "[PERSON_NAME]"
drag, startPoint x: 250, startPoint y: 149, endPoint x: 314, endPoint y: 149, distance: 64.0
click at [314, 149] on div "[PERSON_NAME]" at bounding box center [283, 152] width 118 height 23
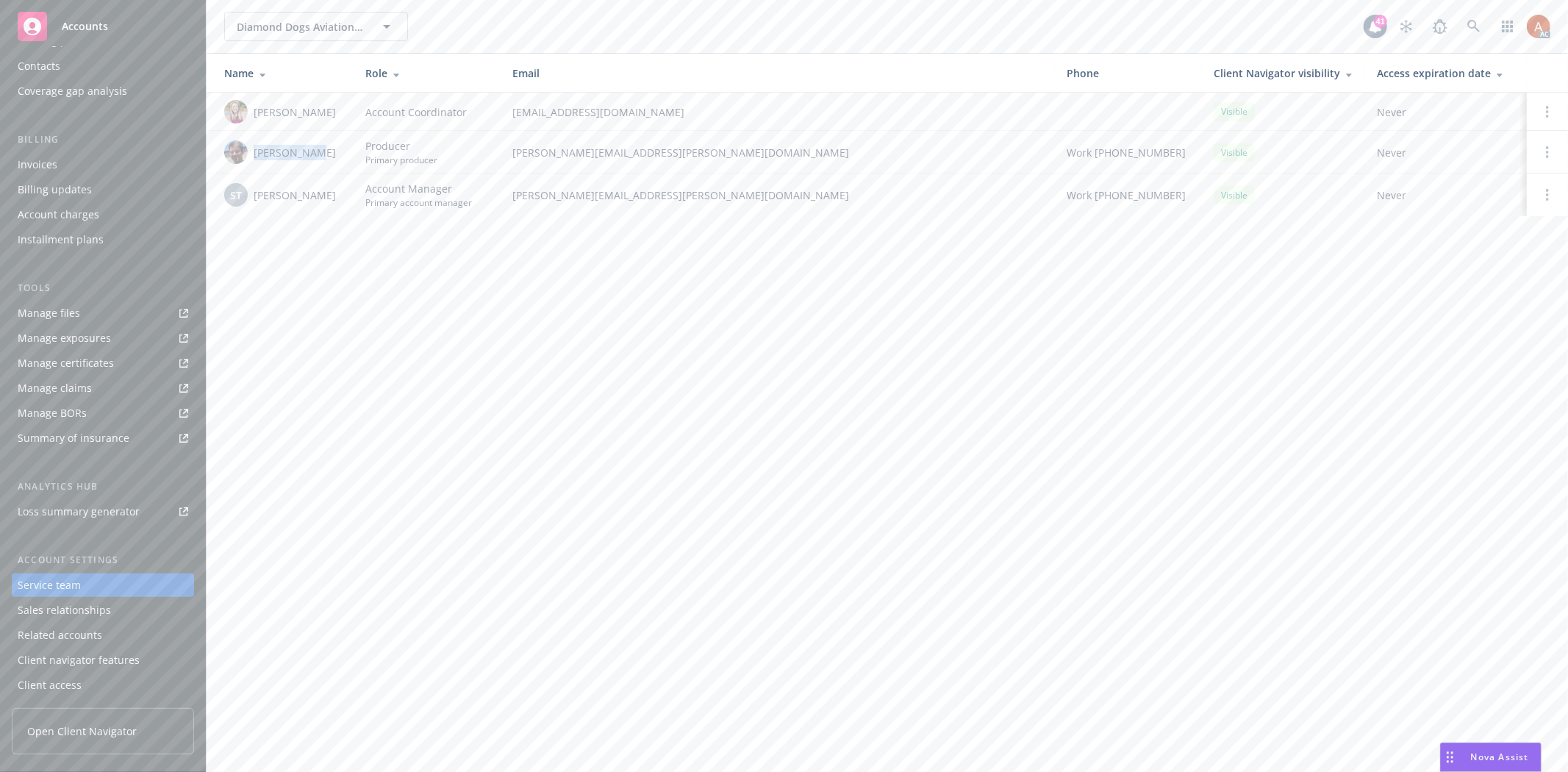
copy span "[PERSON_NAME]"
drag, startPoint x: 251, startPoint y: 192, endPoint x: 341, endPoint y: 195, distance: 90.0
click at [341, 195] on div "ST [PERSON_NAME]" at bounding box center [283, 195] width 118 height 23
copy span "[PERSON_NAME]"
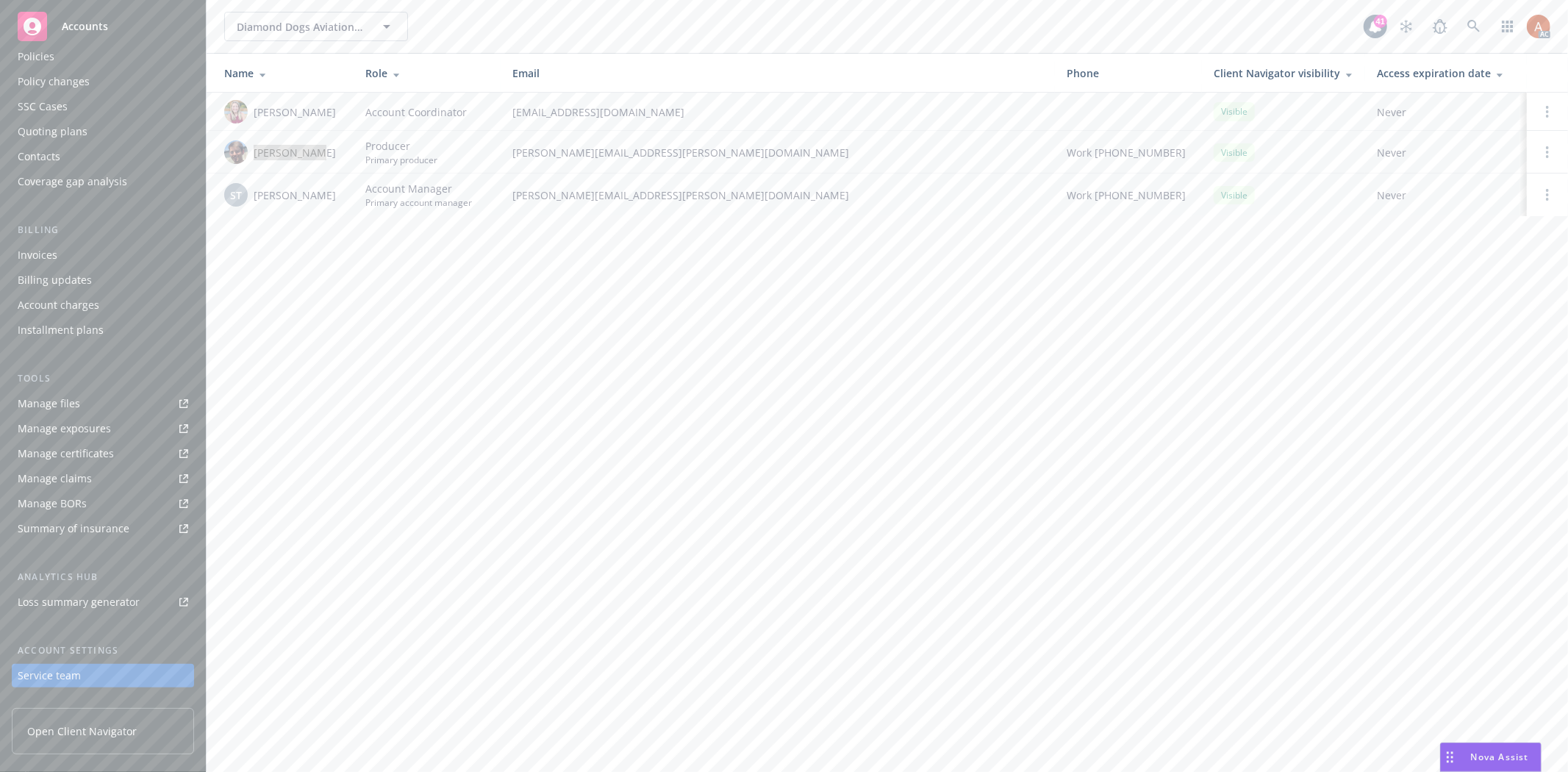
scroll to position [0, 0]
click at [62, 193] on div "Quoting plans" at bounding box center [52, 201] width 70 height 23
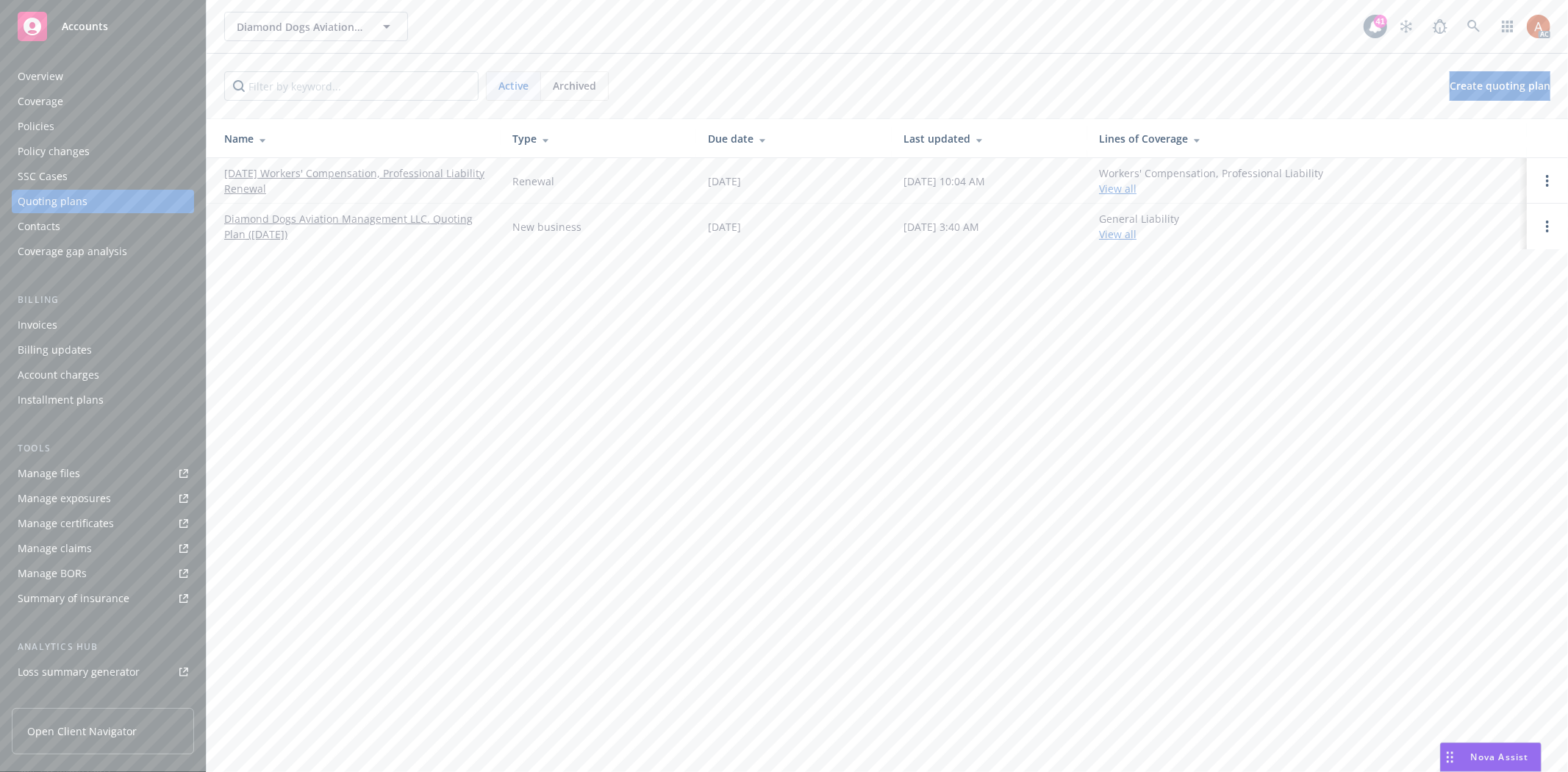
drag, startPoint x: 221, startPoint y: 168, endPoint x: 288, endPoint y: 194, distance: 71.9
click at [288, 194] on td "[DATE] Workers' Compensation, Professional Liability Renewal" at bounding box center [353, 181] width 294 height 46
copy link "[DATE] Workers' Compensation, Professional Liability Renewal"
click at [26, 81] on div "Overview" at bounding box center [40, 76] width 46 height 23
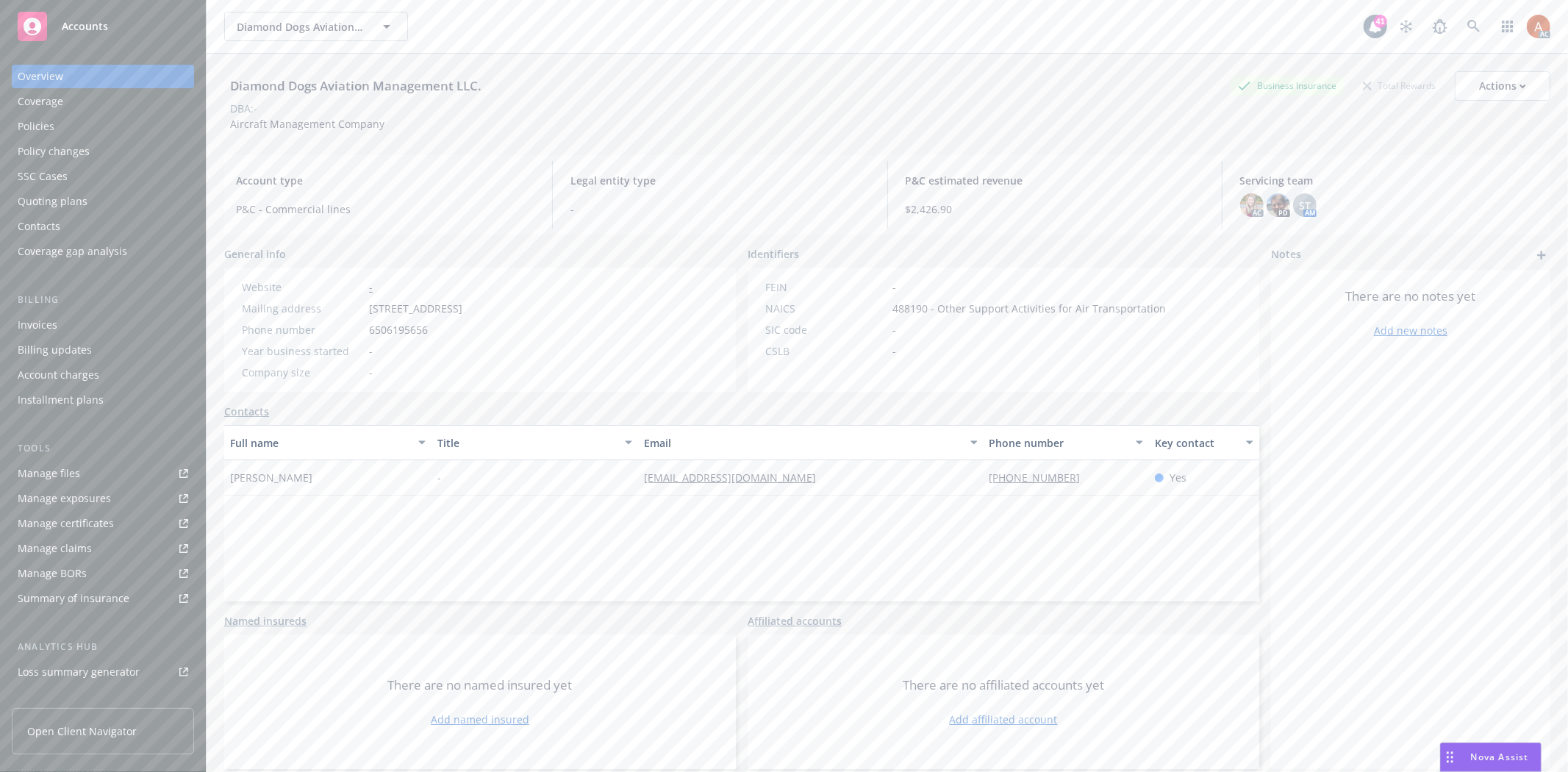
drag, startPoint x: 375, startPoint y: 304, endPoint x: 467, endPoint y: 308, distance: 92.1
click at [467, 308] on div "Website - Mailing address [STREET_ADDRESS] Phone number [PHONE_NUMBER] Year bus…" at bounding box center [352, 329] width 232 height 100
copy div "[GEOGRAPHIC_DATA]"
click at [463, 304] on span "1580 Gumview Road, Windsor, CA, 95492" at bounding box center [415, 308] width 94 height 16
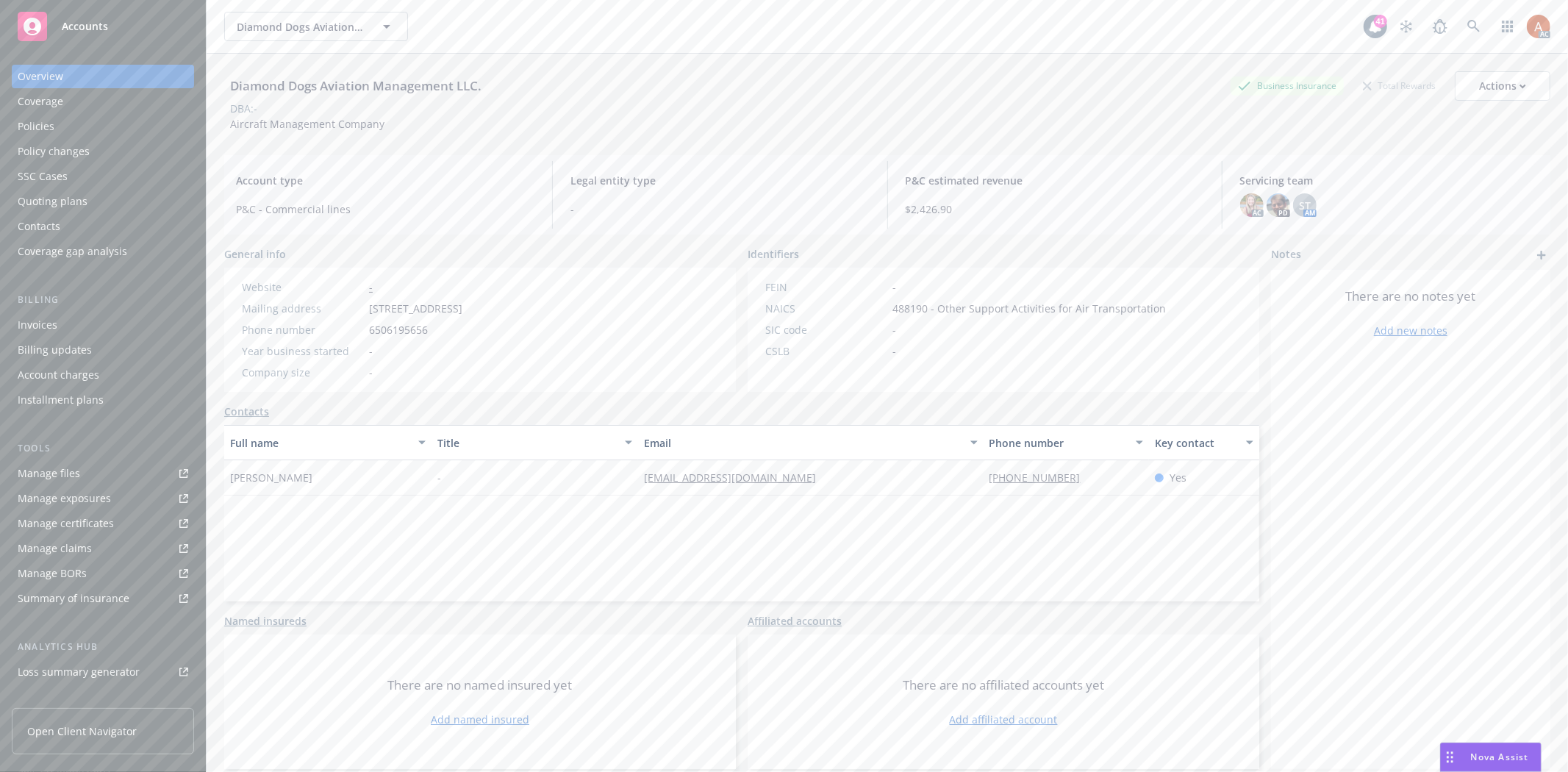
copy span "Windsor"
click at [463, 308] on span "1580 Gumview Road, Windsor, CA, 95492" at bounding box center [415, 308] width 94 height 16
copy span "95492"
drag, startPoint x: 606, startPoint y: 353, endPoint x: 544, endPoint y: 361, distance: 62.5
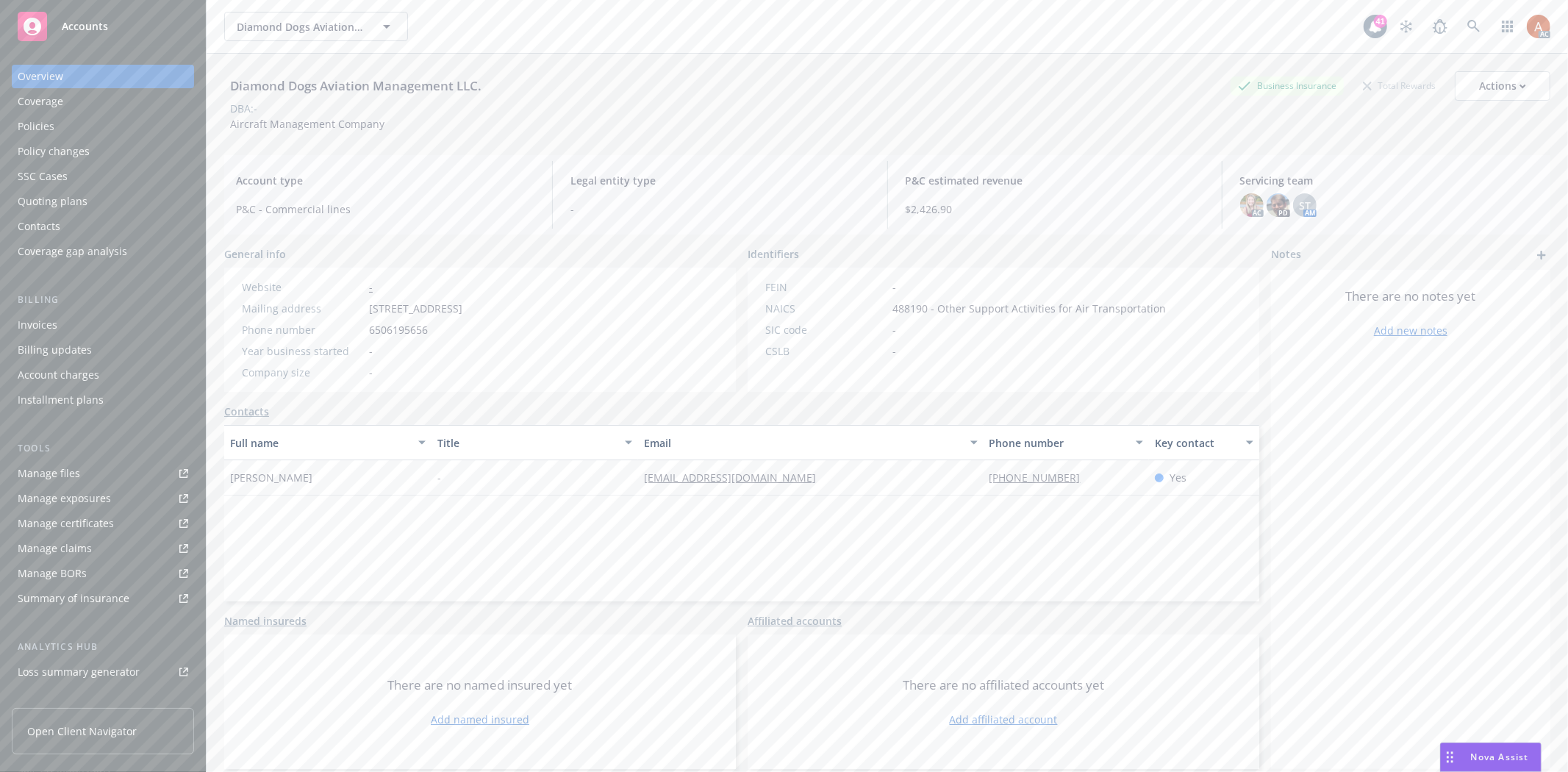
click at [606, 353] on div "Website - Mailing address 1580 Gumview Road, Windsor, CA, 95492 Phone number 65…" at bounding box center [479, 330] width 512 height 124
drag, startPoint x: 608, startPoint y: 475, endPoint x: 811, endPoint y: 489, distance: 203.5
click at [811, 489] on div "Chris Purkey - purkeychristopher2@gmail.com 650-619-5656 Yes" at bounding box center [741, 478] width 1035 height 36
copy div "purkeychristopher2@gmail.com"
click at [964, 535] on div "Full name Title Email Phone number Key contact Chris Purkey - purkeychristopher…" at bounding box center [741, 512] width 1035 height 177
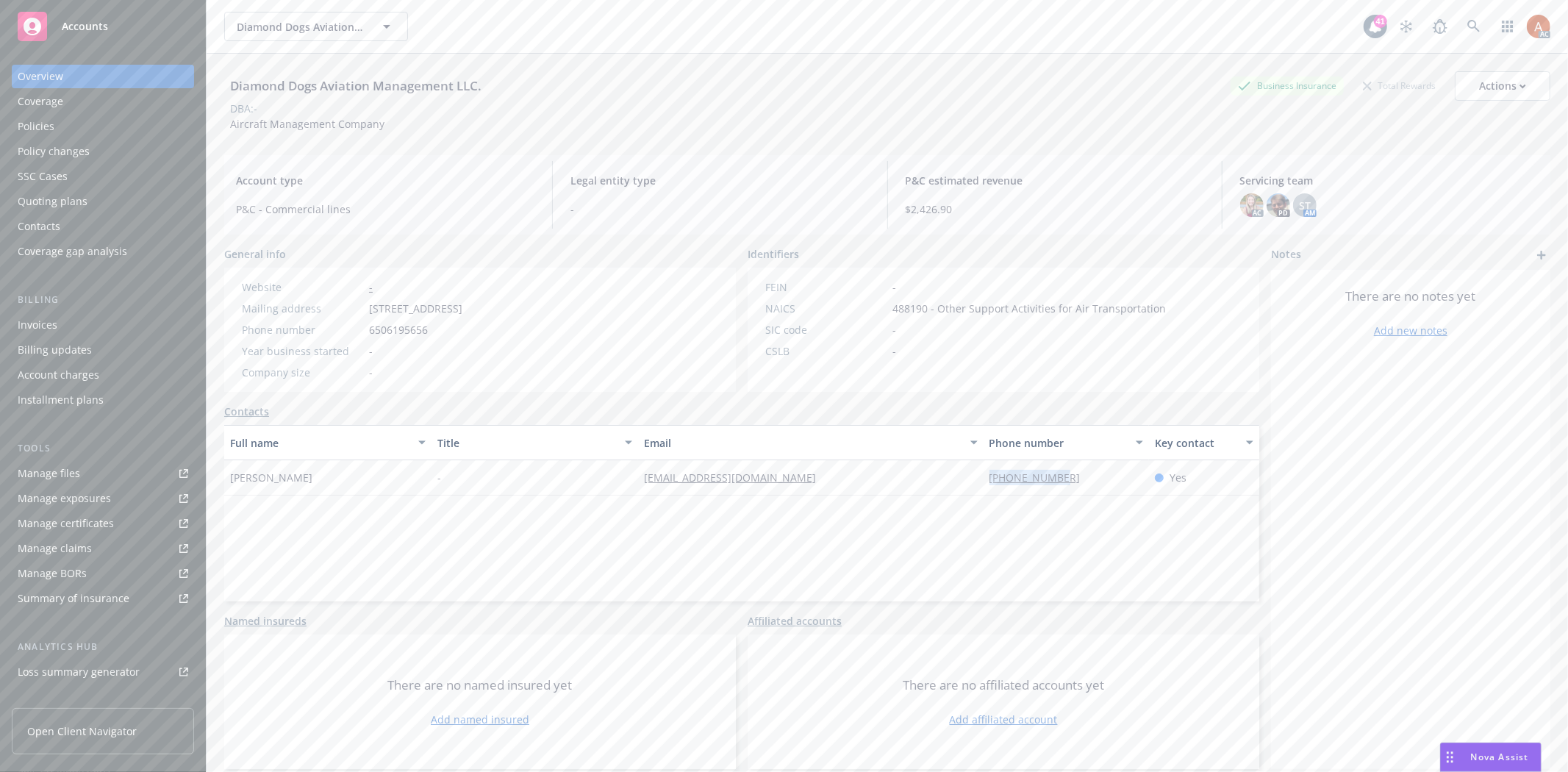
drag, startPoint x: 975, startPoint y: 471, endPoint x: 1098, endPoint y: 483, distance: 123.6
click at [1098, 483] on div "Chris Purkey - purkeychristopher2@gmail.com 650-619-5656 Yes" at bounding box center [741, 478] width 1035 height 36
drag, startPoint x: 535, startPoint y: 341, endPoint x: 343, endPoint y: 313, distance: 194.0
click at [468, 341] on div "Website - Mailing address 1580 Gumview Road, Windsor, CA, 95492 Phone number 65…" at bounding box center [352, 329] width 232 height 100
drag, startPoint x: 363, startPoint y: 332, endPoint x: 491, endPoint y: 337, distance: 128.1
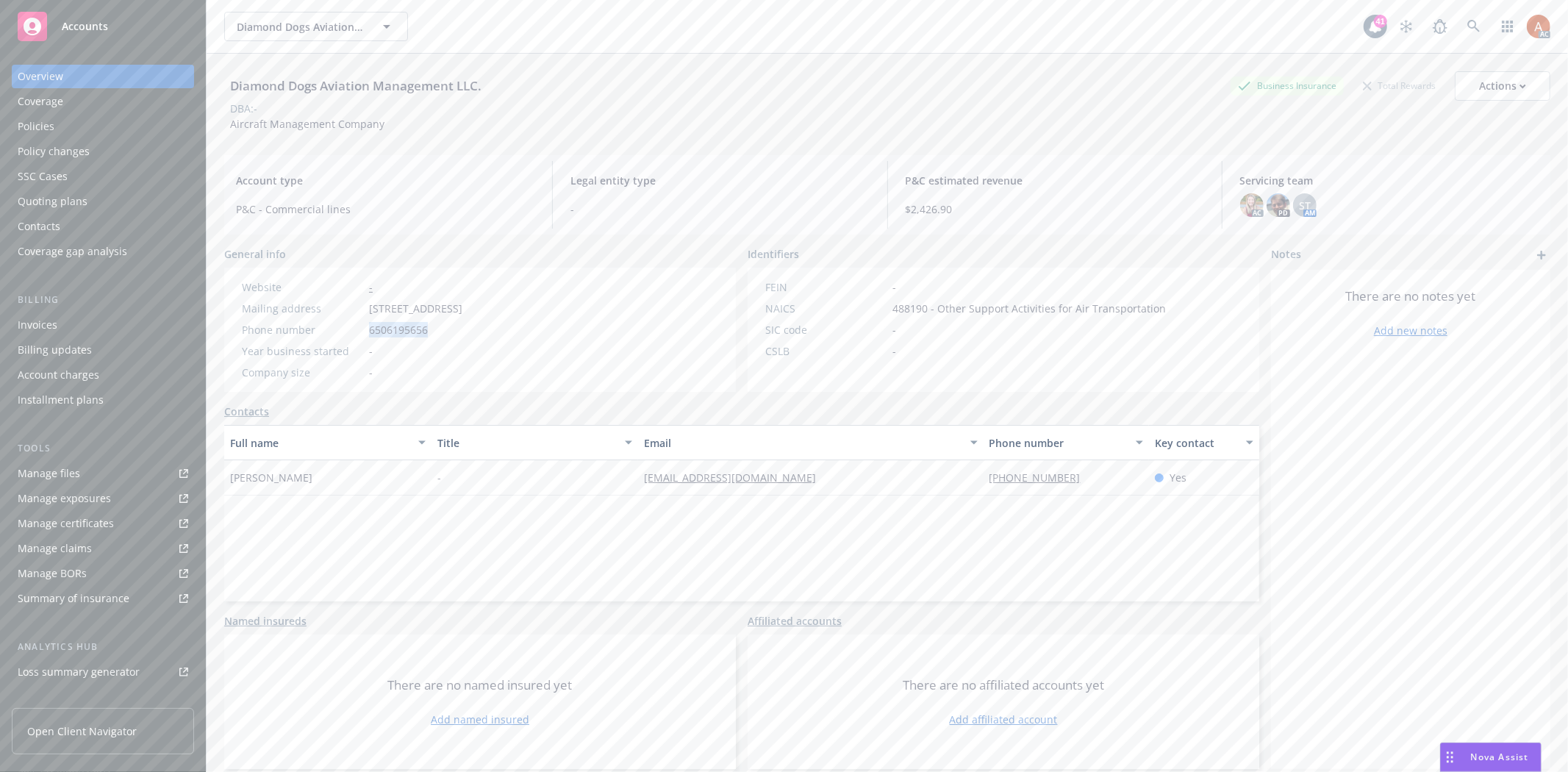
click at [468, 337] on div "Phone number 6506195656" at bounding box center [352, 329] width 232 height 16
drag, startPoint x: 236, startPoint y: 126, endPoint x: 406, endPoint y: 130, distance: 170.0
click at [406, 130] on div "Diamond Dogs Aviation Management LLC. Business Insurance Total Rewards Actions …" at bounding box center [886, 101] width 1326 height 61
copy span "Aircraft Management Company"
click at [325, 140] on div "Diamond Dogs Aviation Management LLC. Business Insurance Total Rewards Actions …" at bounding box center [886, 99] width 1326 height 90
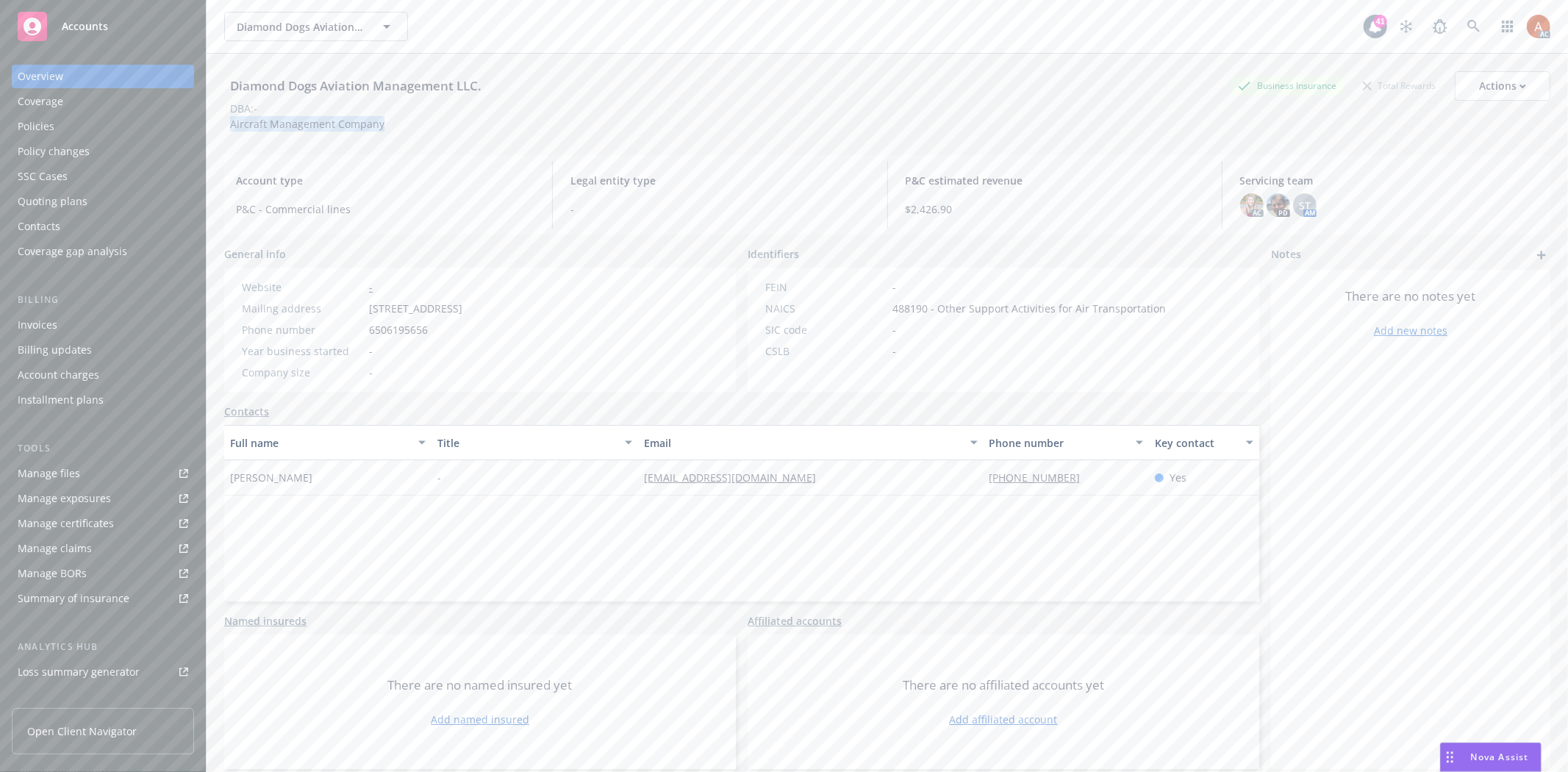
drag, startPoint x: 224, startPoint y: 125, endPoint x: 497, endPoint y: 129, distance: 273.0
click at [497, 129] on div "Diamond Dogs Aviation Management LLC. Business Insurance Total Rewards Actions …" at bounding box center [886, 101] width 1326 height 61
copy span "Aircraft Management Company"
click at [50, 127] on div "Policies" at bounding box center [36, 126] width 36 height 23
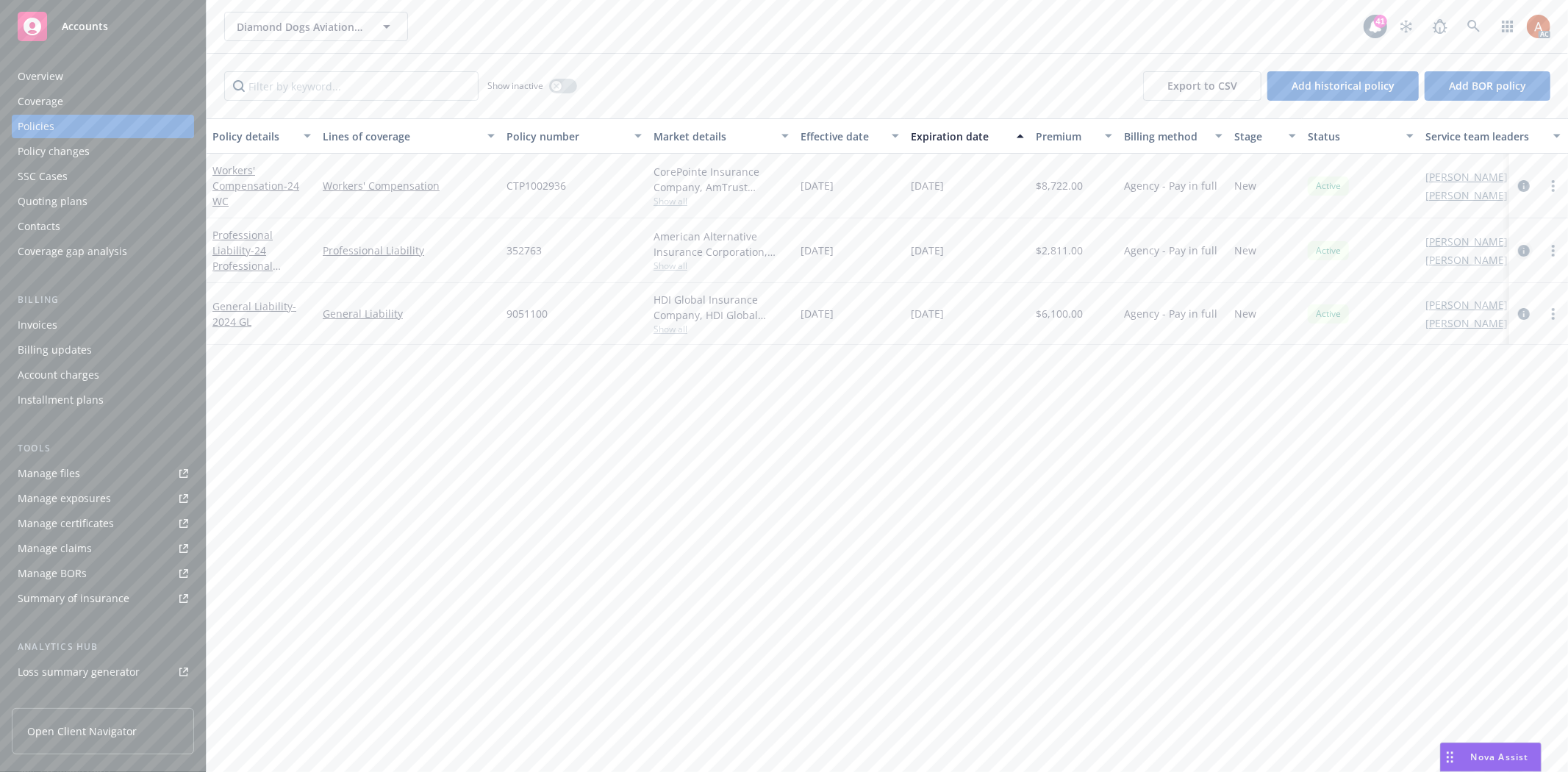
click at [1526, 248] on icon "circleInformation" at bounding box center [1524, 250] width 12 height 12
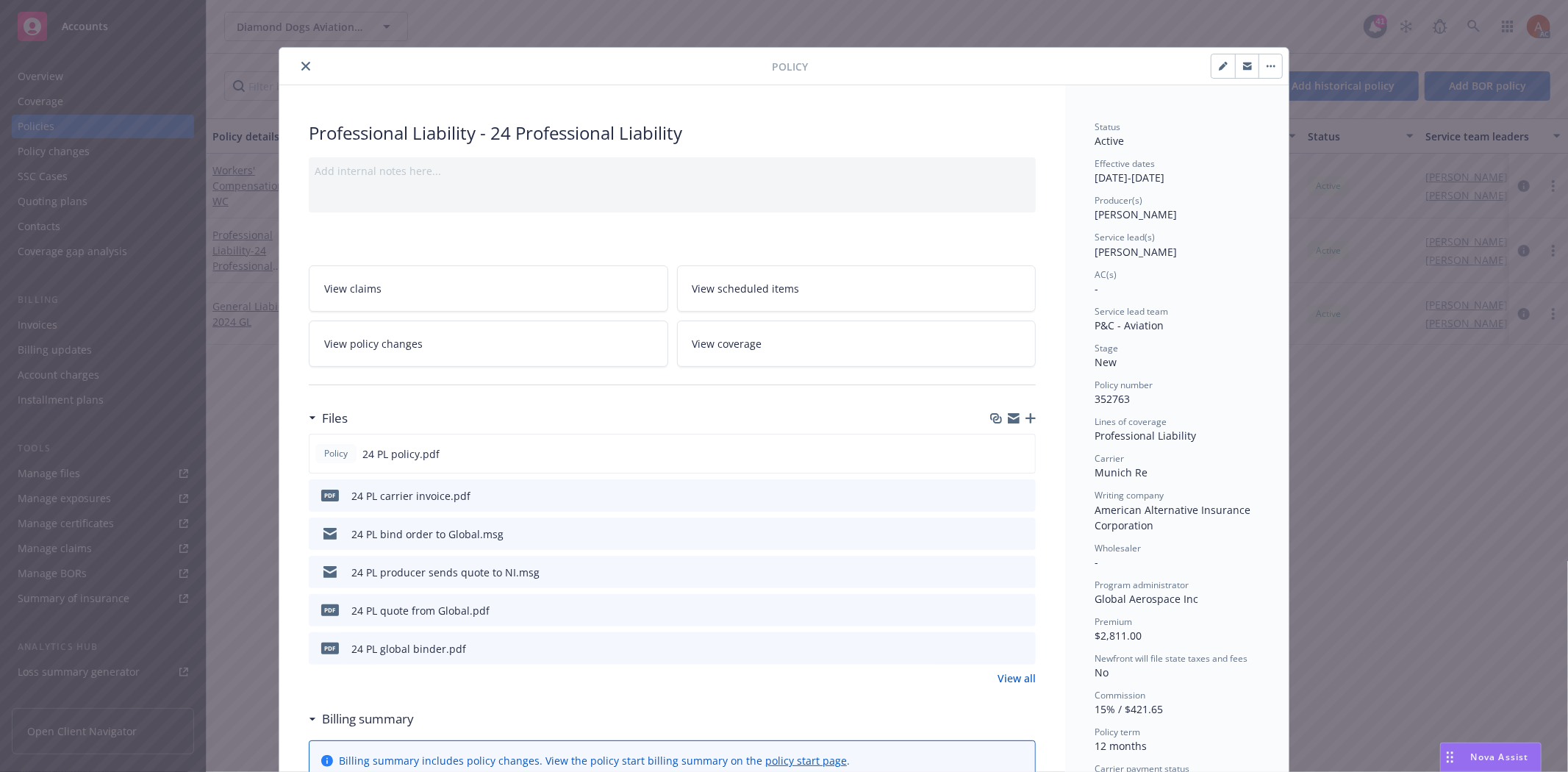
click at [1001, 673] on link "View all" at bounding box center [1017, 678] width 38 height 16
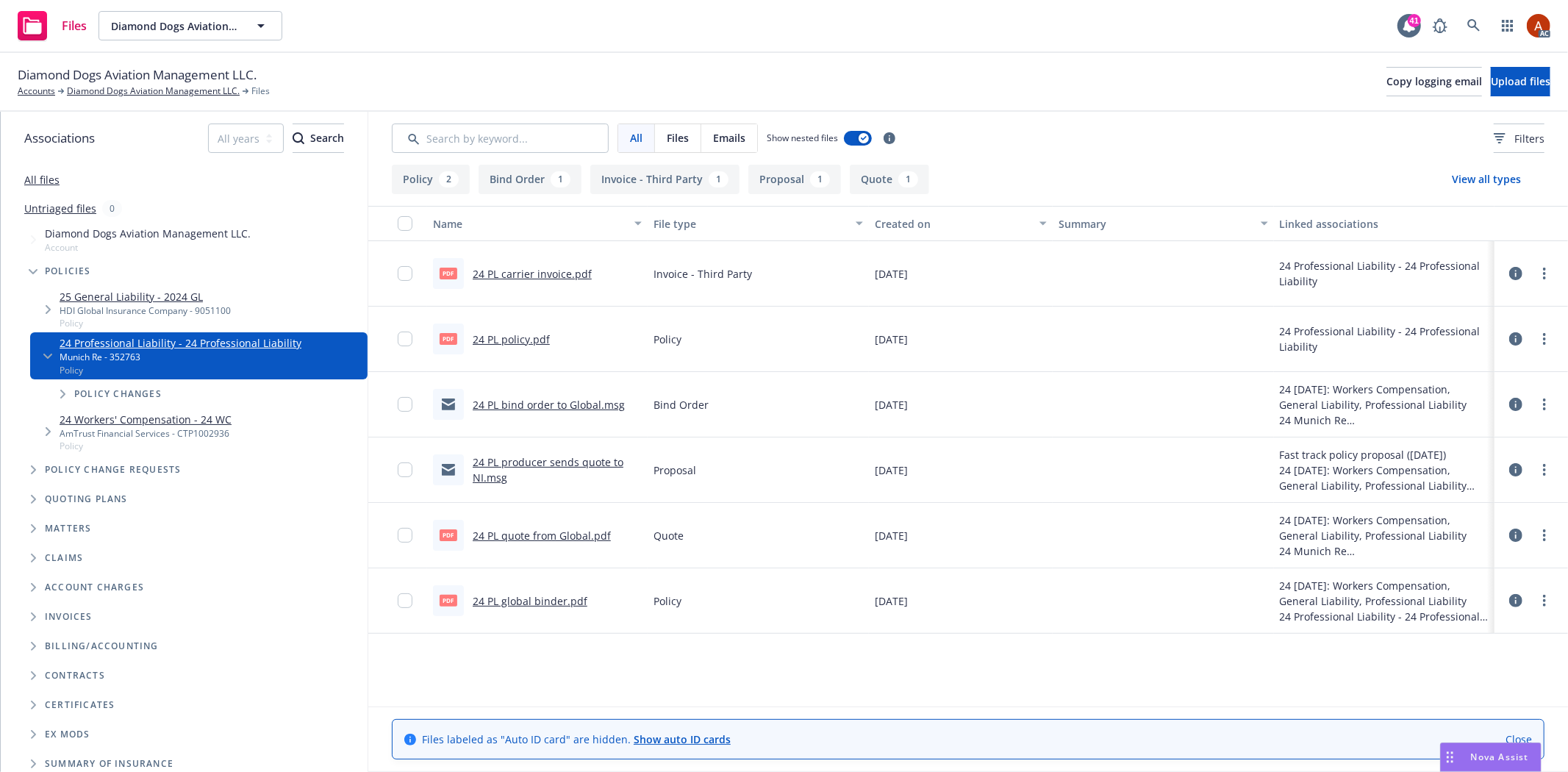
click at [415, 173] on button "Policy 2" at bounding box center [431, 179] width 78 height 29
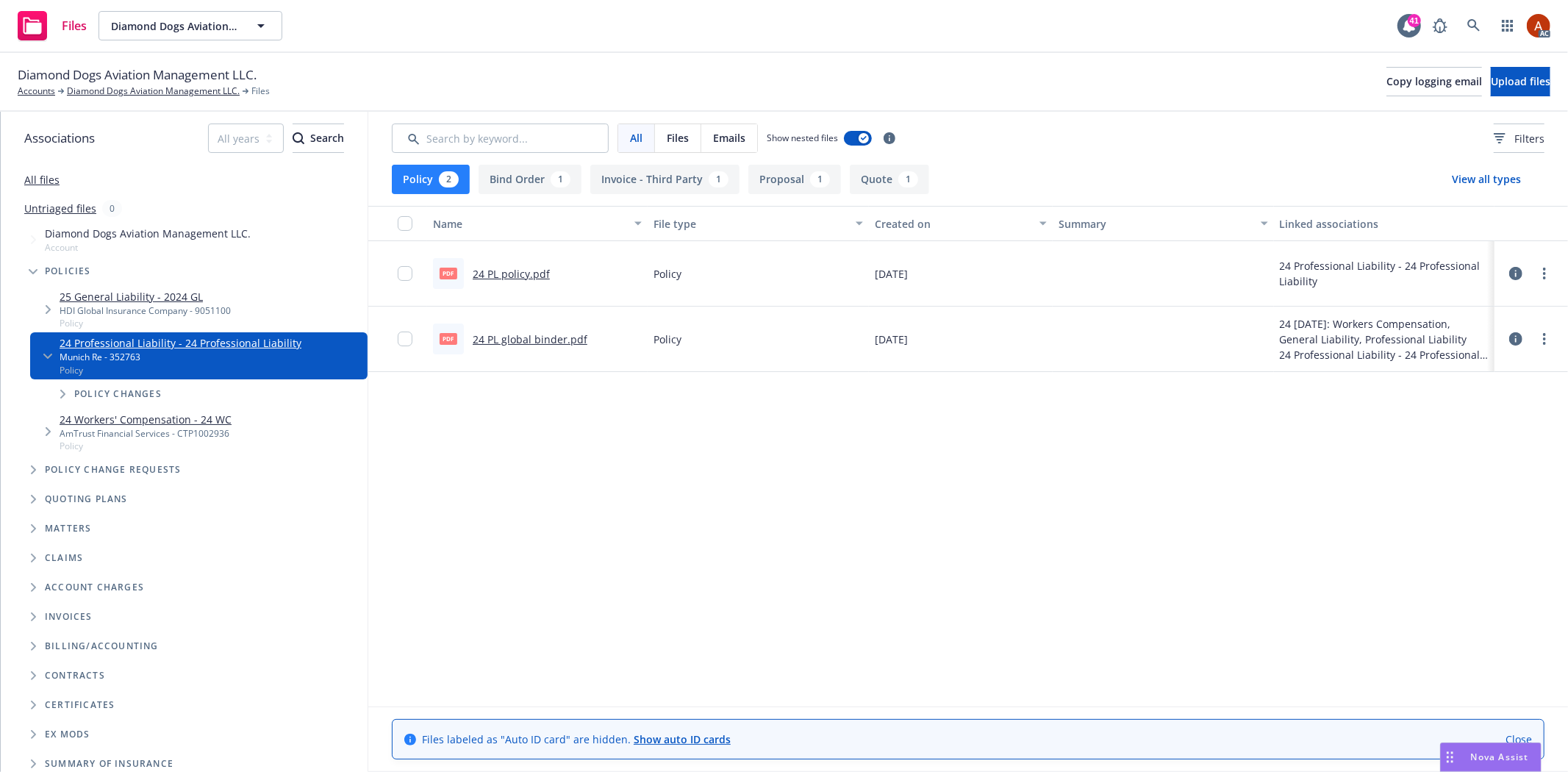
click at [495, 274] on link "24 PL policy.pdf" at bounding box center [511, 274] width 77 height 14
click at [179, 90] on link "Diamond Dogs Aviation Management LLC." at bounding box center [153, 91] width 172 height 13
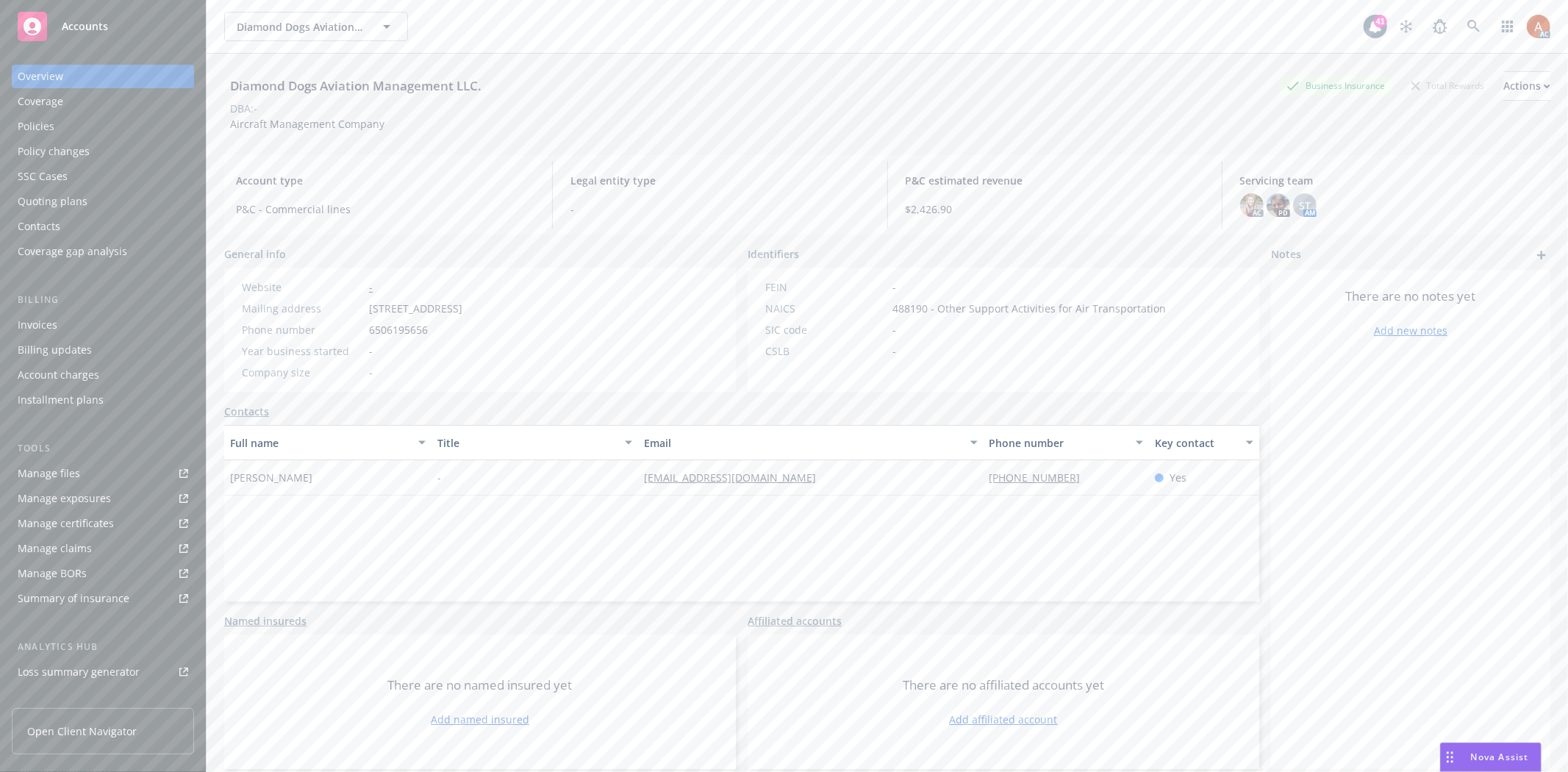
scroll to position [160, 0]
click at [70, 582] on div "Service team" at bounding box center [49, 585] width 63 height 23
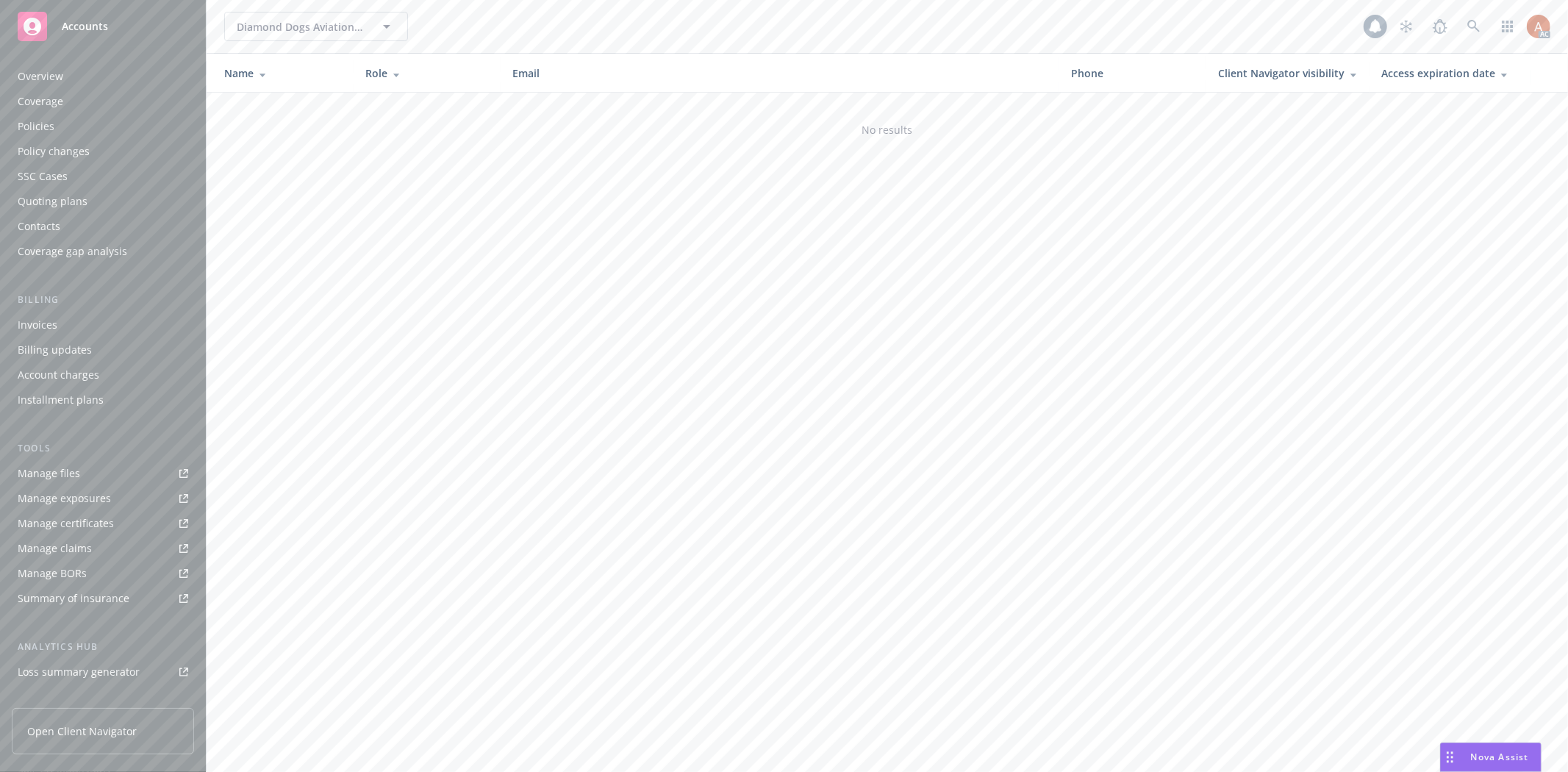
scroll to position [160, 0]
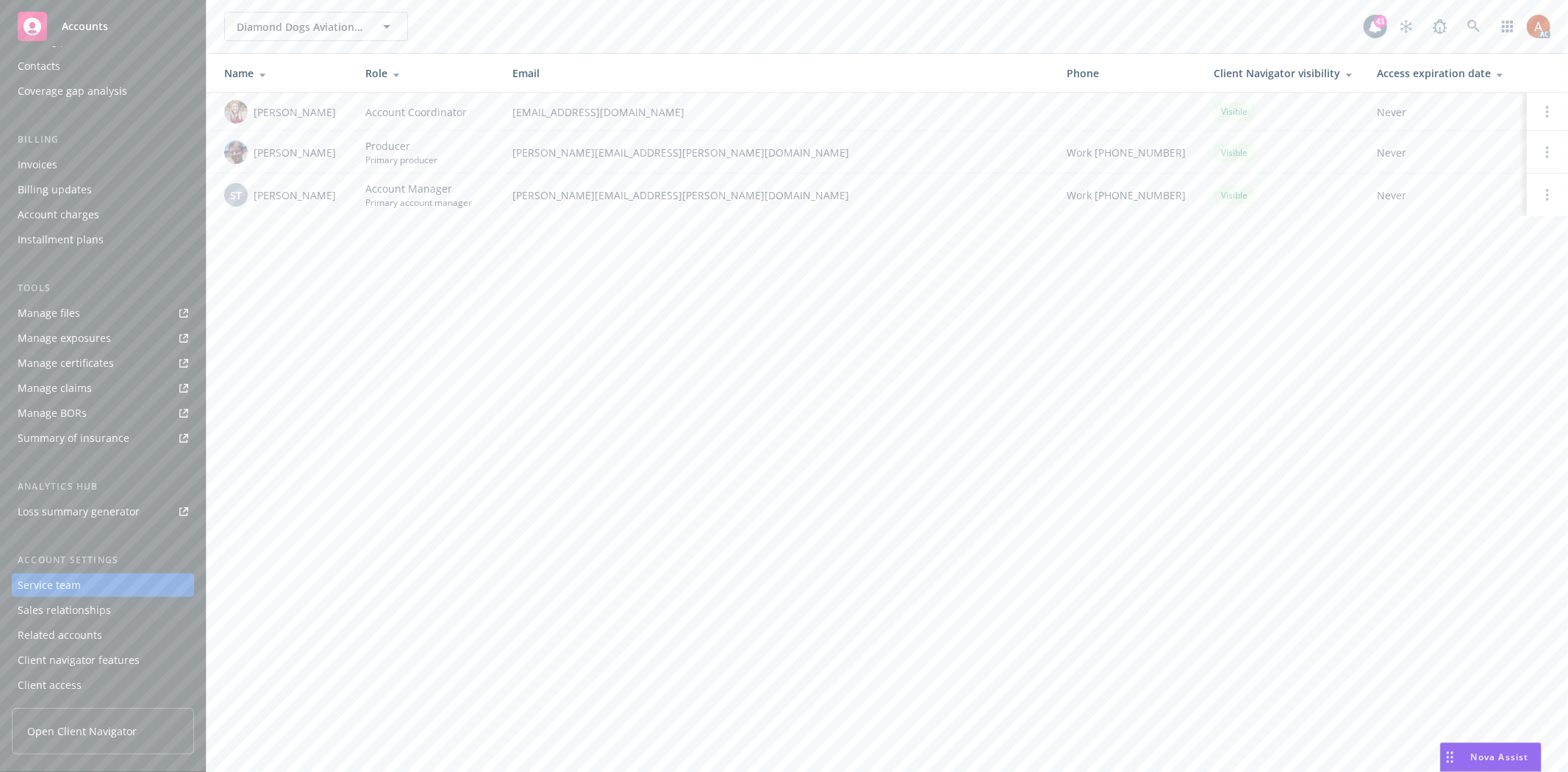
drag, startPoint x: 253, startPoint y: 192, endPoint x: 344, endPoint y: 195, distance: 91.0
click at [344, 195] on td "ST Stephanie Todd" at bounding box center [279, 194] width 147 height 42
copy span "Stephanie Todd"
click at [59, 306] on div "Manage files" at bounding box center [48, 313] width 62 height 23
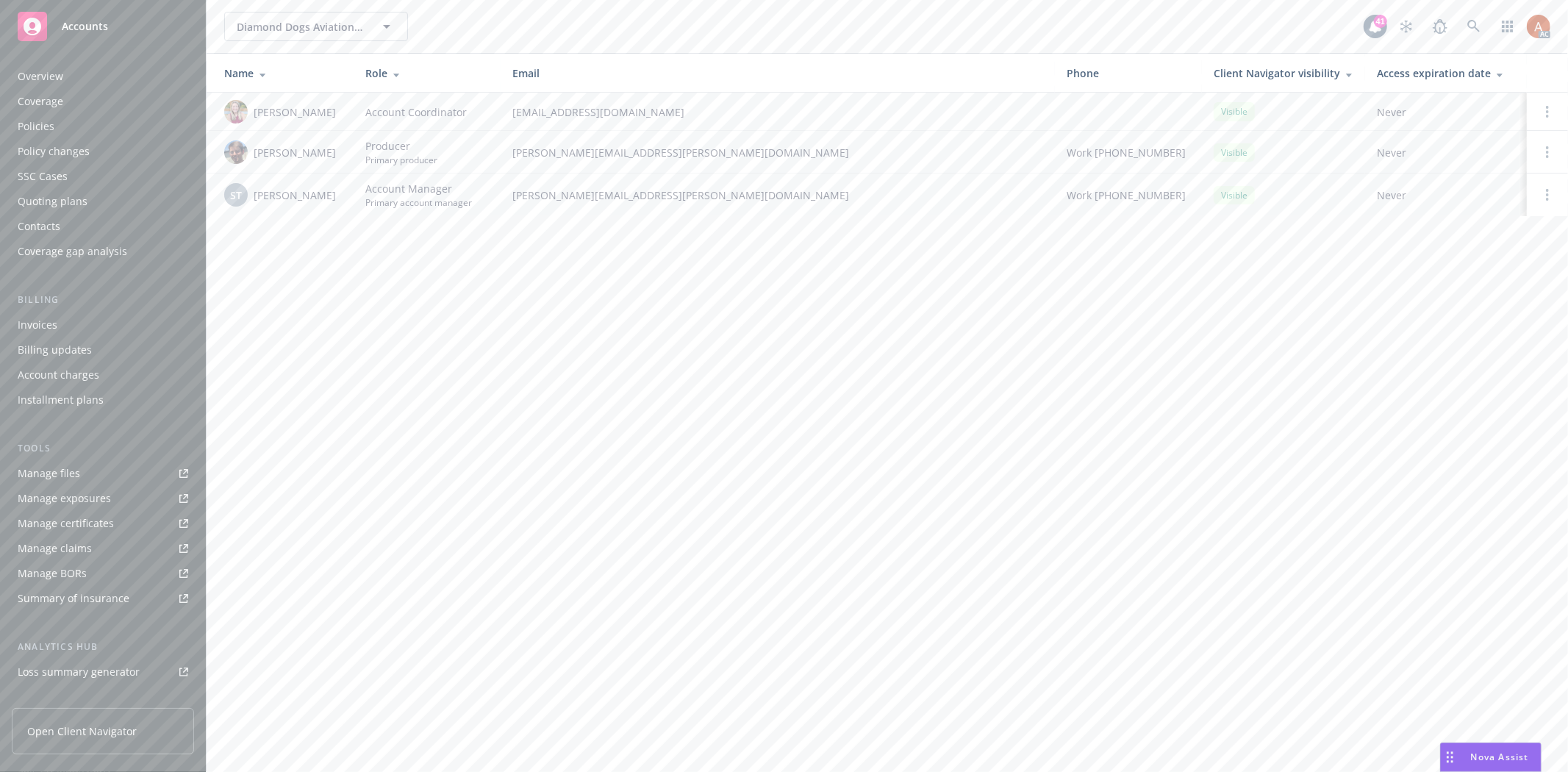
click at [31, 129] on div "Policies" at bounding box center [36, 126] width 36 height 23
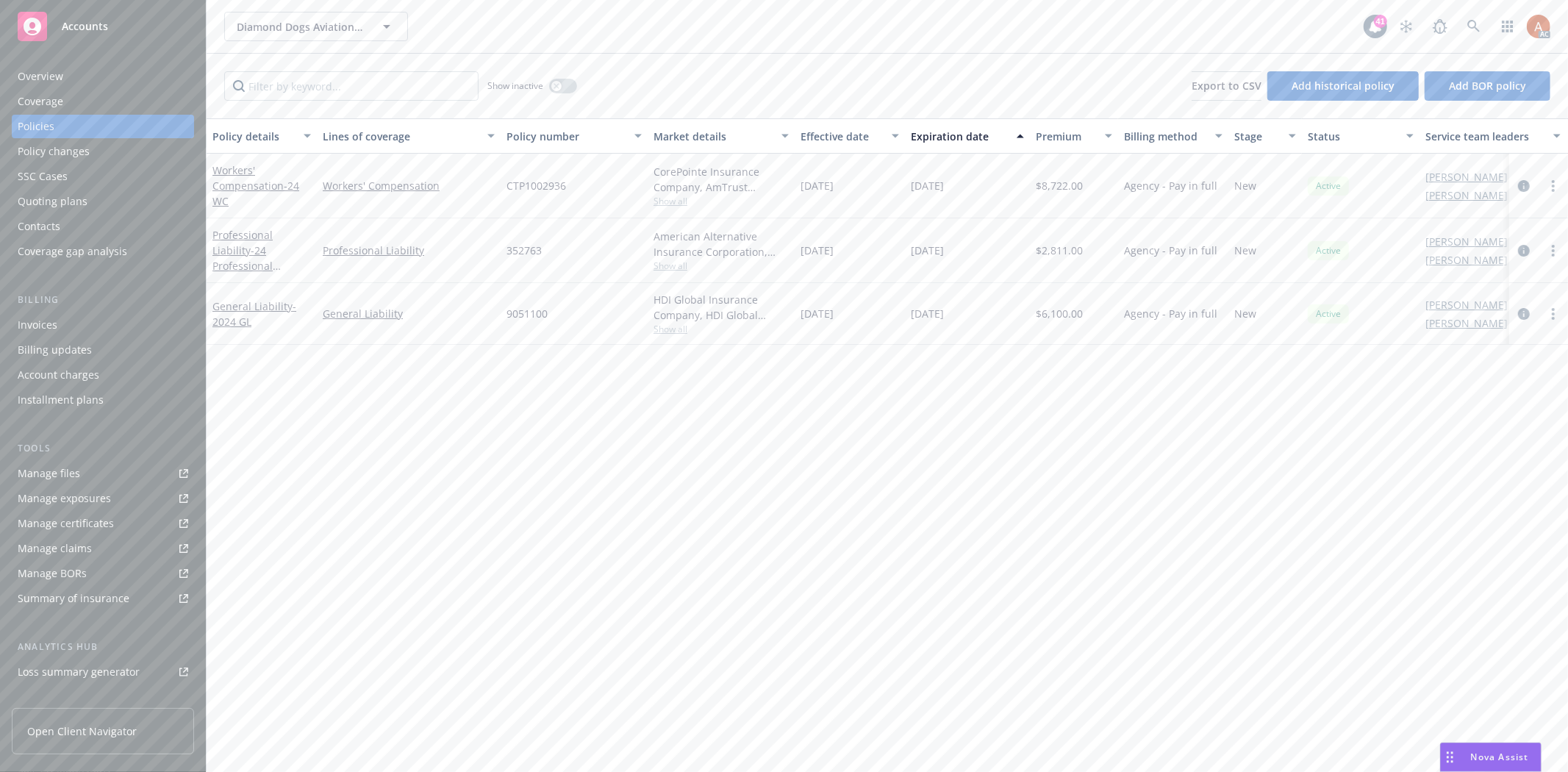
drag, startPoint x: 612, startPoint y: 384, endPoint x: 606, endPoint y: 373, distance: 12.5
click at [612, 384] on div "Policy details Lines of coverage Policy number Market details Effective date Ex…" at bounding box center [887, 445] width 1362 height 653
click at [564, 83] on button "button" at bounding box center [563, 86] width 28 height 15
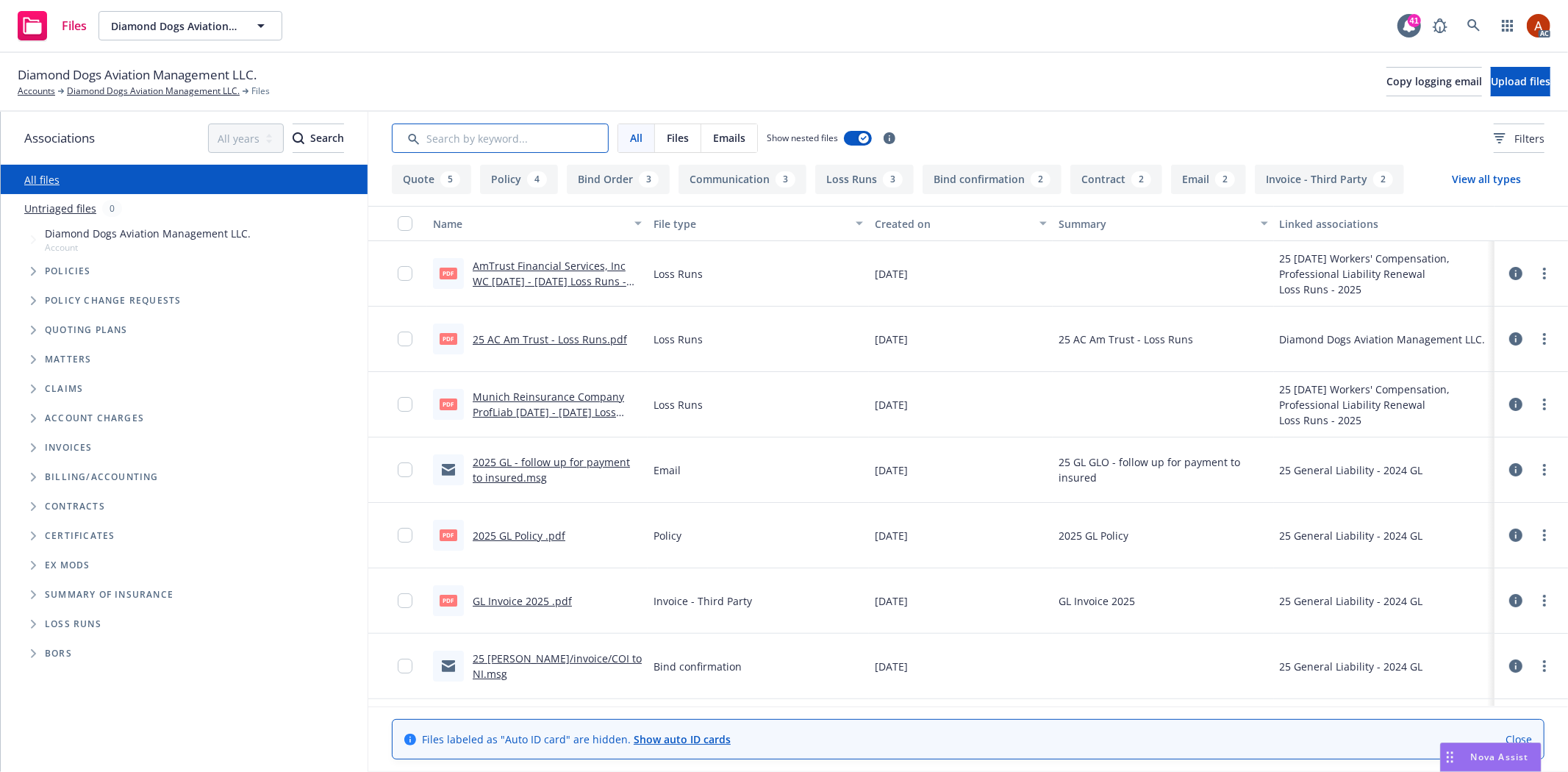
click at [545, 134] on input "Search by keyword..." at bounding box center [501, 138] width 217 height 29
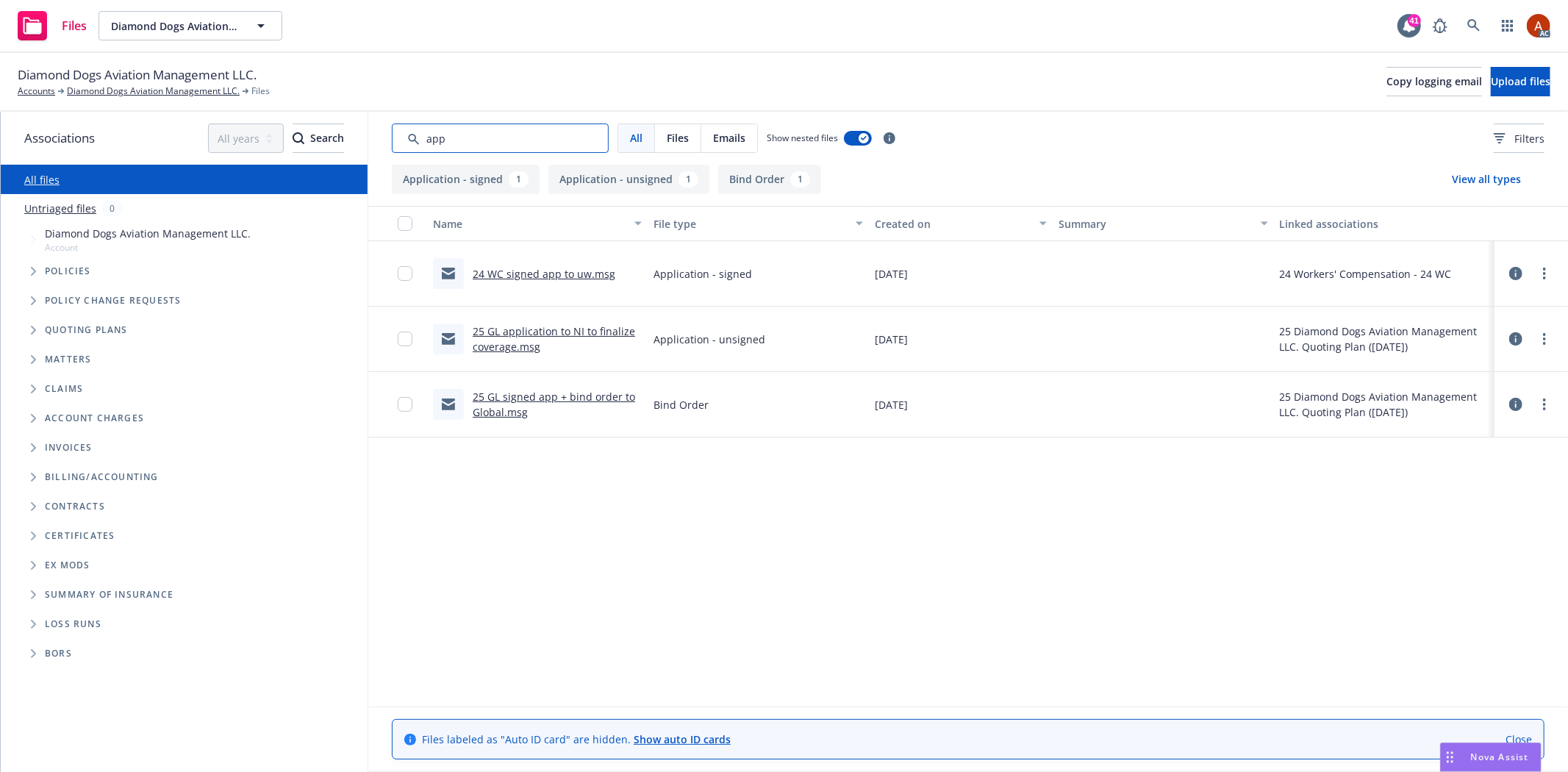
type input "app"
click at [405, 338] on input "checkbox" at bounding box center [405, 339] width 15 height 15
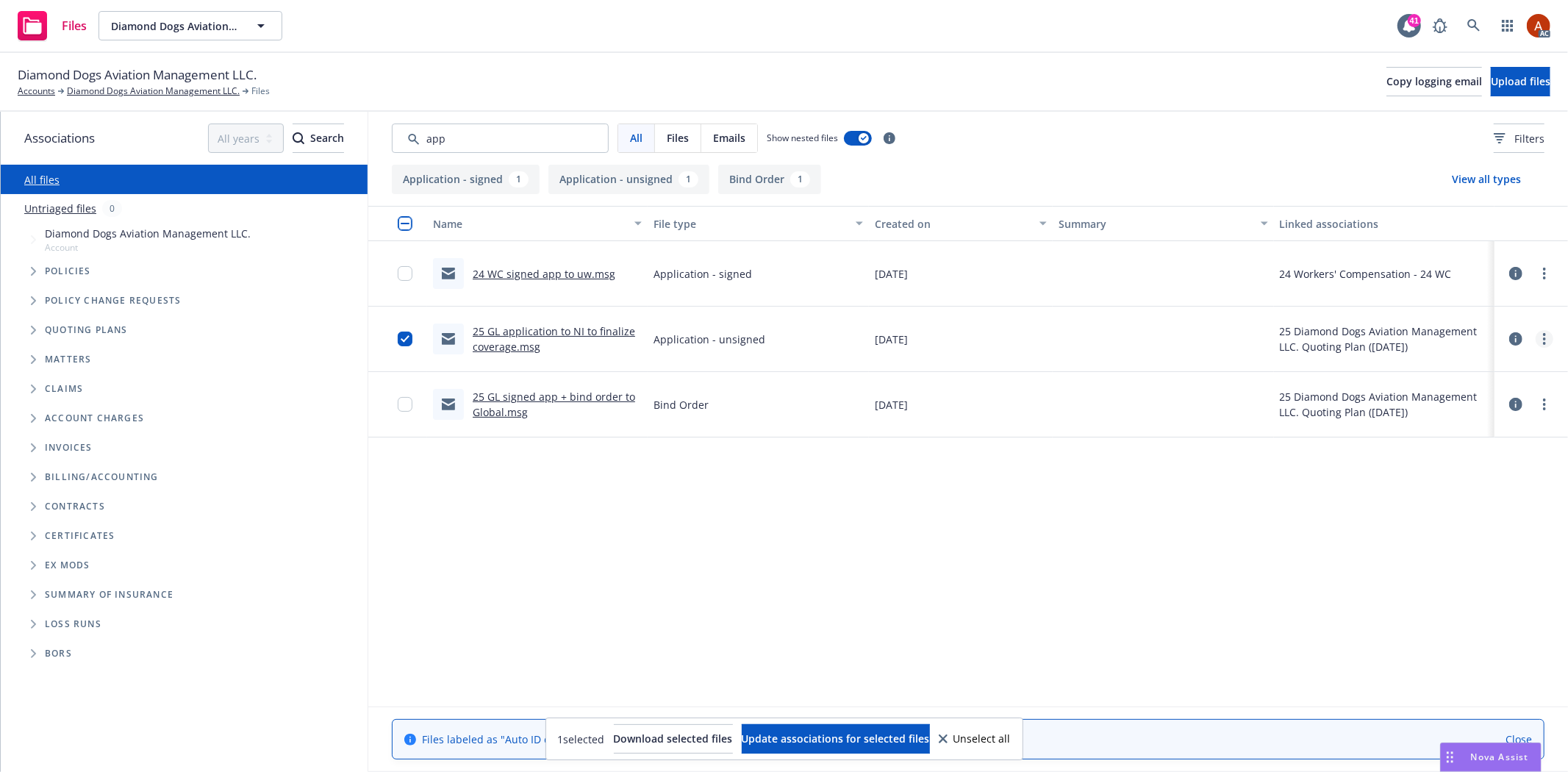
click at [1547, 337] on link "more" at bounding box center [1544, 338] width 17 height 17
click at [1449, 397] on link "Download" at bounding box center [1479, 398] width 146 height 29
drag, startPoint x: 405, startPoint y: 343, endPoint x: 431, endPoint y: 323, distance: 32.8
click at [405, 343] on input "checkbox" at bounding box center [405, 339] width 15 height 15
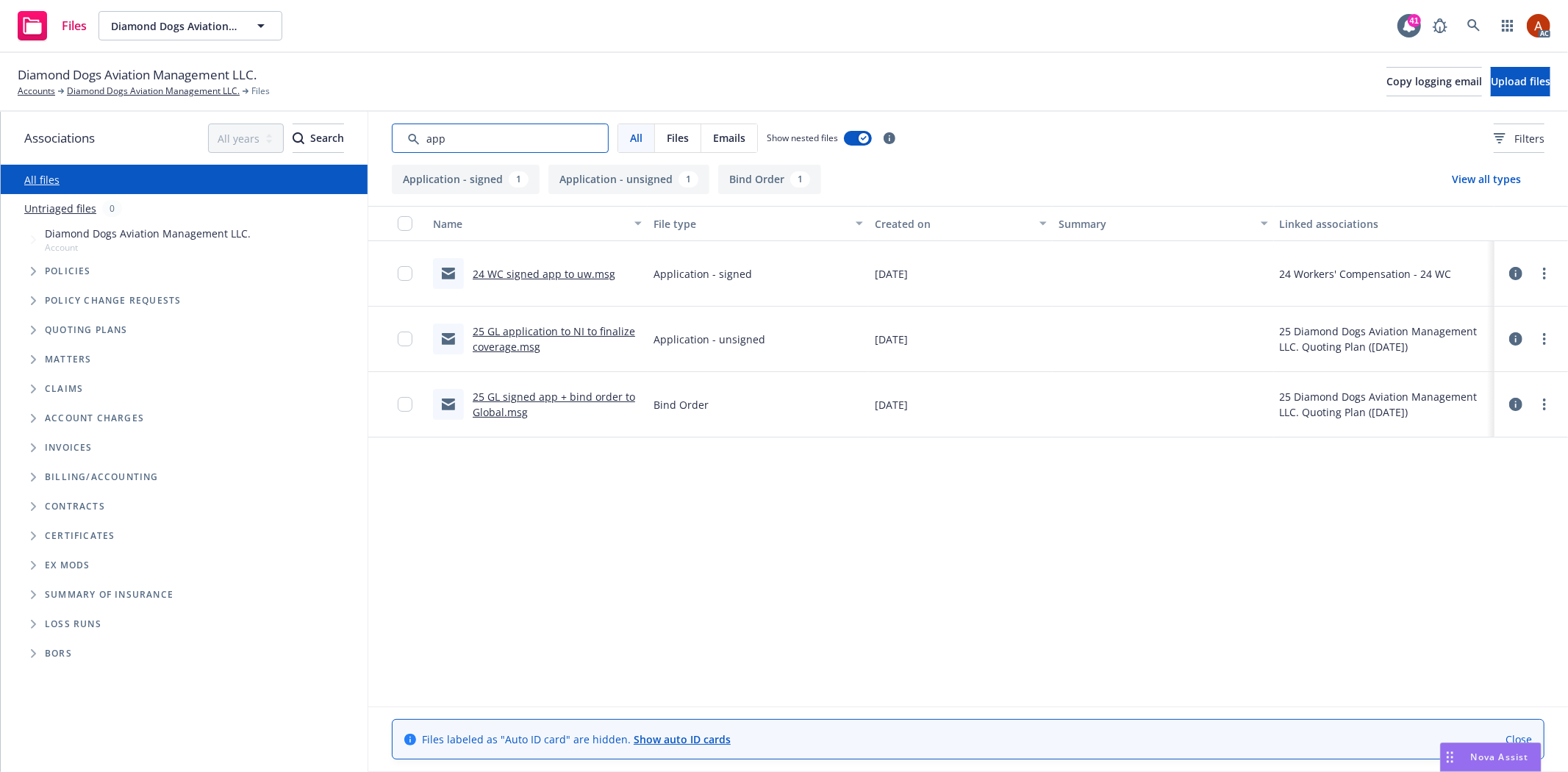
drag, startPoint x: 464, startPoint y: 145, endPoint x: 347, endPoint y: 138, distance: 117.2
click at [347, 138] on div "Associations All years 2027 2026 2025 2024 2023 2022 2021 2020 2019 2018 2017 2…" at bounding box center [784, 442] width 1567 height 660
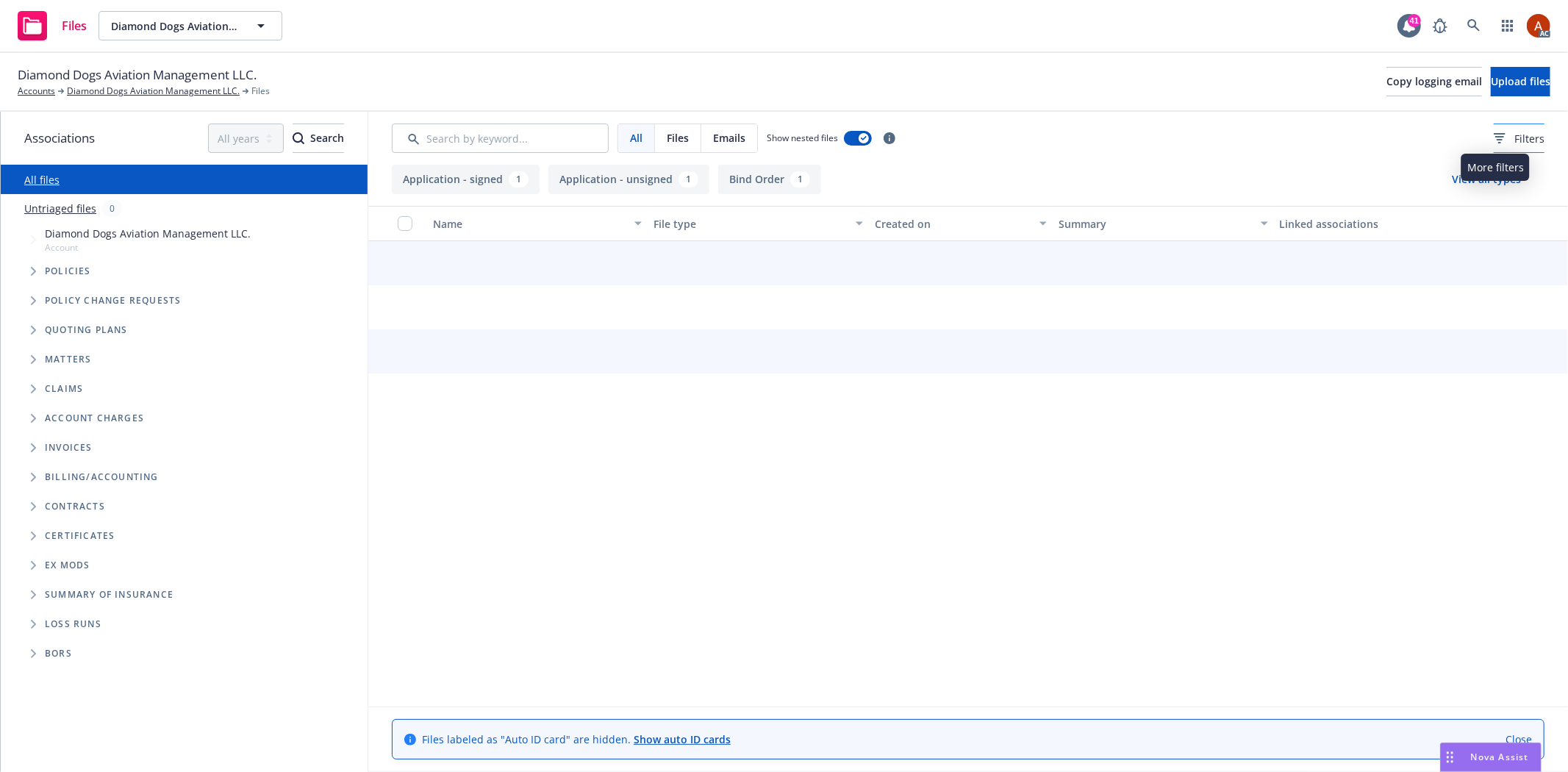
click at [1494, 135] on icon at bounding box center [1500, 138] width 12 height 10
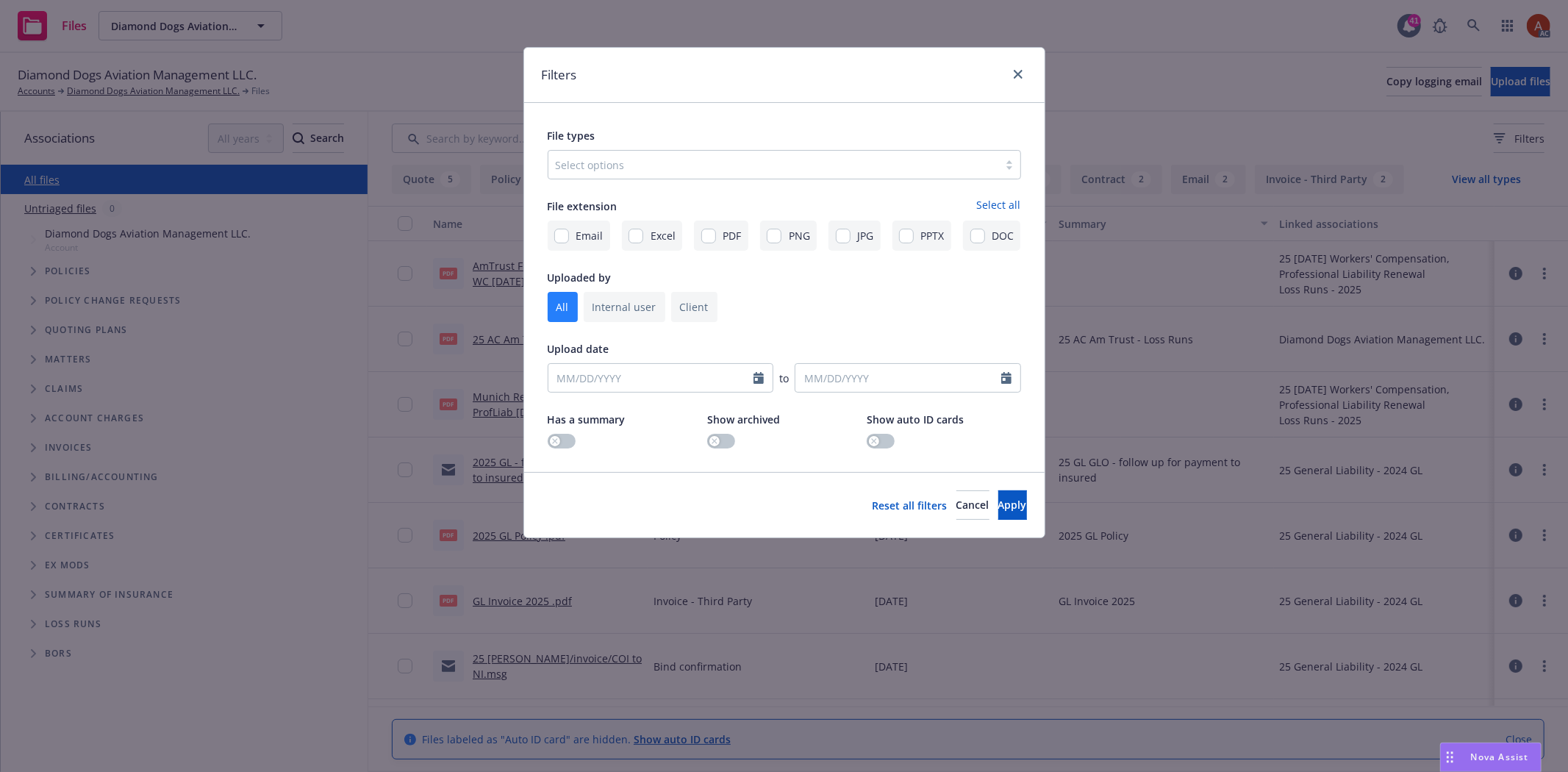
click at [633, 162] on div at bounding box center [773, 164] width 435 height 17
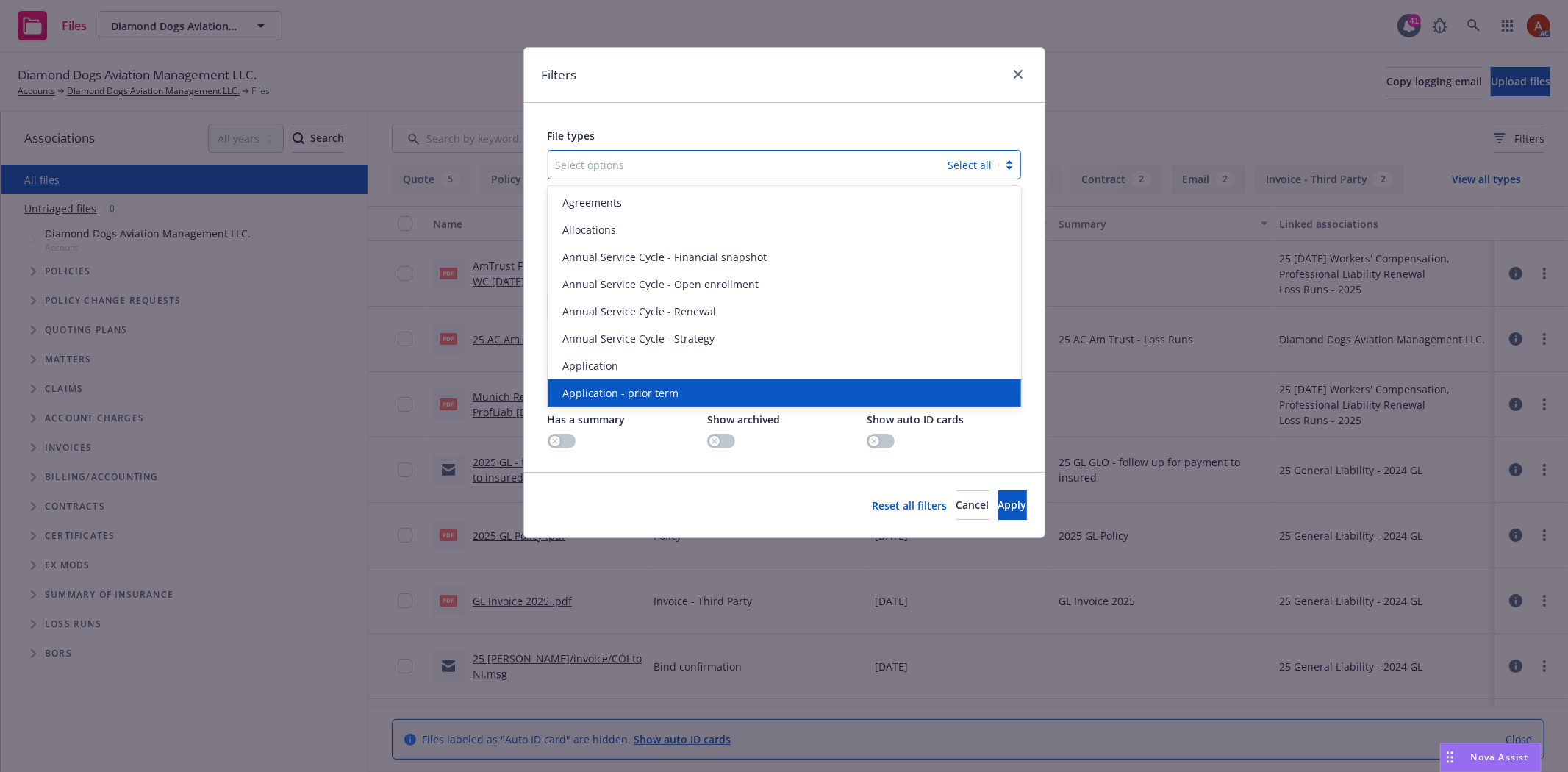
click at [645, 386] on span "Application - prior term" at bounding box center [620, 393] width 116 height 16
click at [645, 412] on span "Application - signed" at bounding box center [611, 420] width 99 height 16
click at [645, 386] on span "Application - unsigned" at bounding box center [618, 393] width 112 height 16
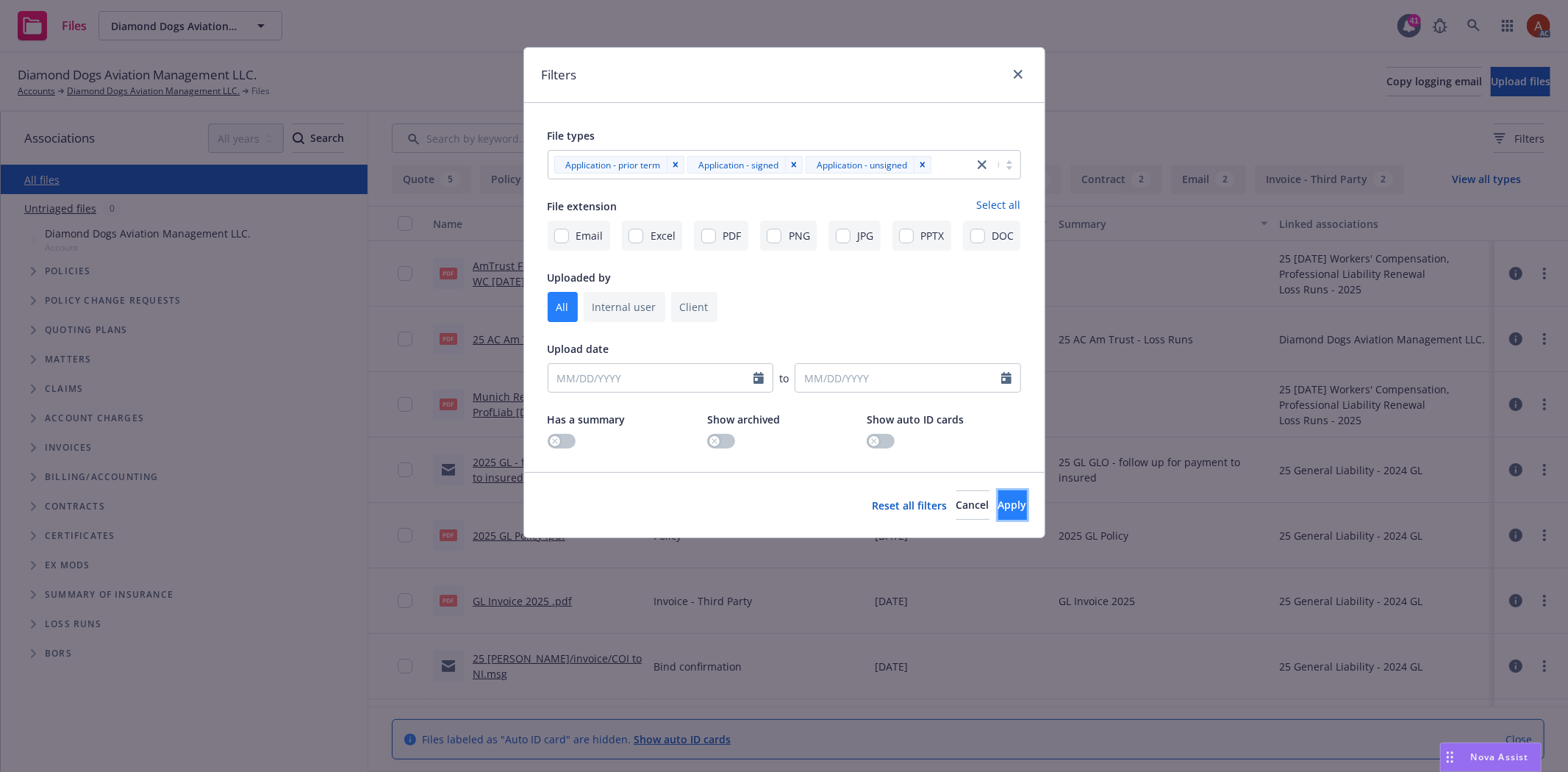
click at [998, 503] on span "Apply" at bounding box center [1012, 504] width 29 height 14
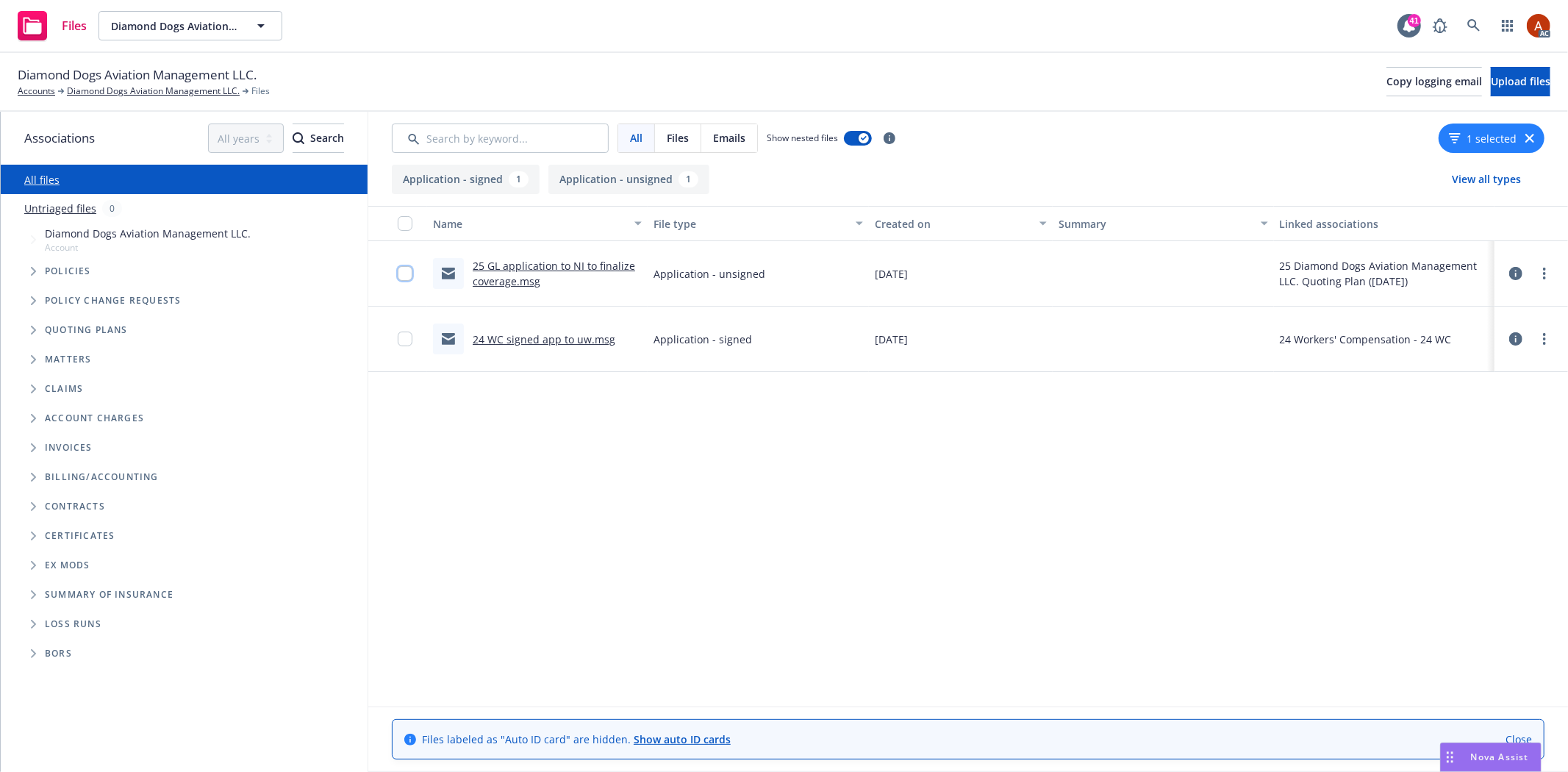
click at [402, 270] on input "checkbox" at bounding box center [405, 274] width 15 height 15
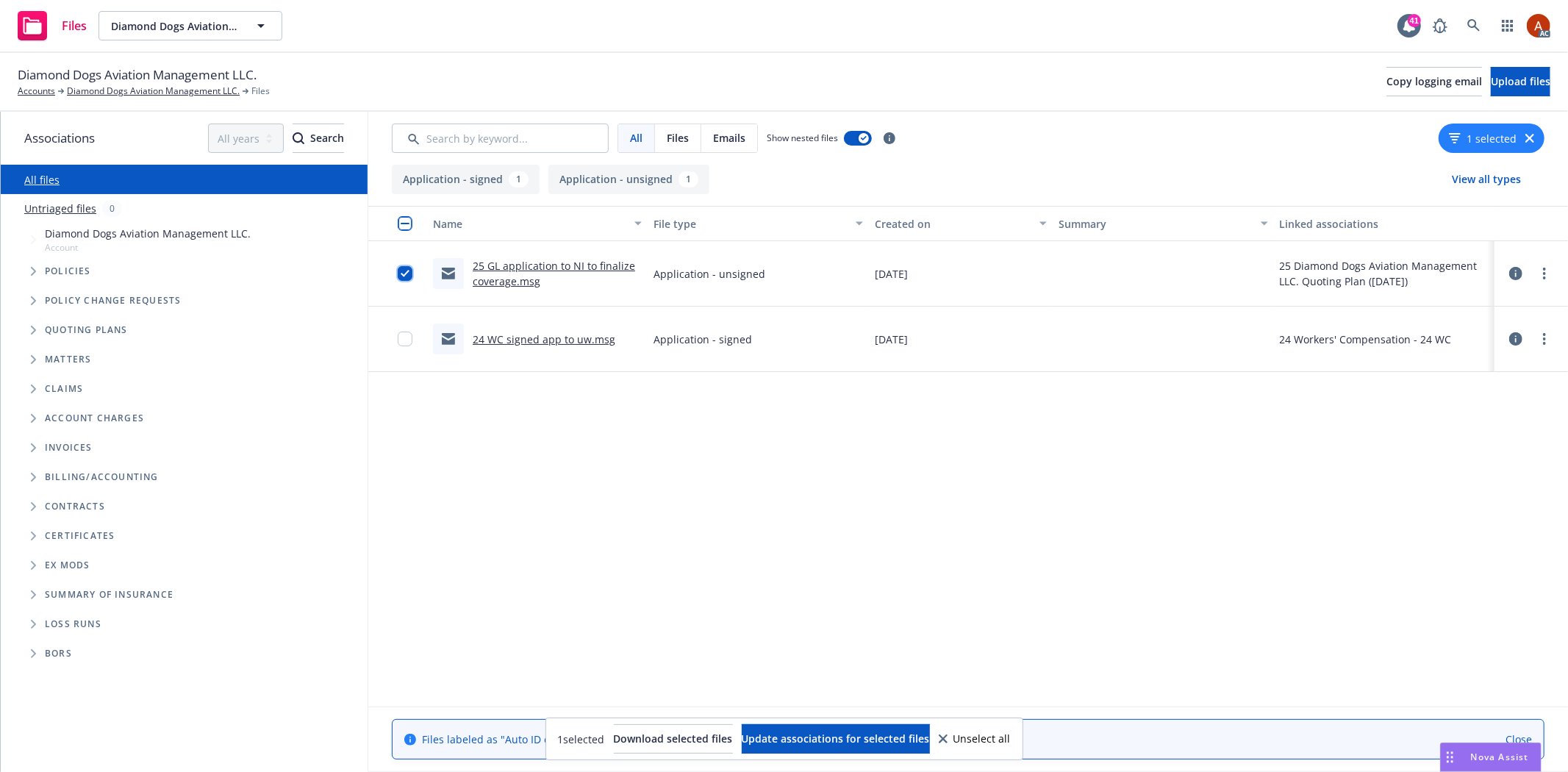
click at [406, 274] on input "checkbox" at bounding box center [405, 274] width 15 height 15
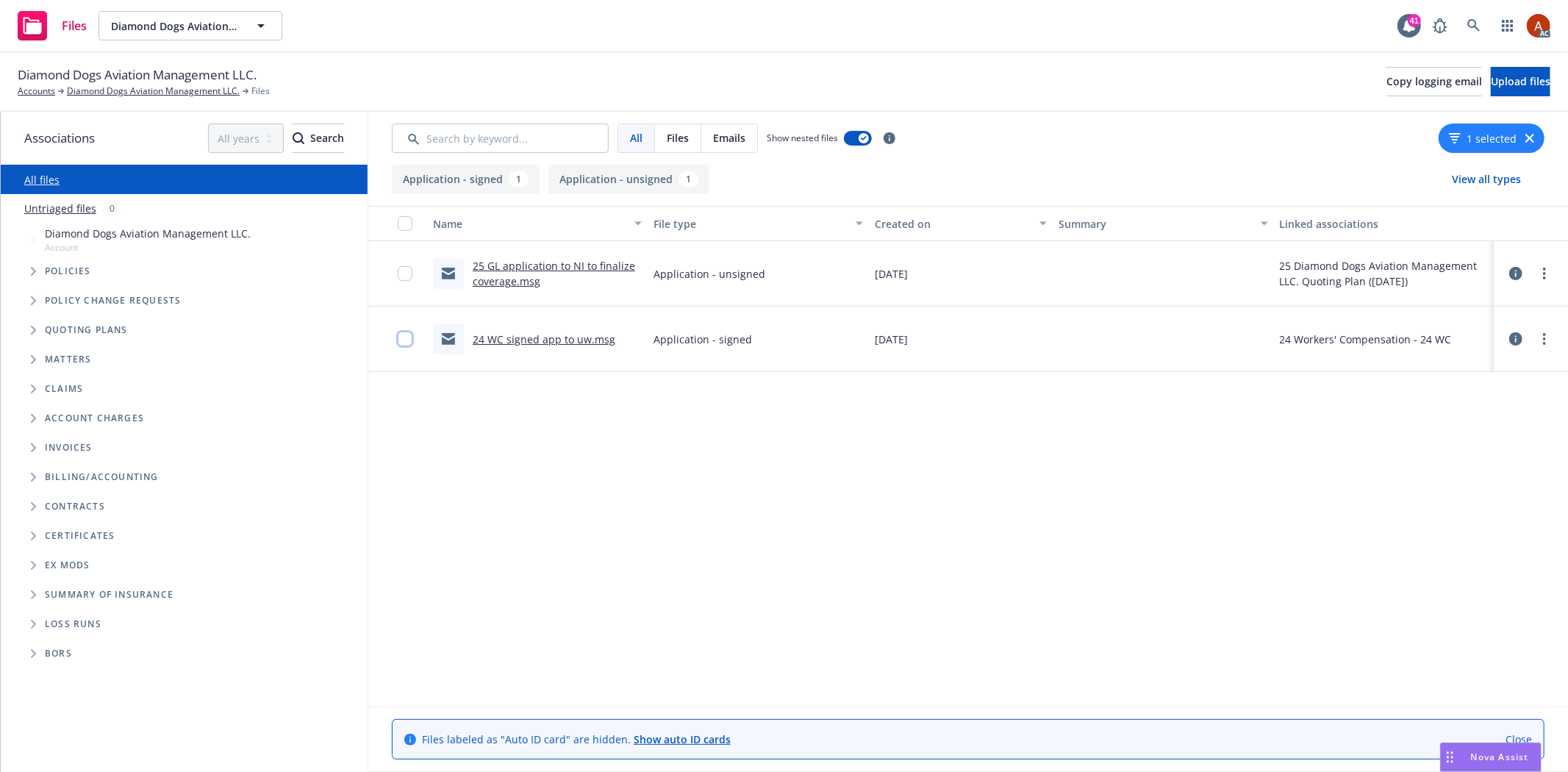
drag, startPoint x: 400, startPoint y: 336, endPoint x: 425, endPoint y: 333, distance: 25.2
click at [402, 336] on input "checkbox" at bounding box center [405, 339] width 15 height 15
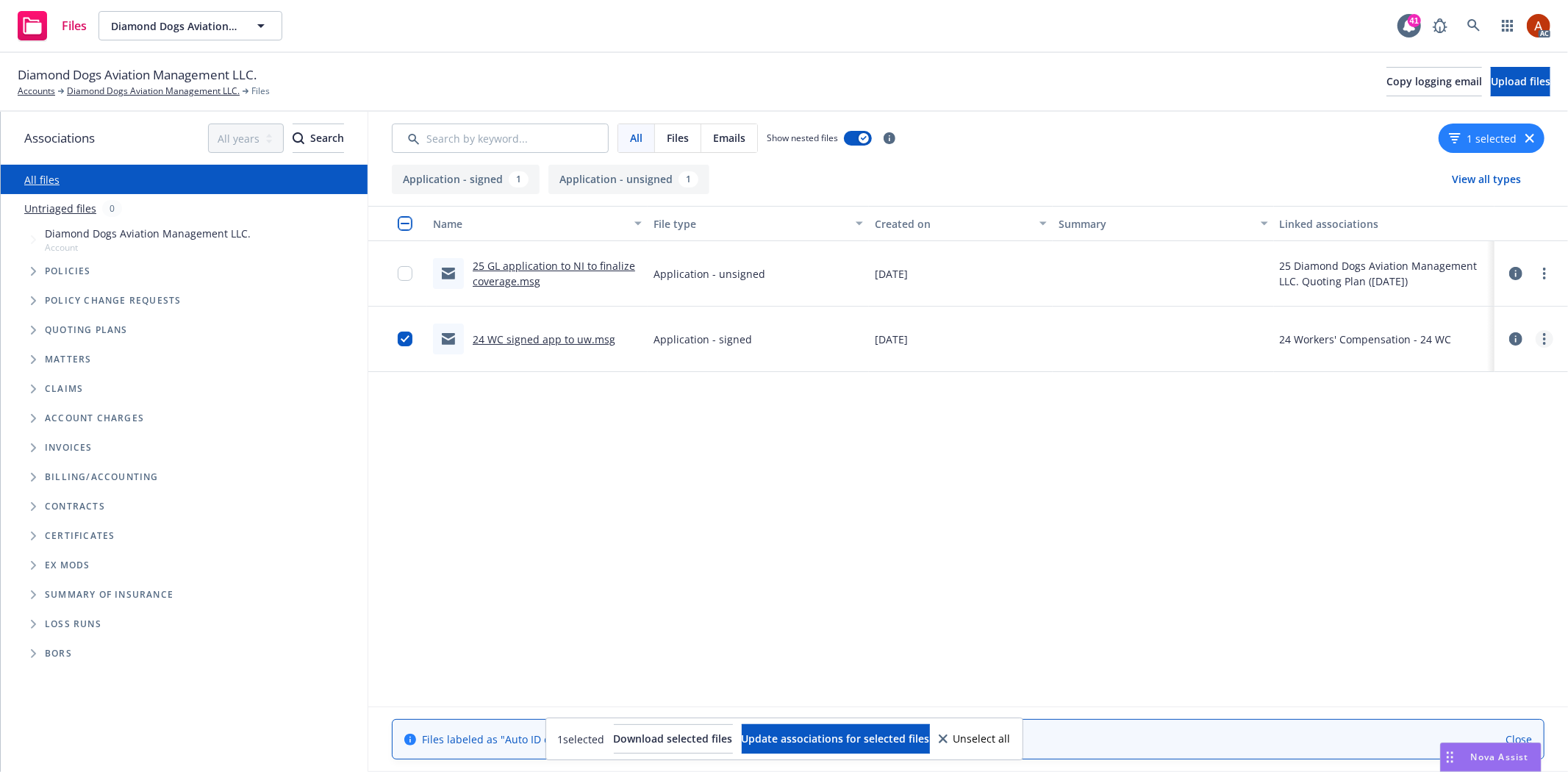
click at [1542, 338] on link "more" at bounding box center [1544, 338] width 17 height 17
click at [1462, 399] on link "Download" at bounding box center [1479, 398] width 146 height 29
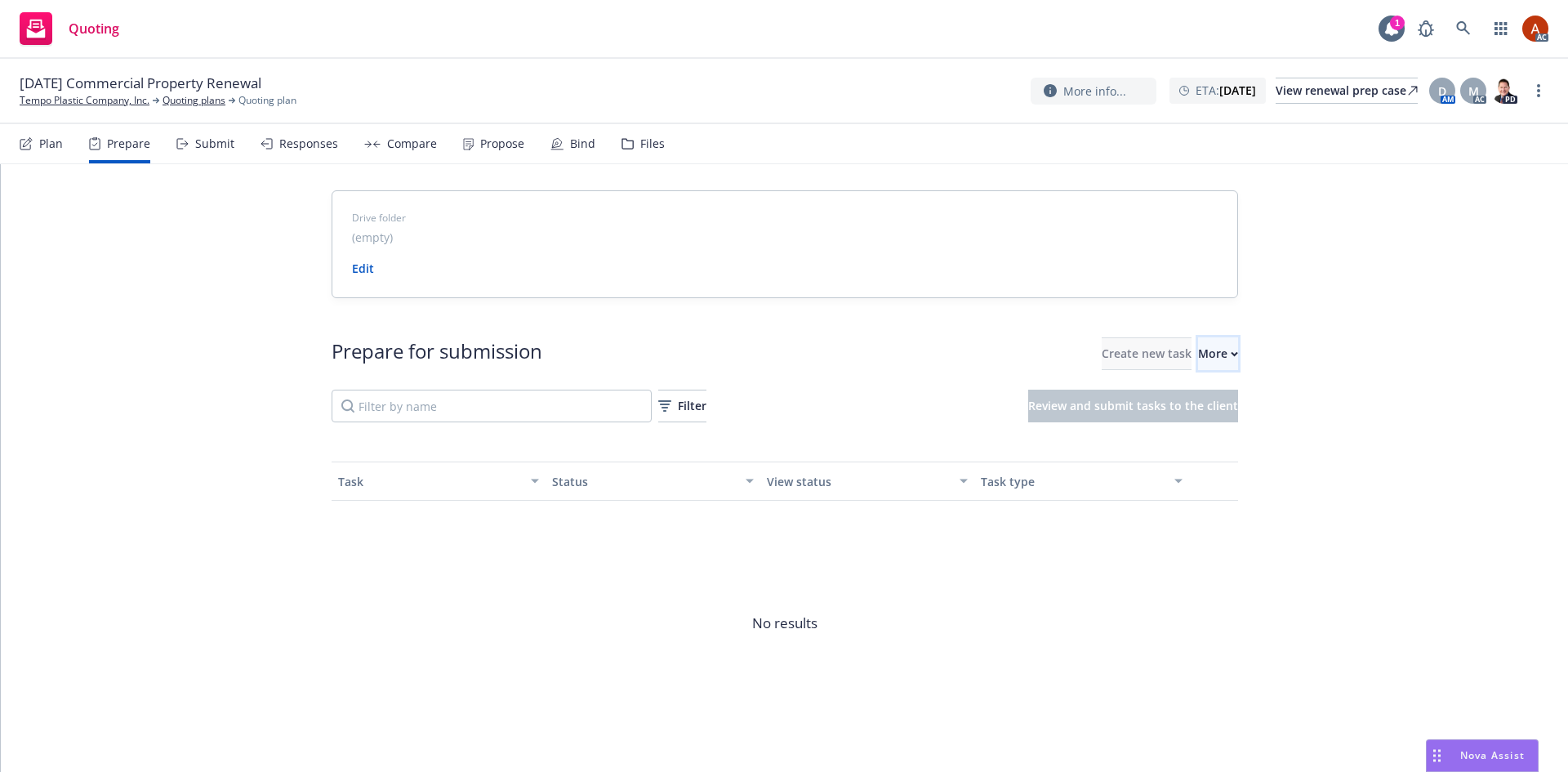
click at [1199, 353] on div "More" at bounding box center [1218, 354] width 40 height 31
click at [1200, 427] on span "Go to Indio account" at bounding box center [1211, 428] width 146 height 16
click at [194, 104] on link "Quoting plans" at bounding box center [193, 100] width 63 height 15
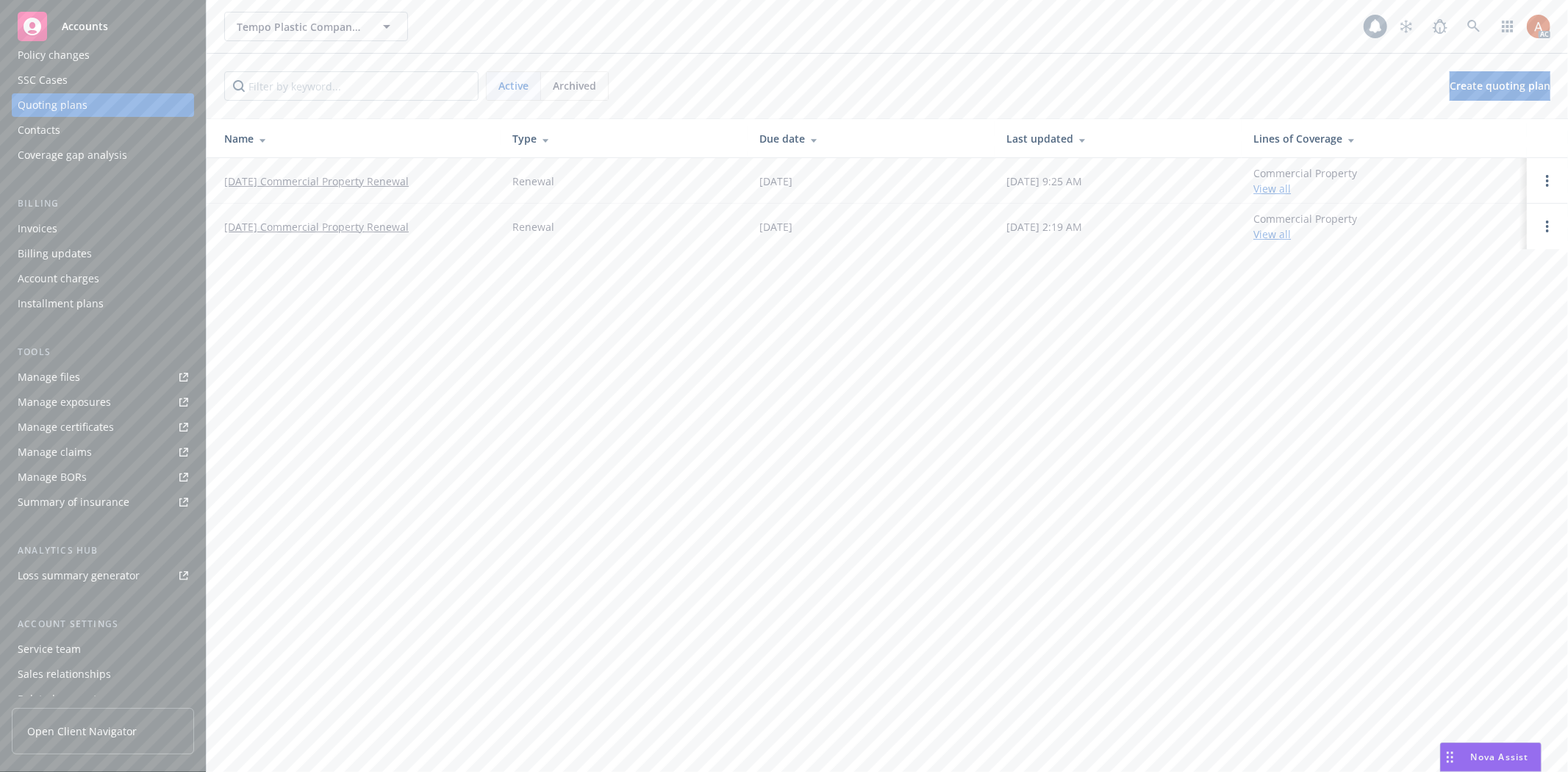
scroll to position [160, 0]
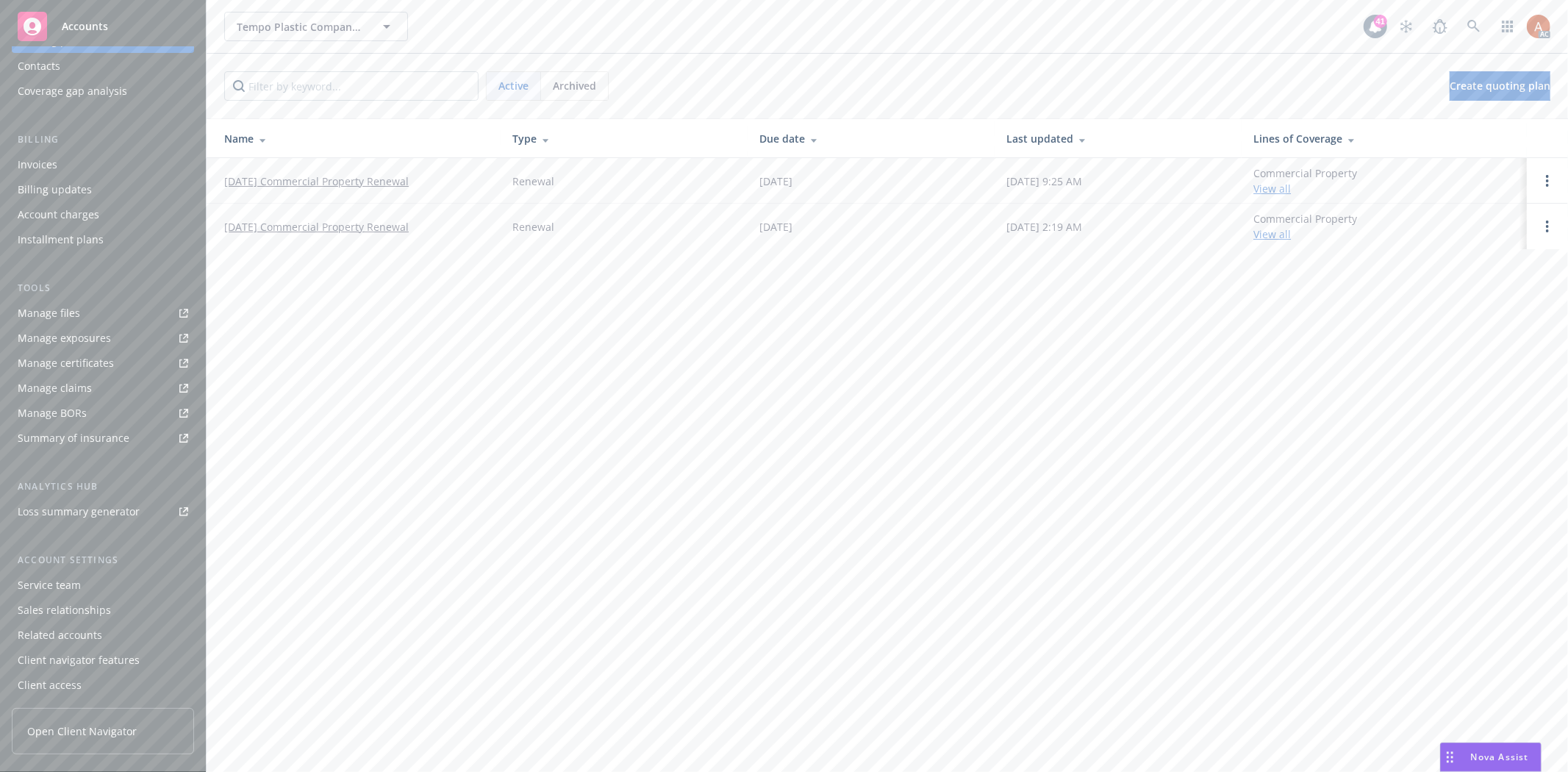
click at [52, 585] on div "Service team" at bounding box center [49, 585] width 63 height 23
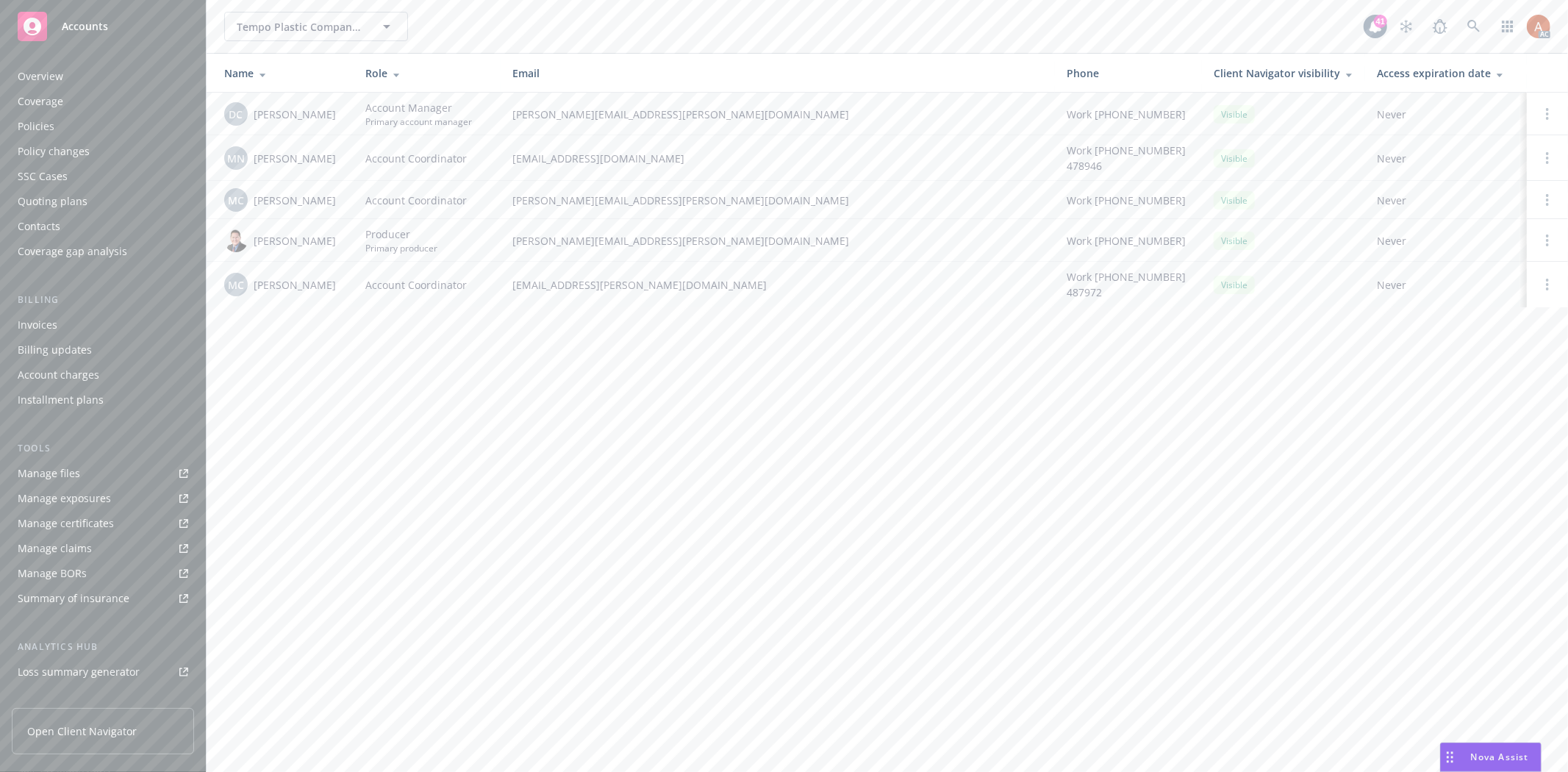
click at [34, 77] on div "Overview" at bounding box center [40, 76] width 46 height 23
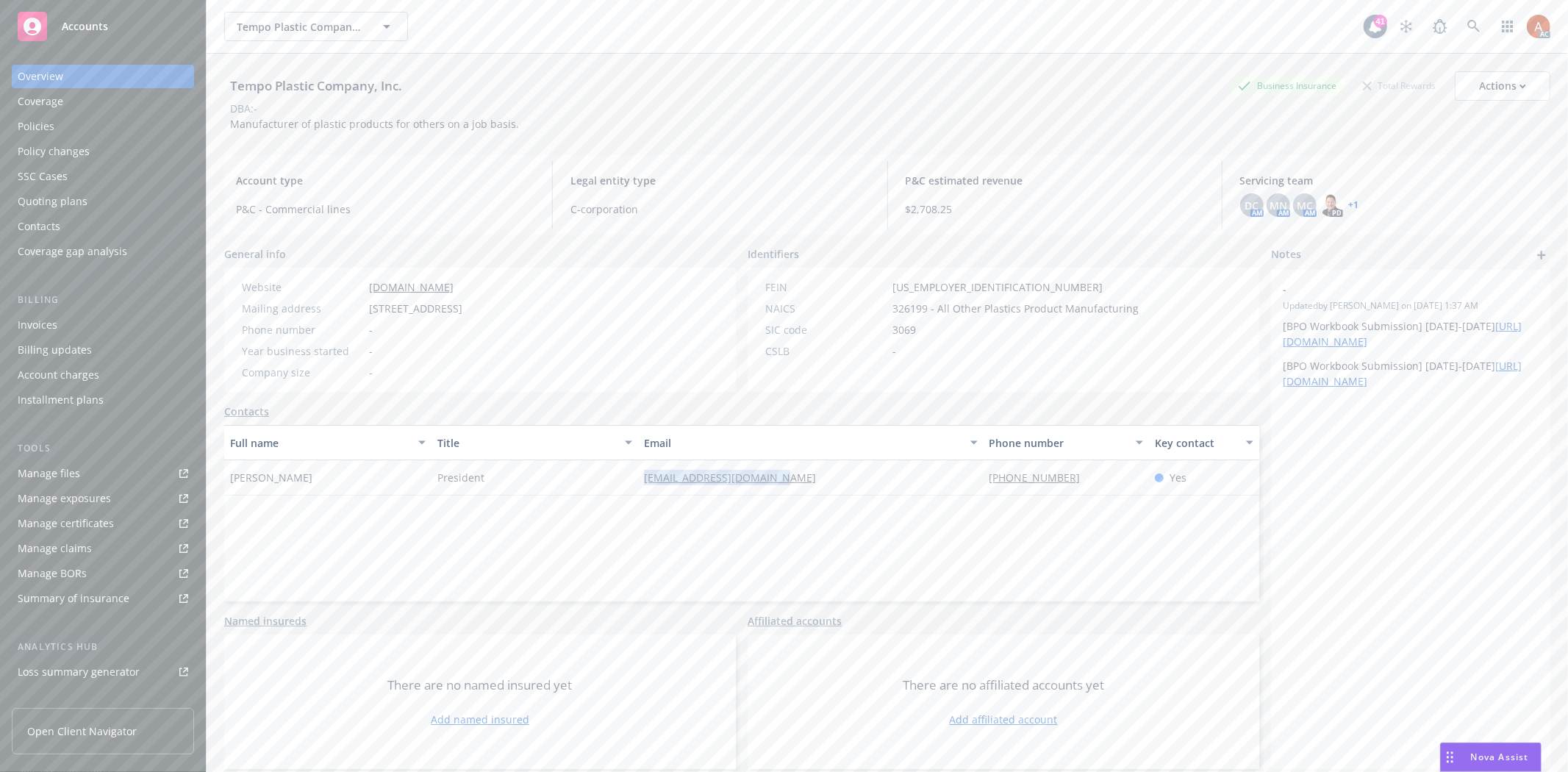
drag, startPoint x: 619, startPoint y: 477, endPoint x: 894, endPoint y: 473, distance: 275.0
click at [894, 473] on div "Doug Rogers President tempogloss3000@yahoo.com 559 786 2128 Yes" at bounding box center [741, 478] width 1035 height 36
copy div "tempogloss3000@yahoo.com"
click at [37, 127] on div "Policies" at bounding box center [36, 126] width 36 height 23
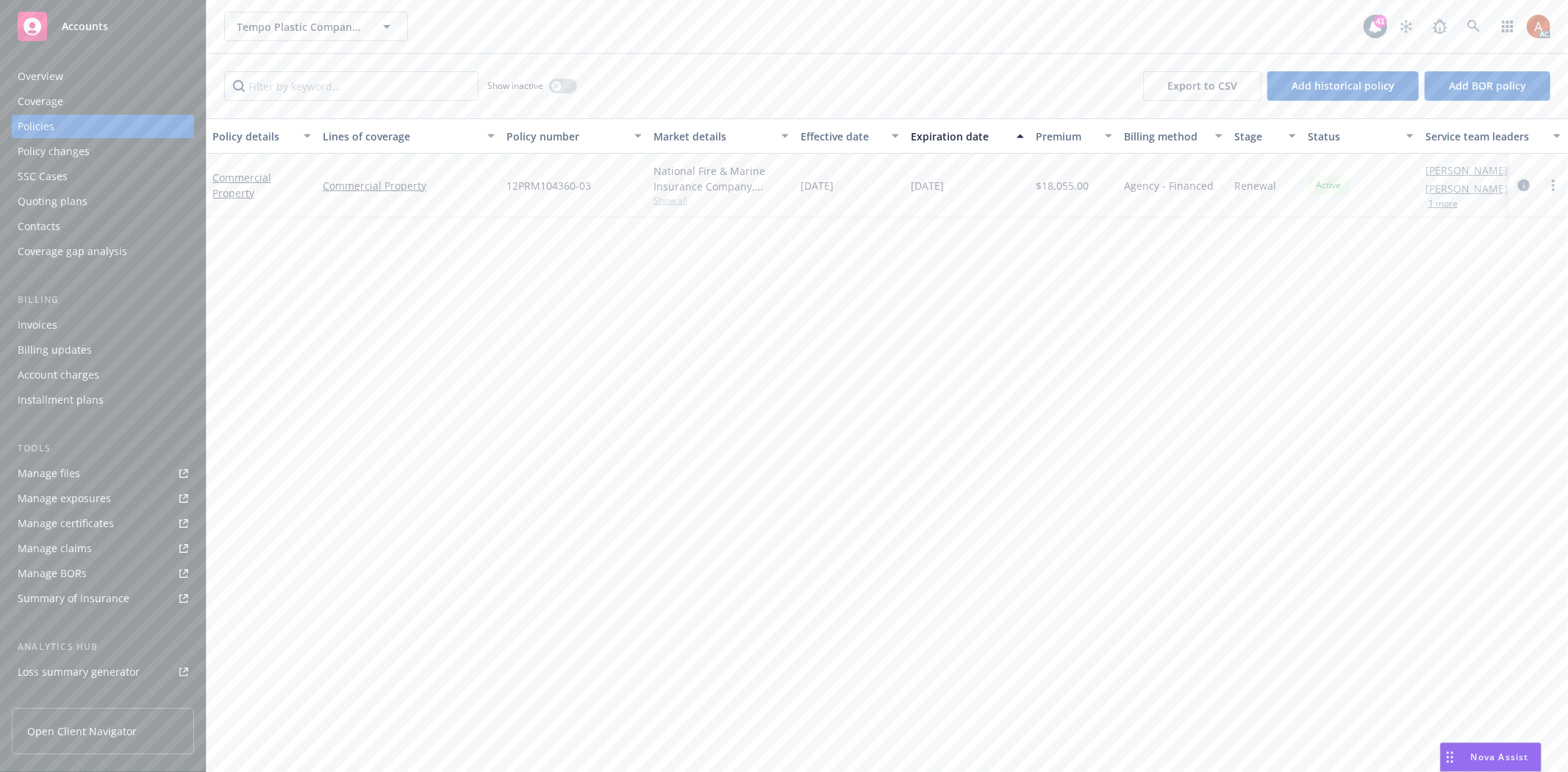
click at [1524, 184] on icon "circleInformation" at bounding box center [1524, 185] width 12 height 12
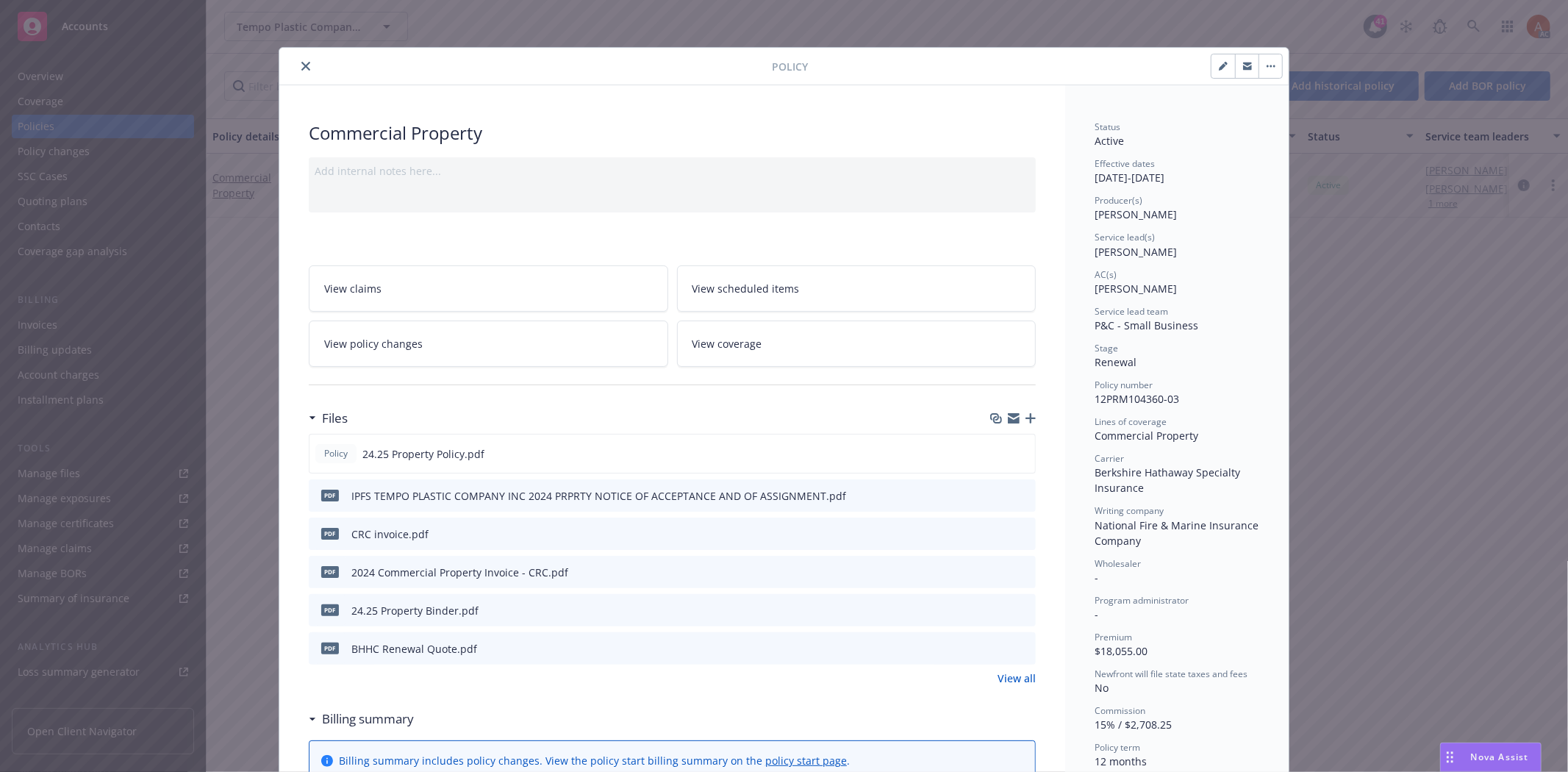
click at [1017, 677] on link "View all" at bounding box center [1017, 678] width 38 height 16
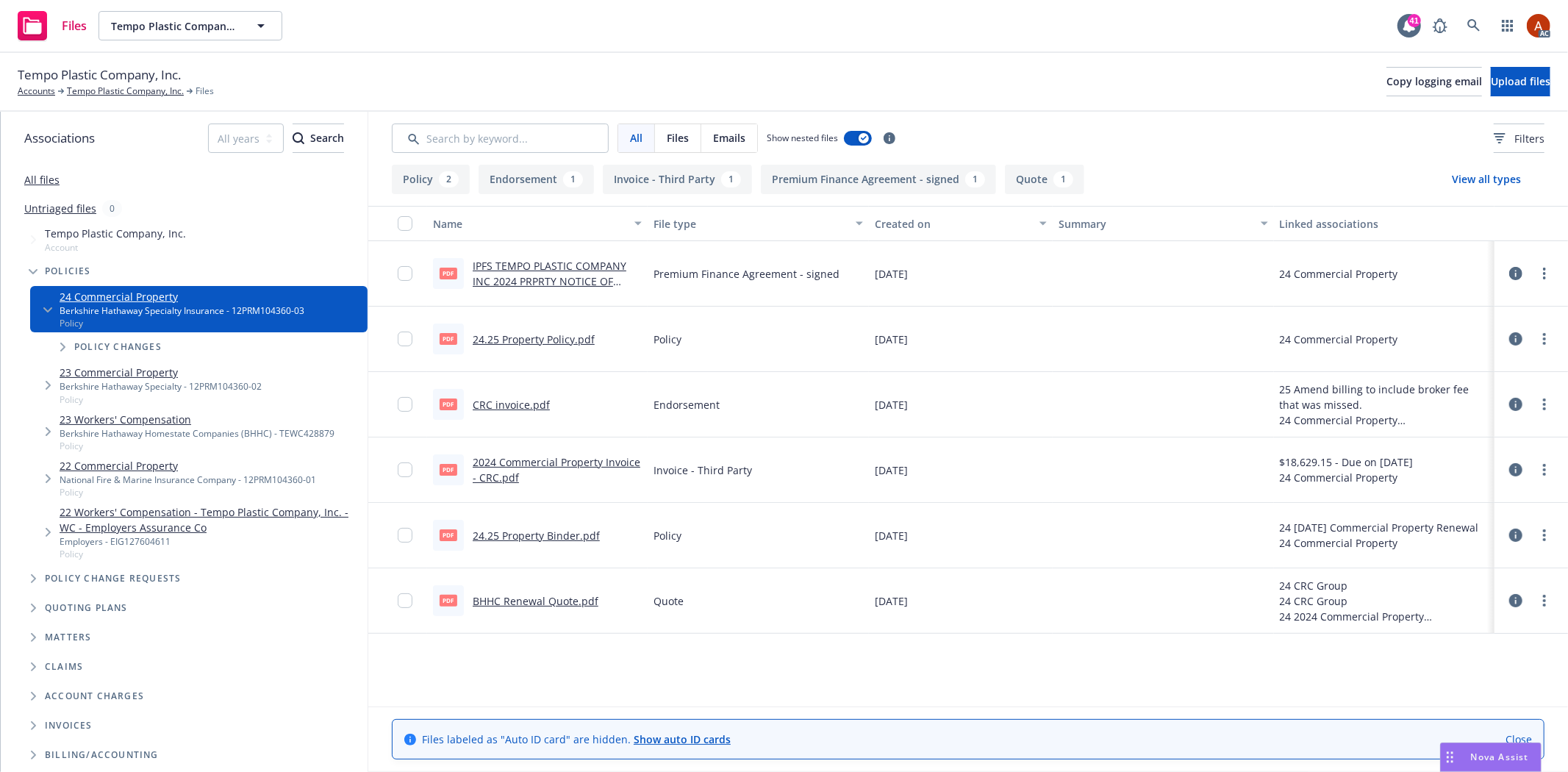
click at [509, 185] on button "Endorsement 1" at bounding box center [536, 179] width 115 height 29
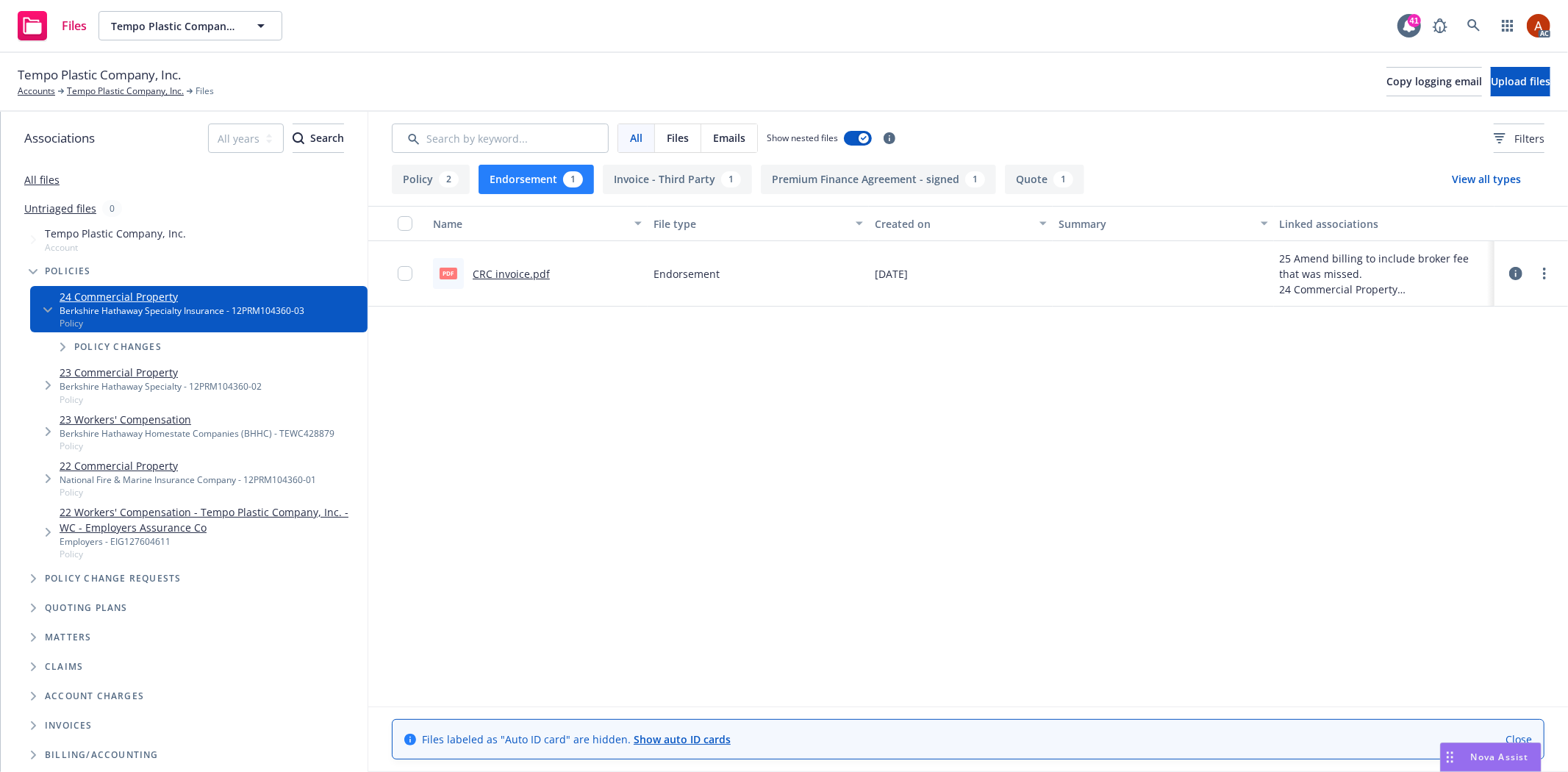
click at [519, 274] on link "CRC invoice.pdf" at bounding box center [511, 274] width 77 height 14
click at [658, 182] on button "Invoice - Third Party 1" at bounding box center [677, 179] width 149 height 29
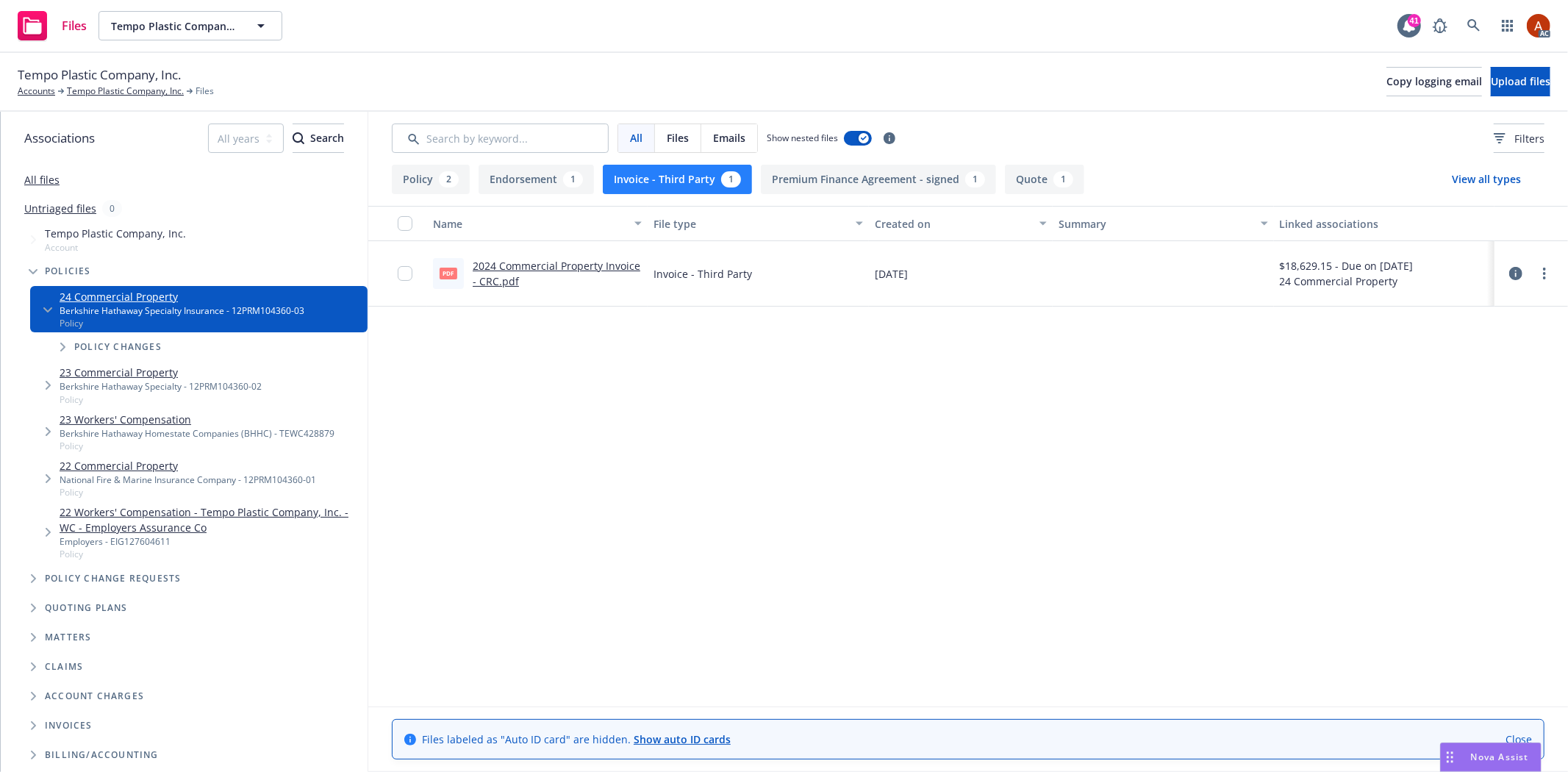
click at [398, 175] on button "Policy 2" at bounding box center [431, 179] width 78 height 29
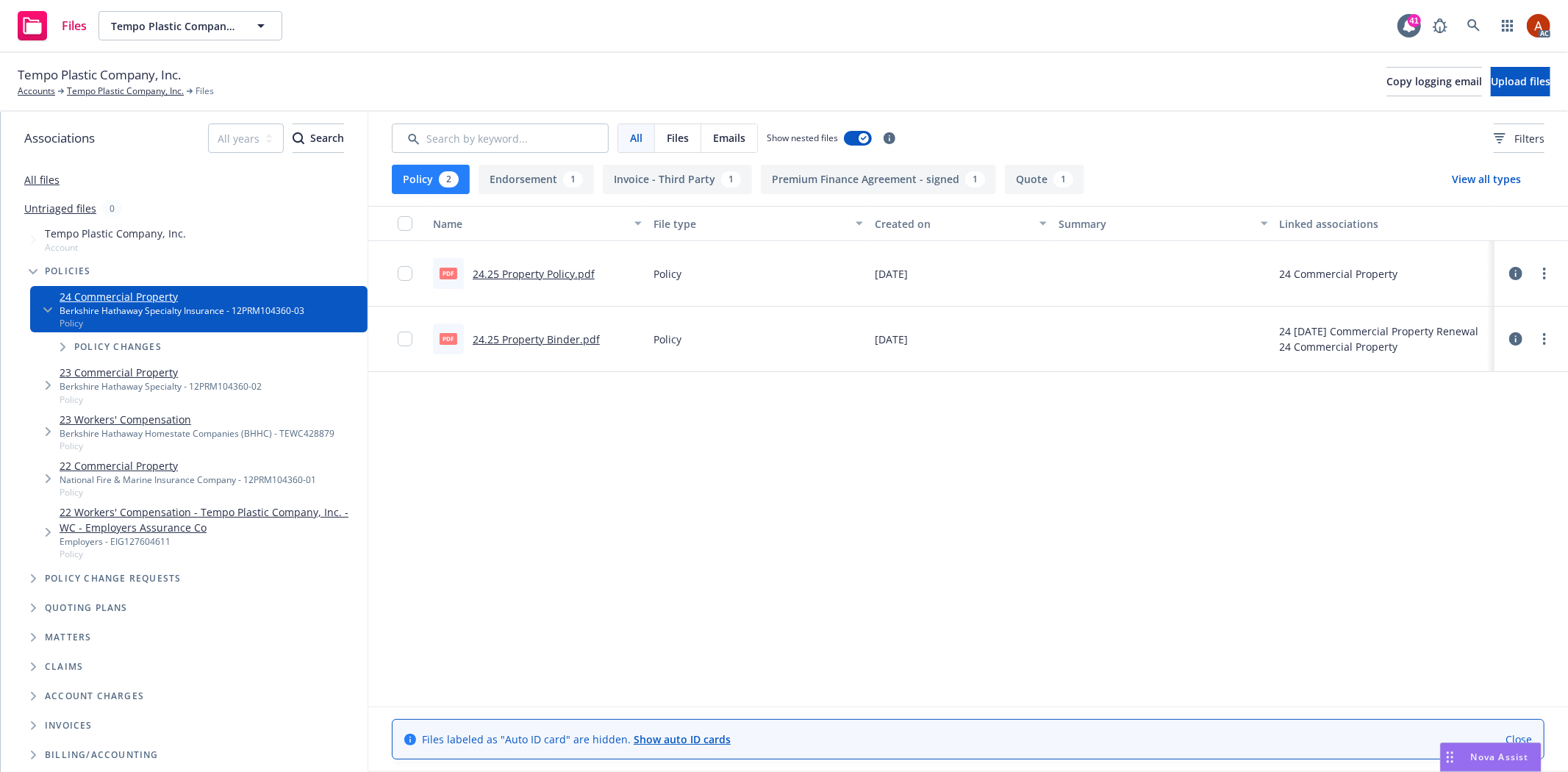
click at [549, 270] on link "24.25 Property Policy.pdf" at bounding box center [533, 274] width 122 height 14
click at [508, 173] on button "Endorsement 1" at bounding box center [536, 179] width 115 height 29
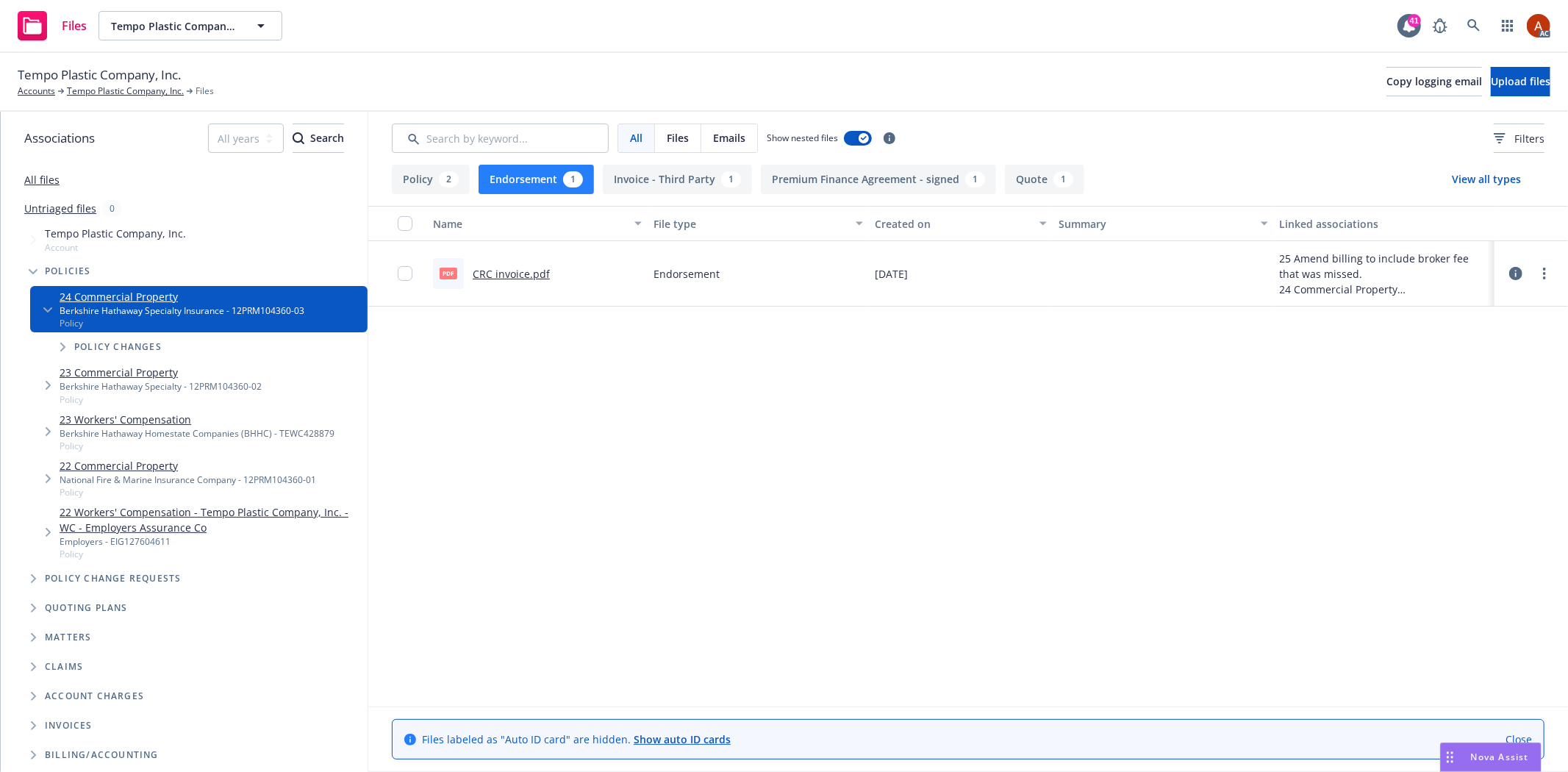
click at [444, 187] on button "Policy 2" at bounding box center [431, 179] width 78 height 29
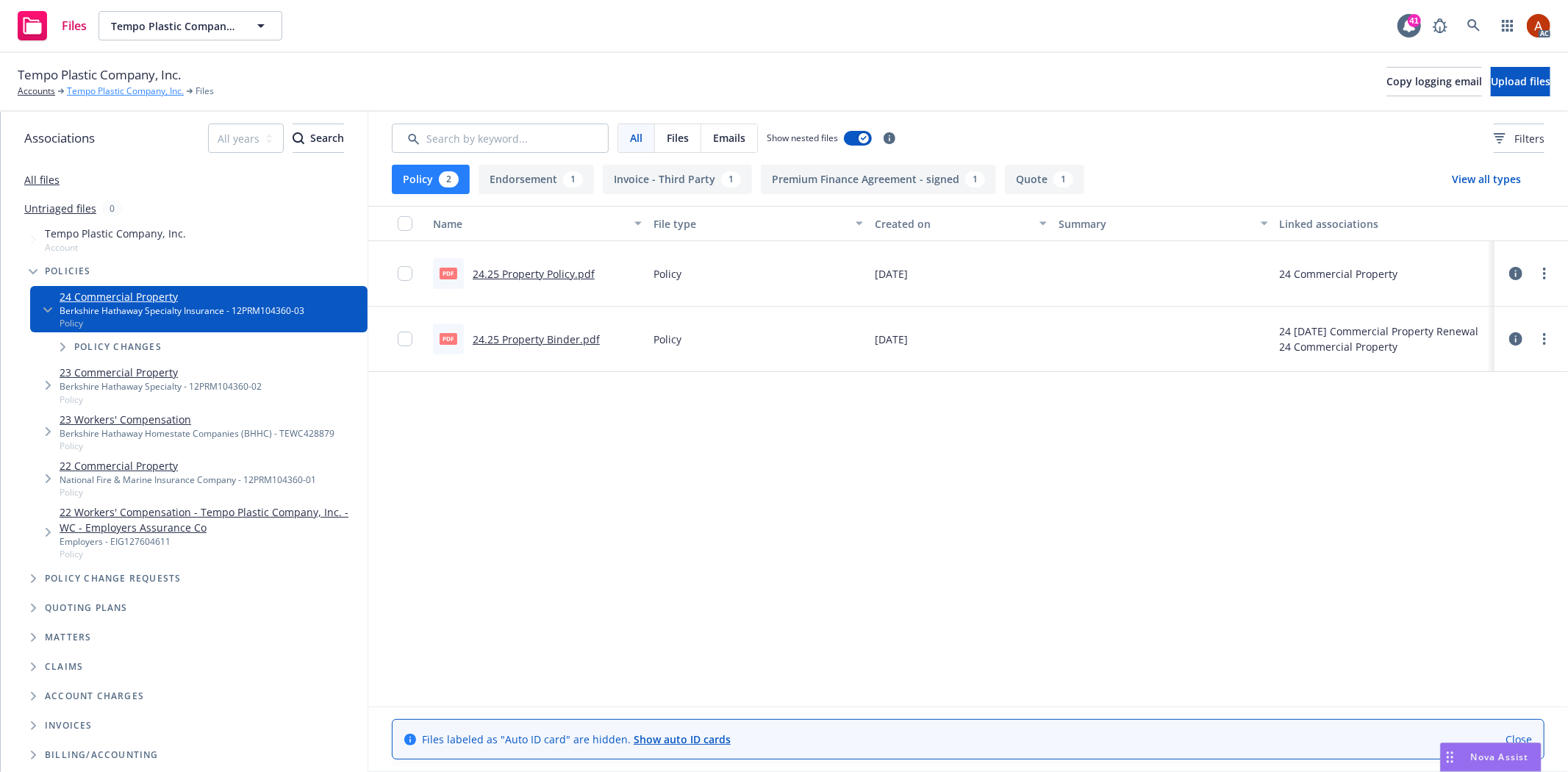
click at [115, 85] on link "Tempo Plastic Company, Inc." at bounding box center [125, 91] width 117 height 13
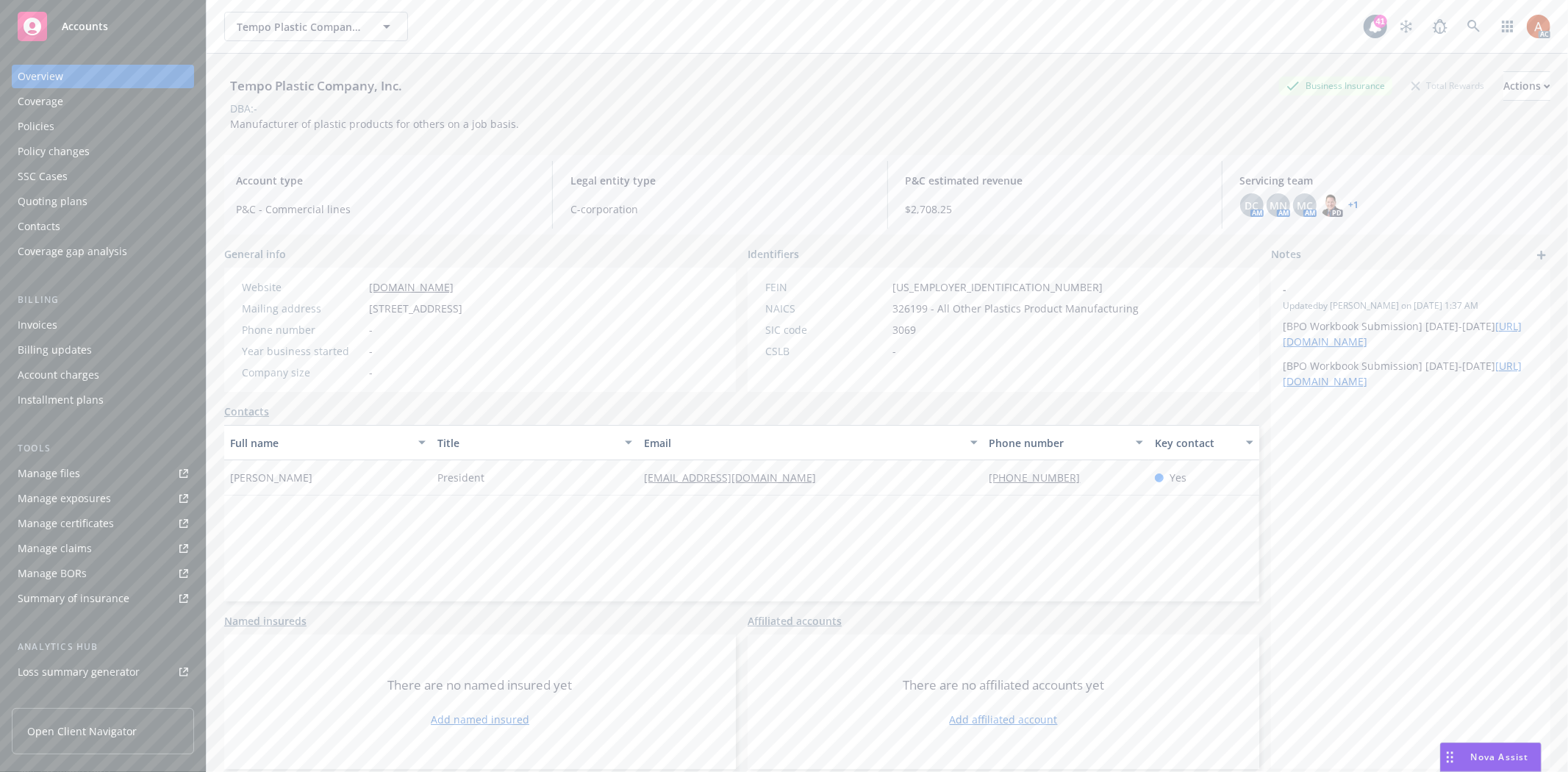
click at [51, 202] on div "Quoting plans" at bounding box center [52, 201] width 70 height 23
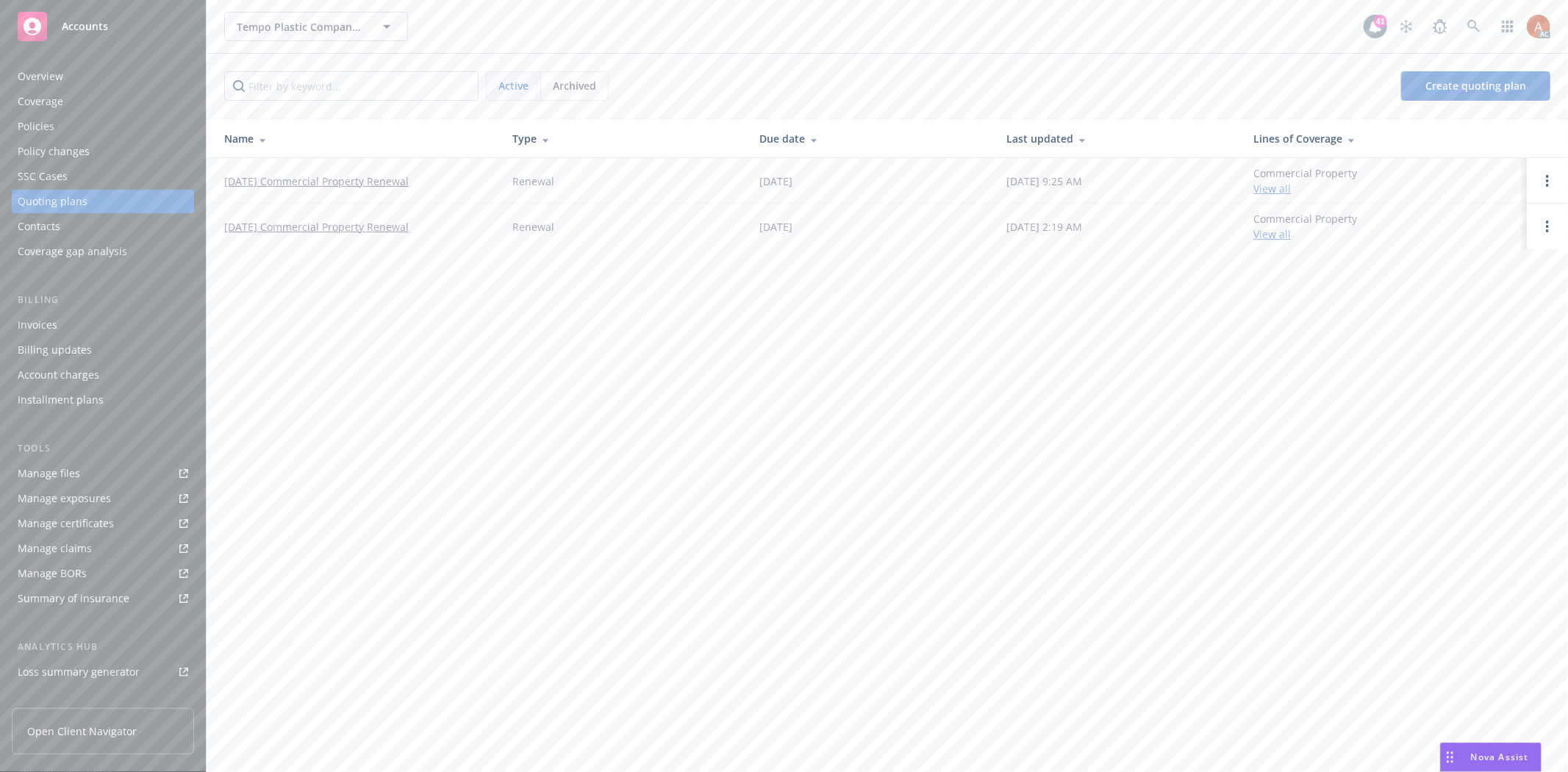
click at [577, 99] on div "Archived" at bounding box center [575, 86] width 67 height 28
click at [512, 84] on span "Active" at bounding box center [513, 85] width 30 height 16
click at [338, 184] on link "[DATE] Commercial Property Renewal" at bounding box center [316, 181] width 185 height 16
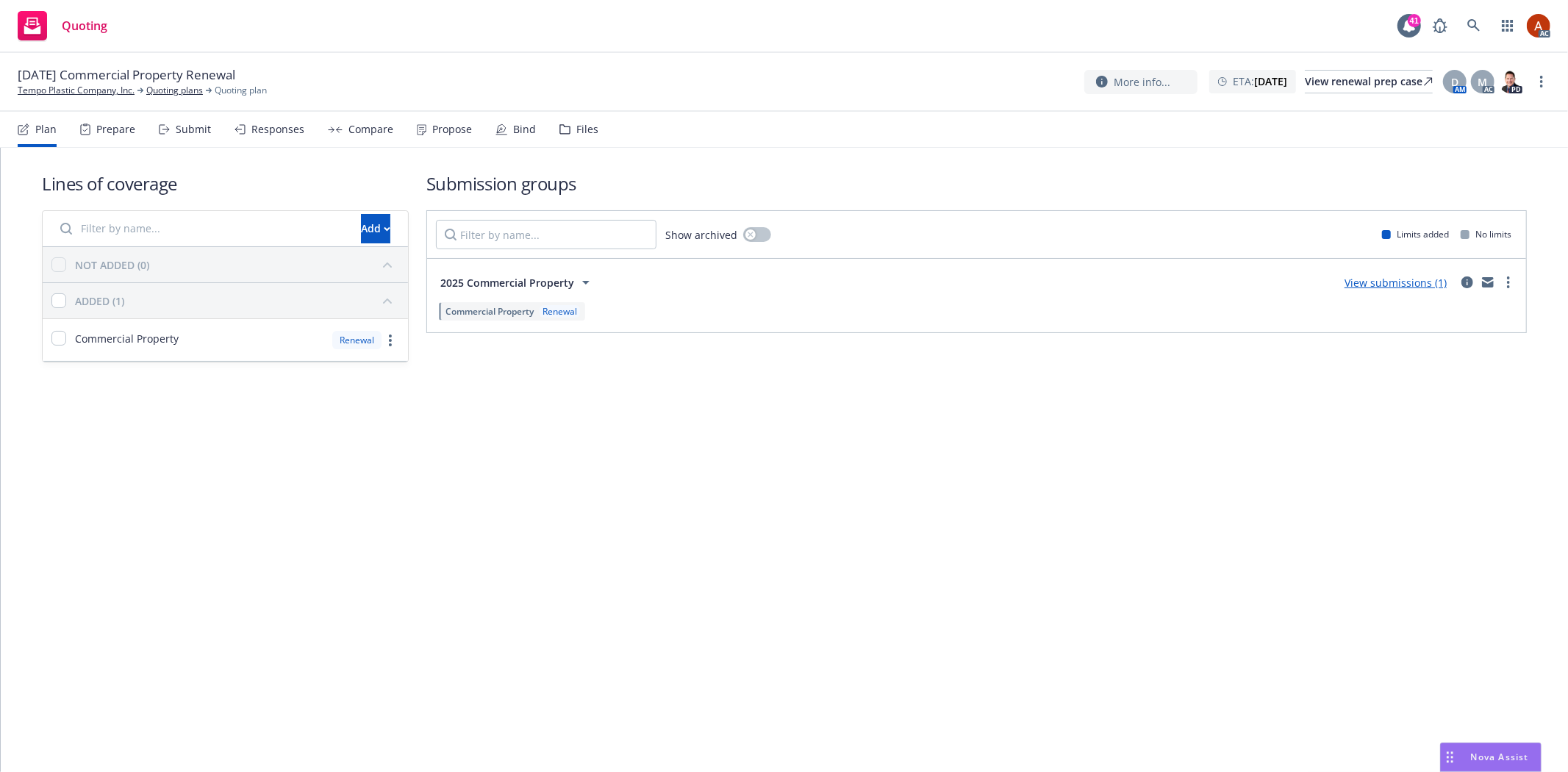
click at [93, 131] on div "Prepare" at bounding box center [108, 129] width 55 height 36
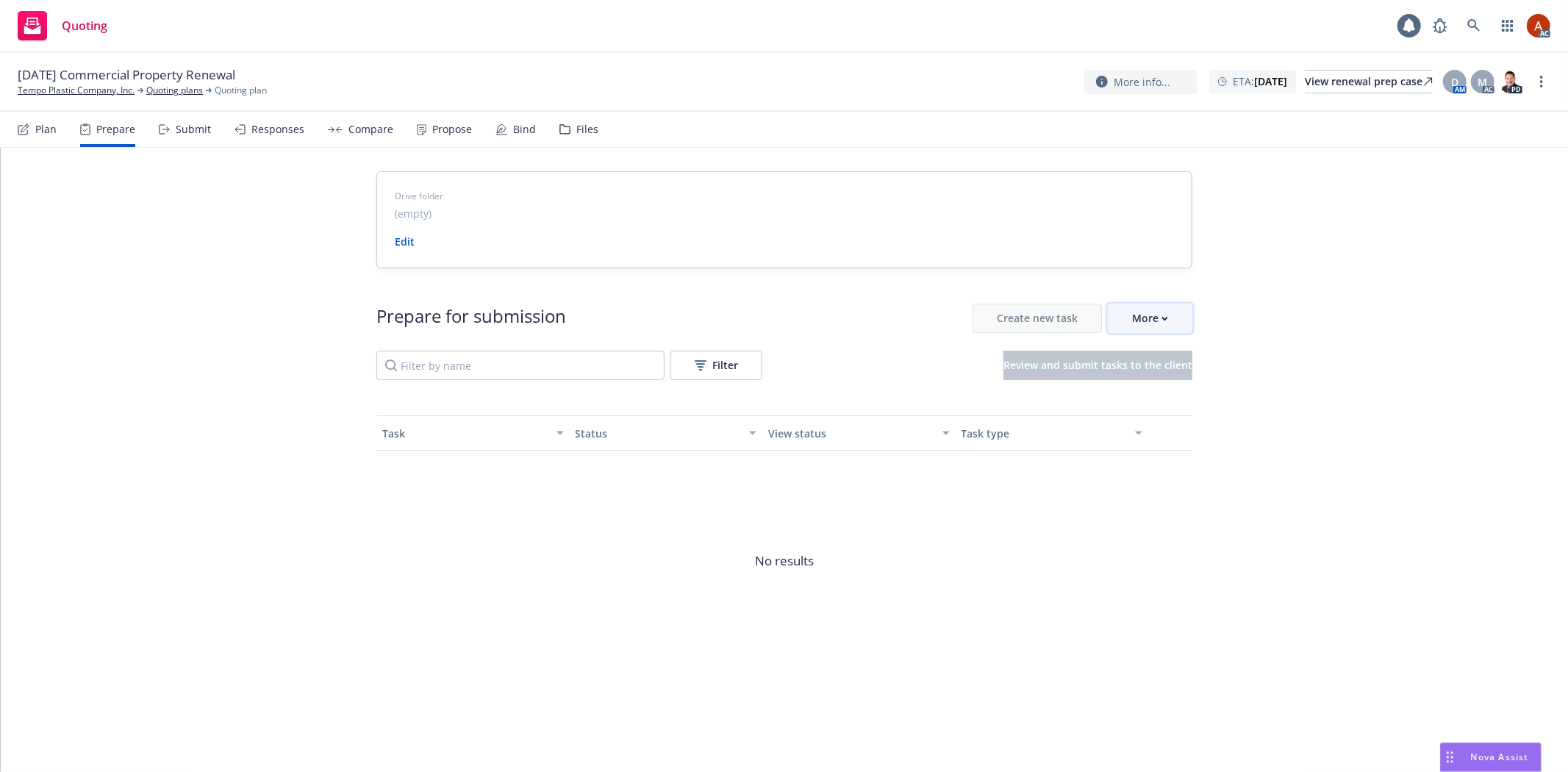
click at [1143, 322] on div "More" at bounding box center [1149, 318] width 36 height 28
click at [1170, 387] on span "Go to Indio account" at bounding box center [1174, 386] width 131 height 14
click at [174, 85] on link "Quoting plans" at bounding box center [174, 90] width 56 height 13
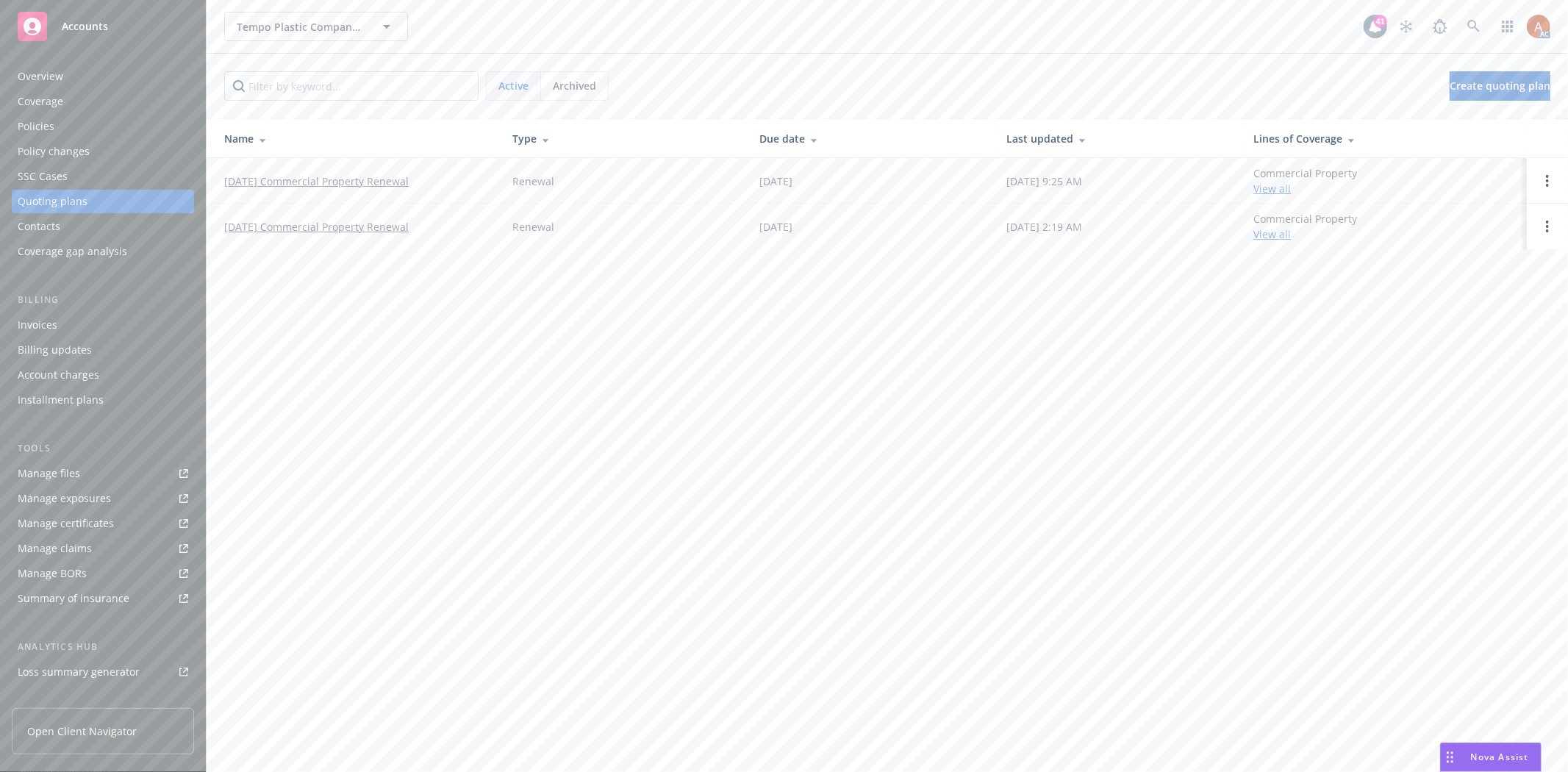
click at [34, 125] on div "Policies" at bounding box center [36, 126] width 36 height 23
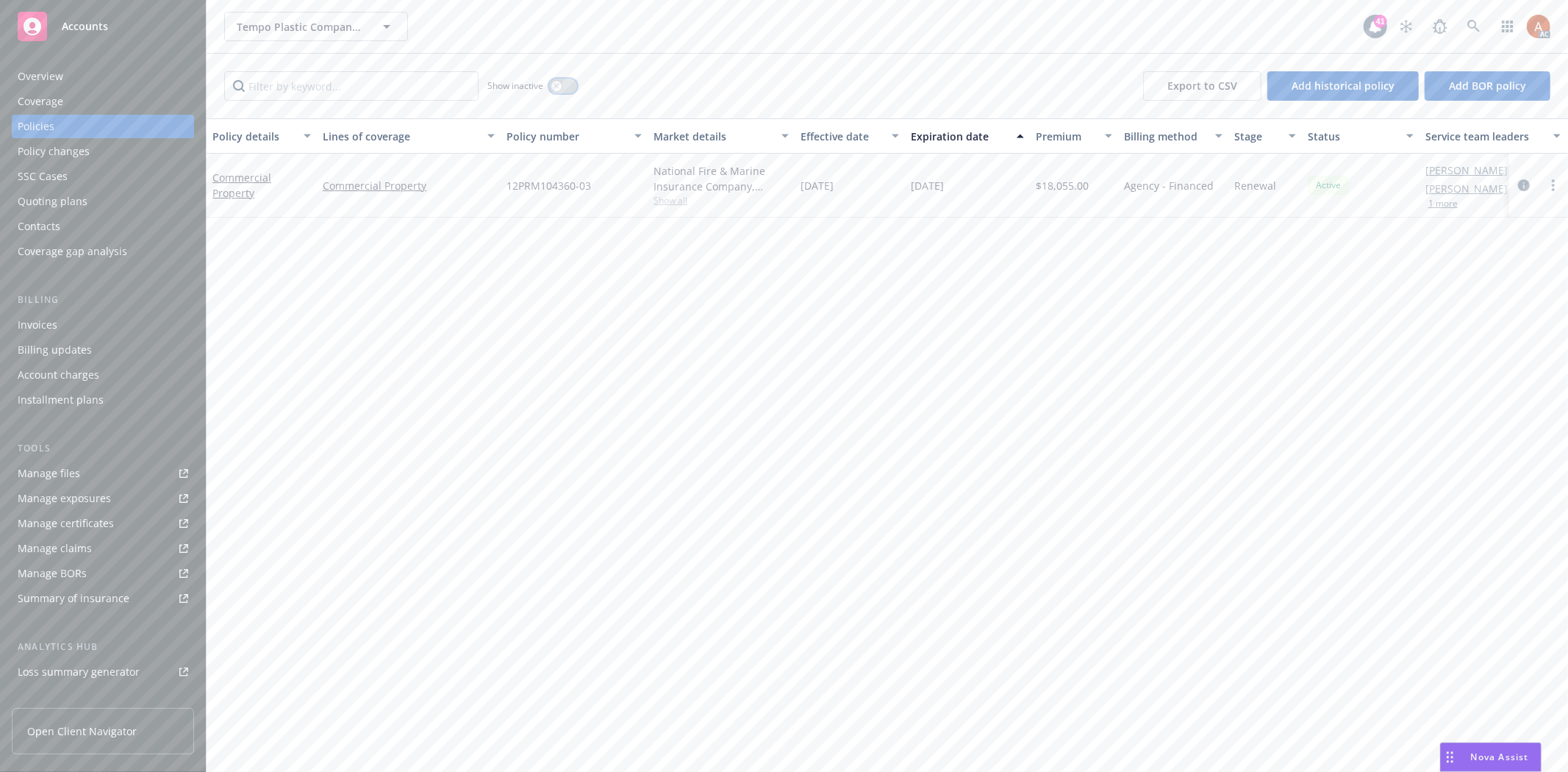
click at [570, 86] on button "button" at bounding box center [563, 86] width 28 height 15
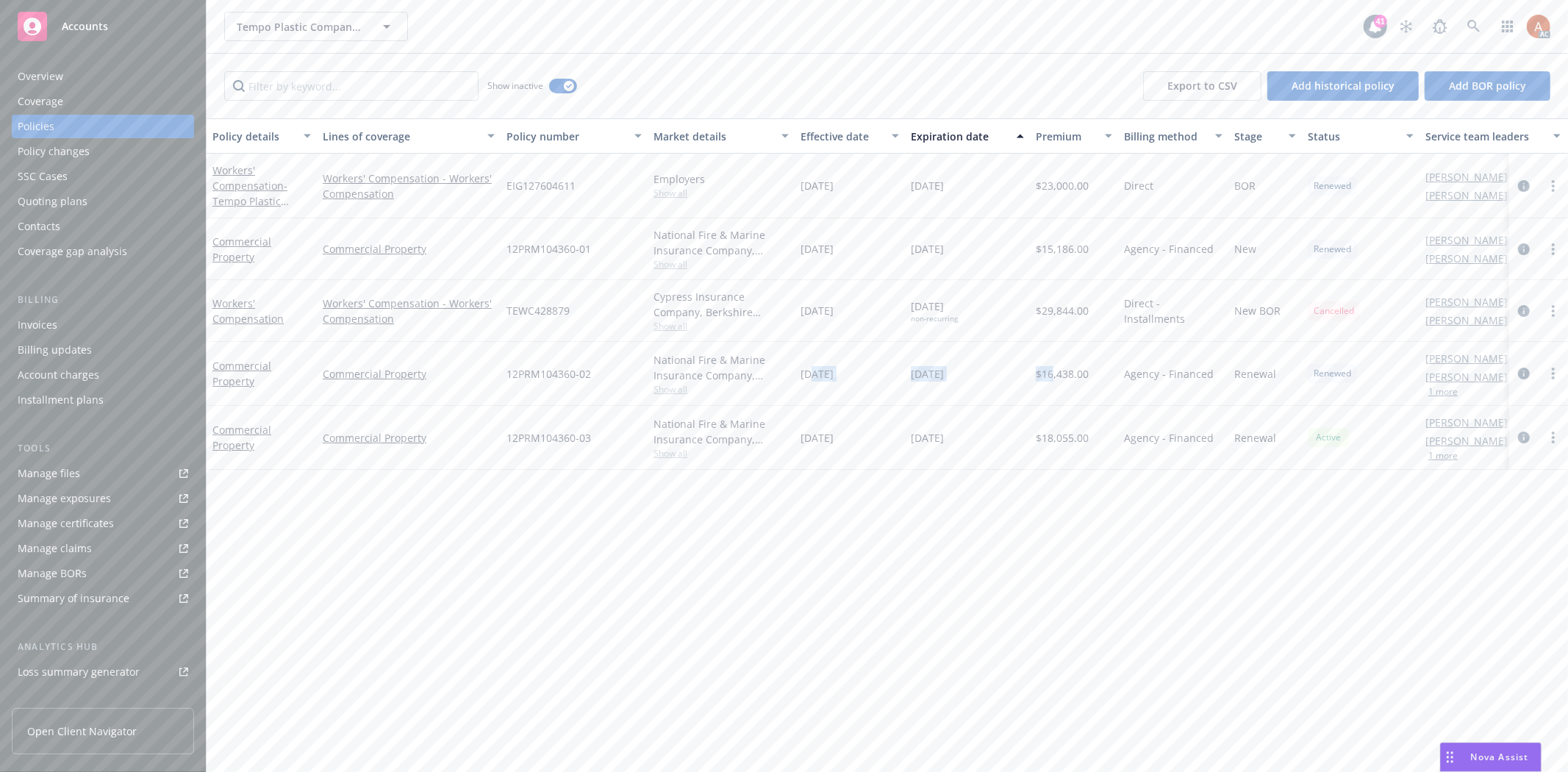
drag, startPoint x: 816, startPoint y: 376, endPoint x: 1052, endPoint y: 381, distance: 236.1
click at [1052, 381] on div "Commercial Property Commercial Property 12PRM104360-02 National Fire & Marine I…" at bounding box center [915, 373] width 1419 height 64
click at [1522, 371] on icon "circleInformation" at bounding box center [1524, 373] width 12 height 12
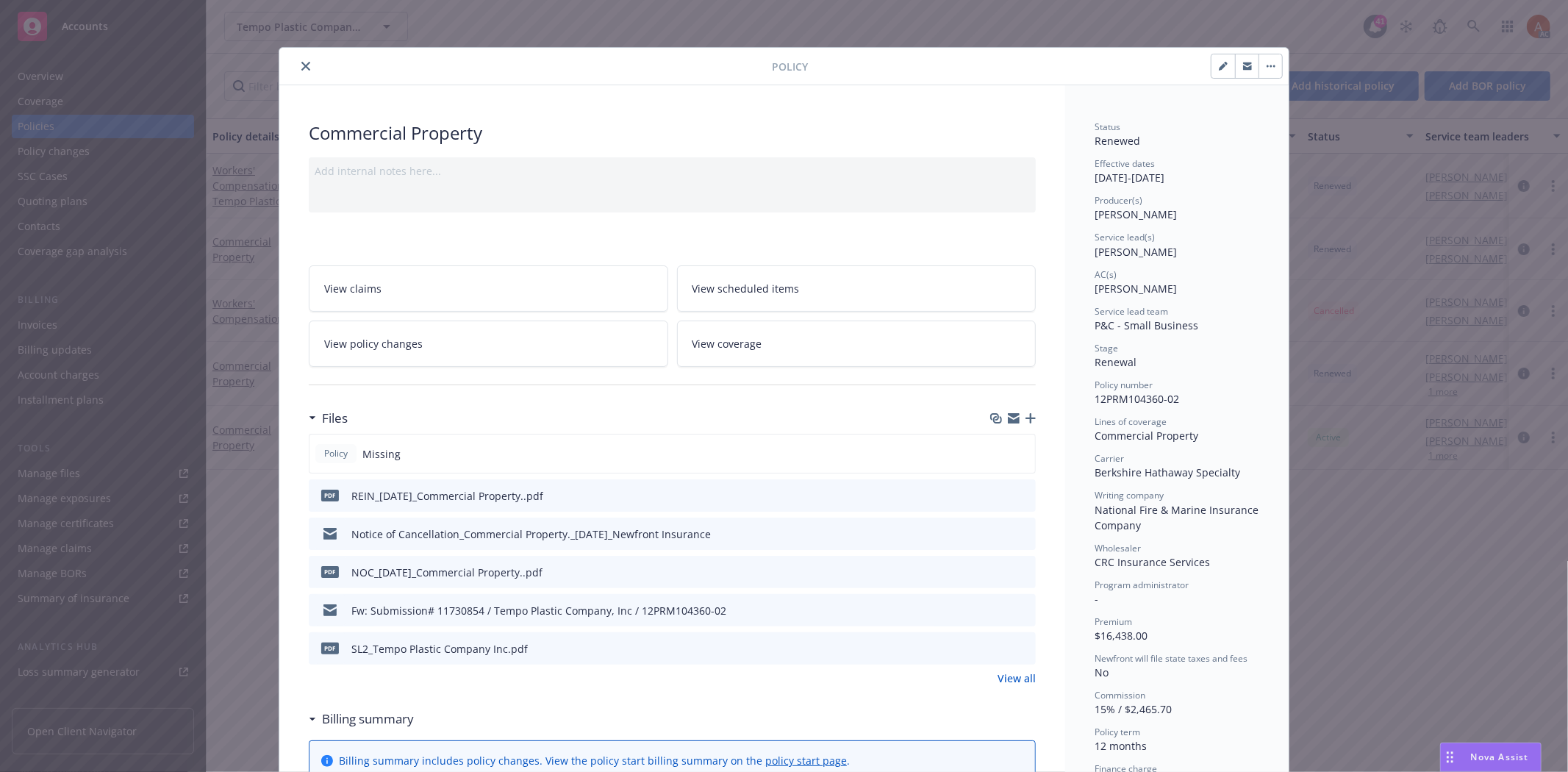
click at [1005, 674] on link "View all" at bounding box center [1017, 678] width 38 height 16
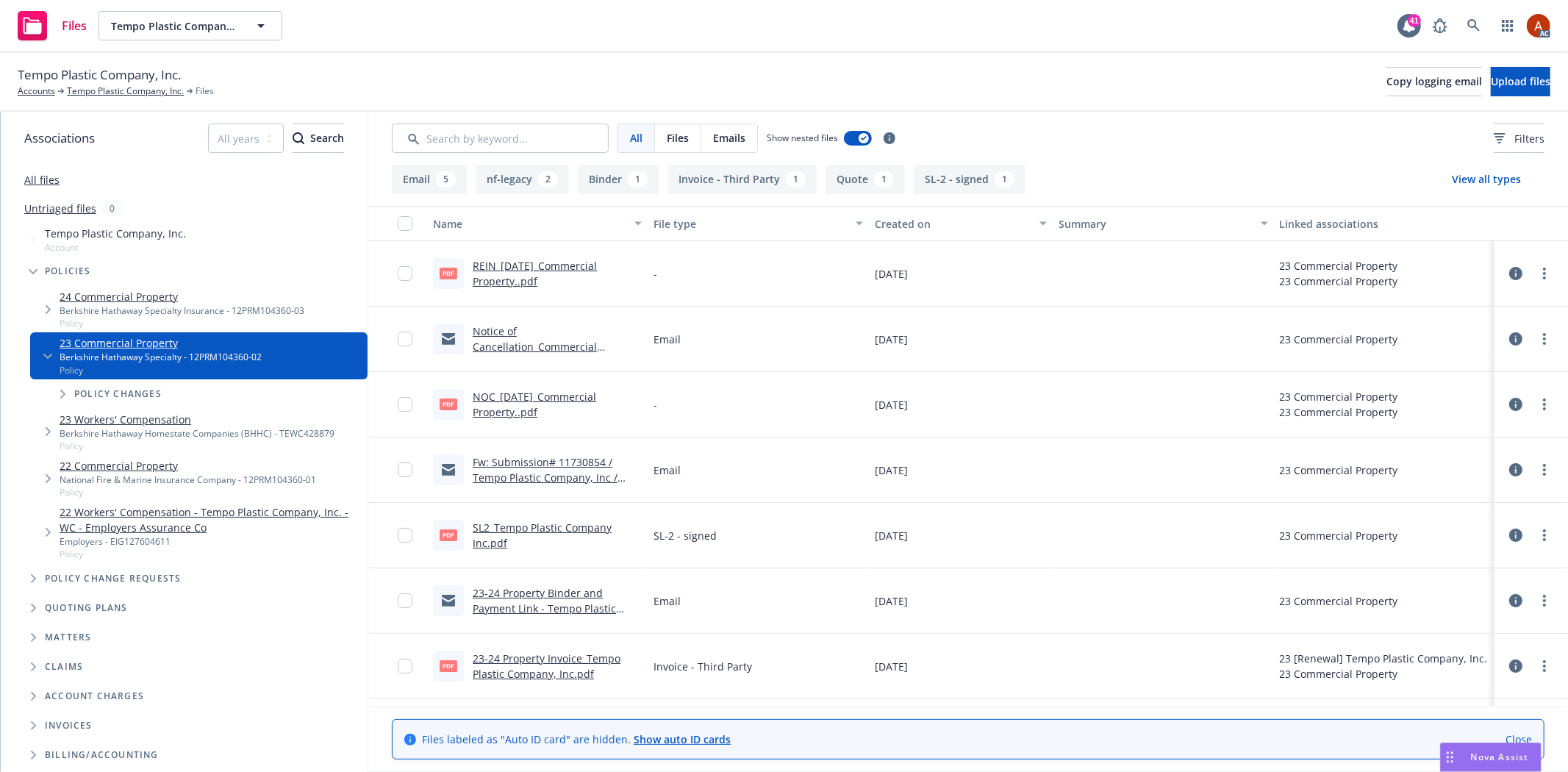
click at [609, 179] on button "Binder 1" at bounding box center [619, 179] width 81 height 29
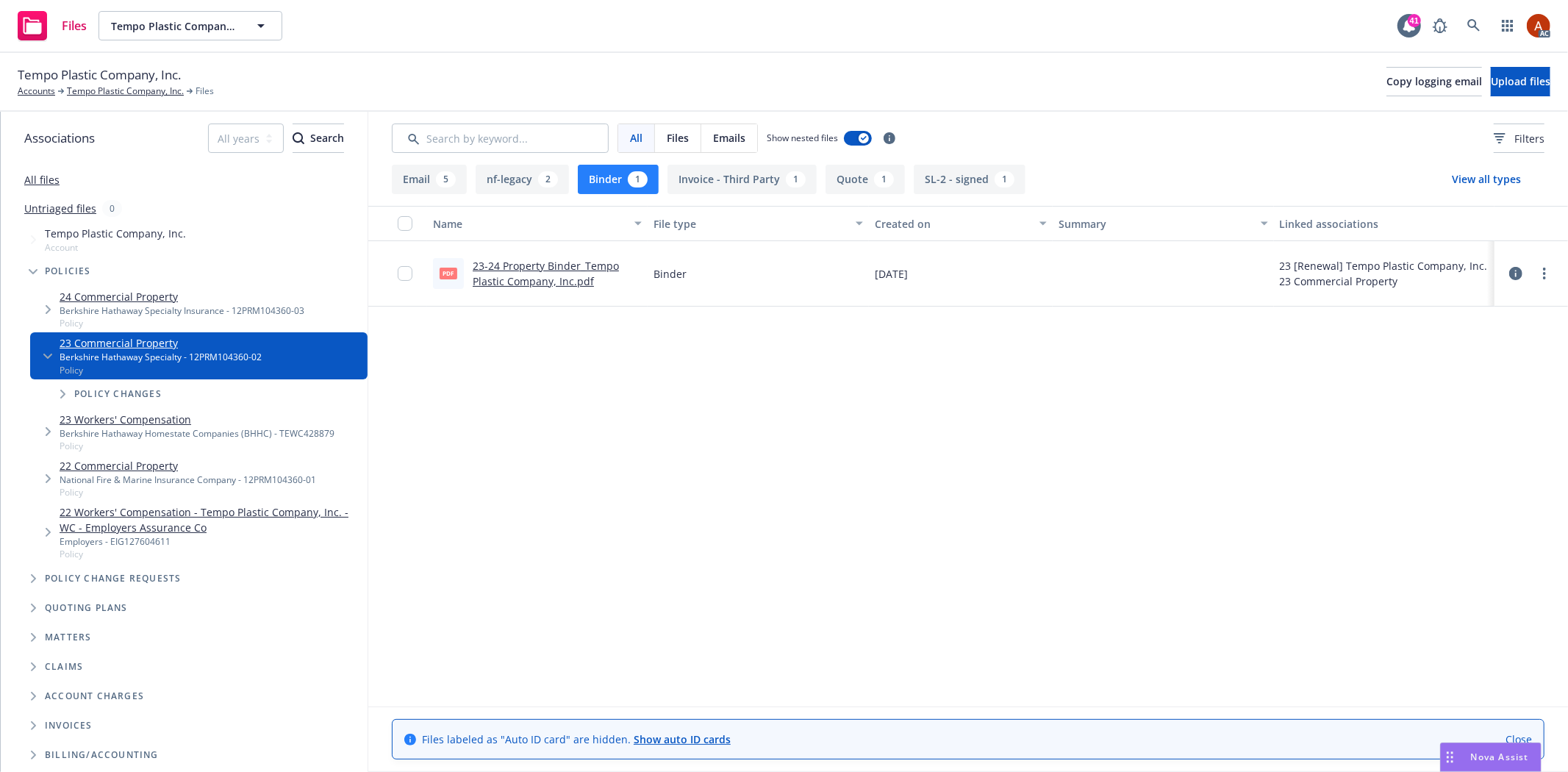
click at [512, 265] on link "23-24 Property Binder_Tempo Plastic Company, Inc.pdf" at bounding box center [546, 273] width 146 height 29
click at [850, 179] on button "Quote 1" at bounding box center [866, 179] width 80 height 29
click at [509, 265] on link "23-24 Property Renewal Quote_Tempo Plastic Company, Inc.pdf" at bounding box center [550, 281] width 155 height 45
